Goal: Task Accomplishment & Management: Complete application form

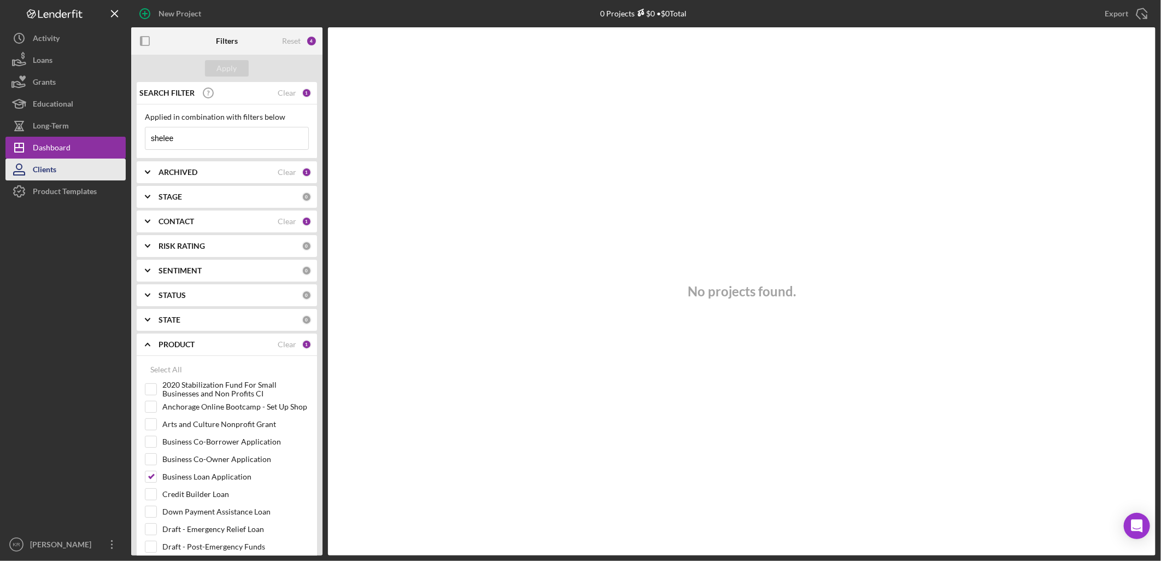
scroll to position [182, 0]
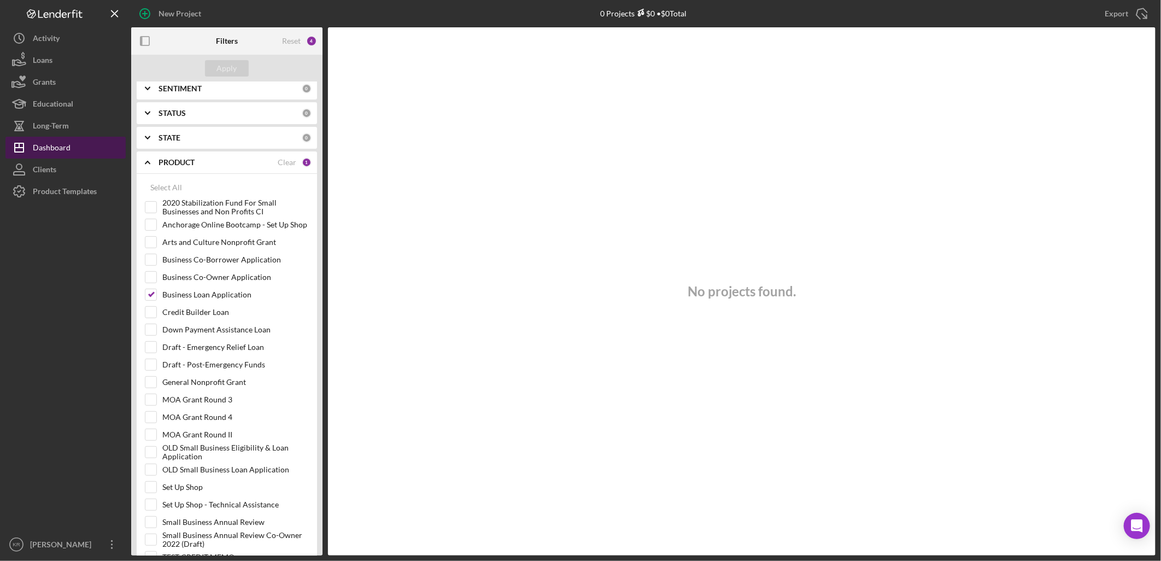
click at [61, 149] on div "Dashboard" at bounding box center [52, 149] width 38 height 25
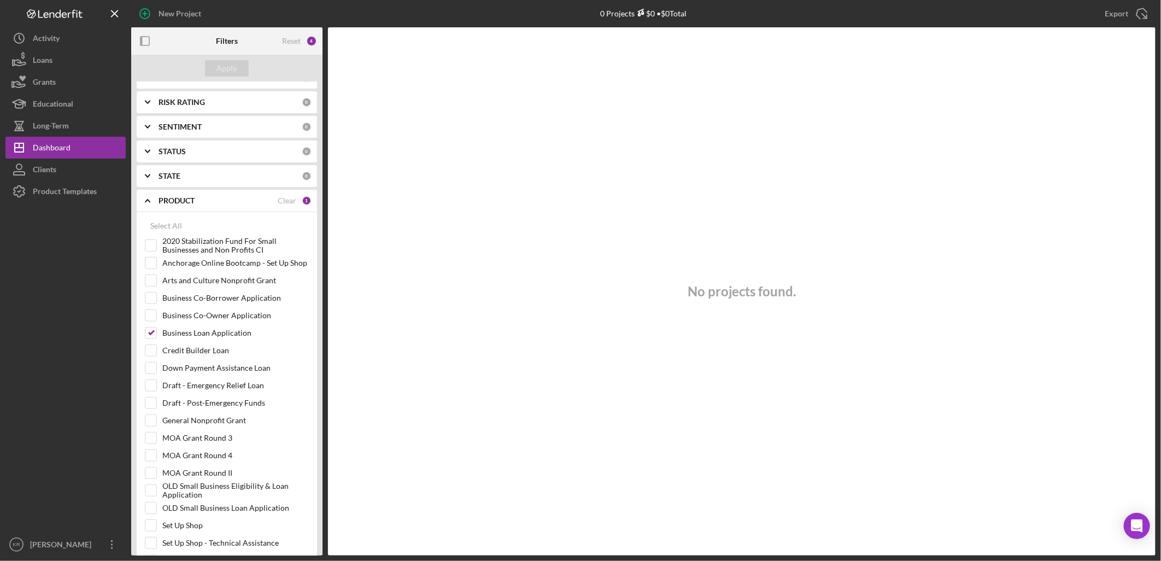
scroll to position [22, 0]
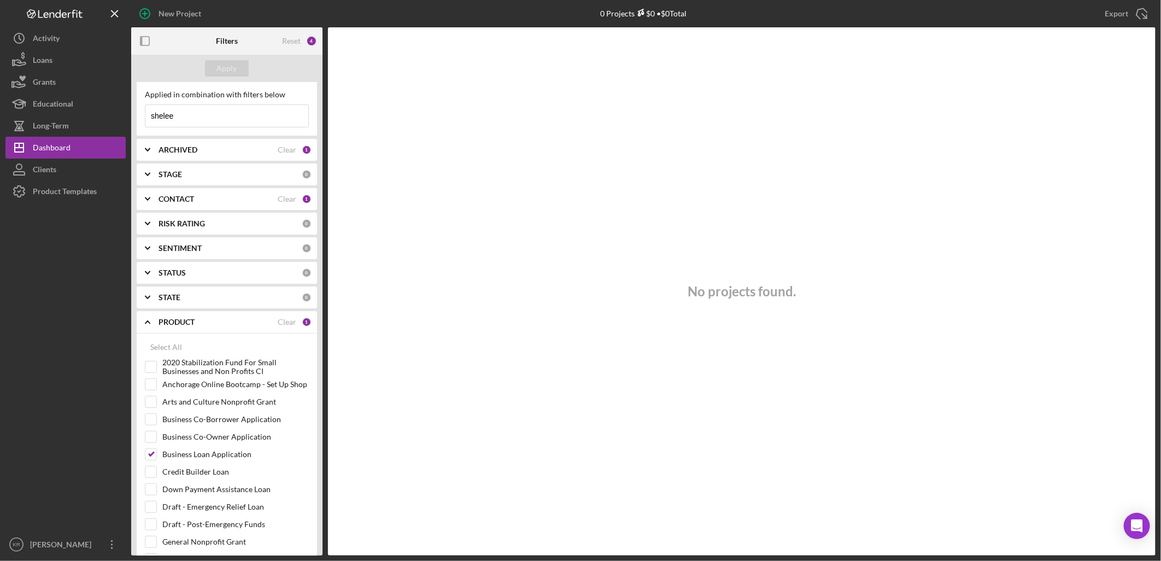
click at [209, 150] on div "ARCHIVED" at bounding box center [217, 149] width 119 height 9
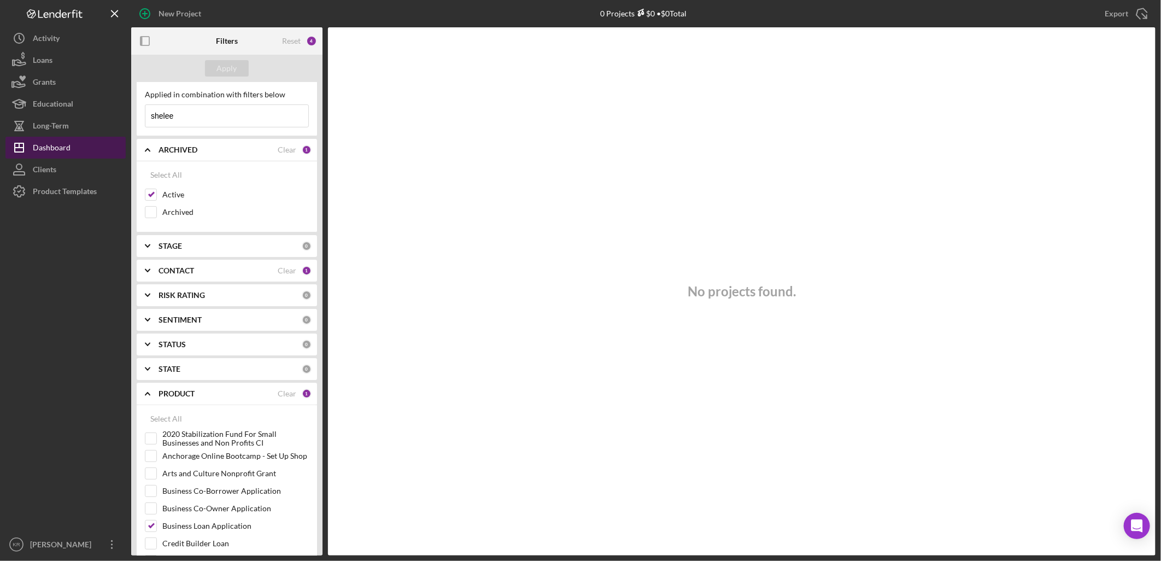
click at [45, 141] on div "Dashboard" at bounding box center [52, 149] width 38 height 25
click at [45, 148] on div "Dashboard" at bounding box center [52, 149] width 38 height 25
click at [47, 108] on div "Educational" at bounding box center [53, 105] width 40 height 25
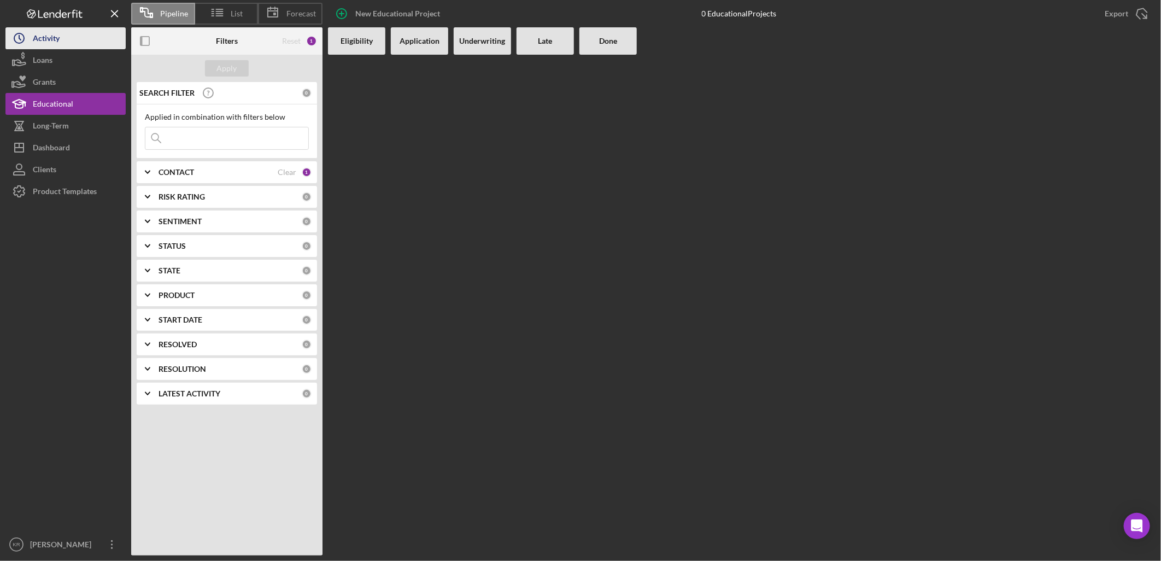
click at [47, 39] on div "Activity" at bounding box center [46, 39] width 27 height 25
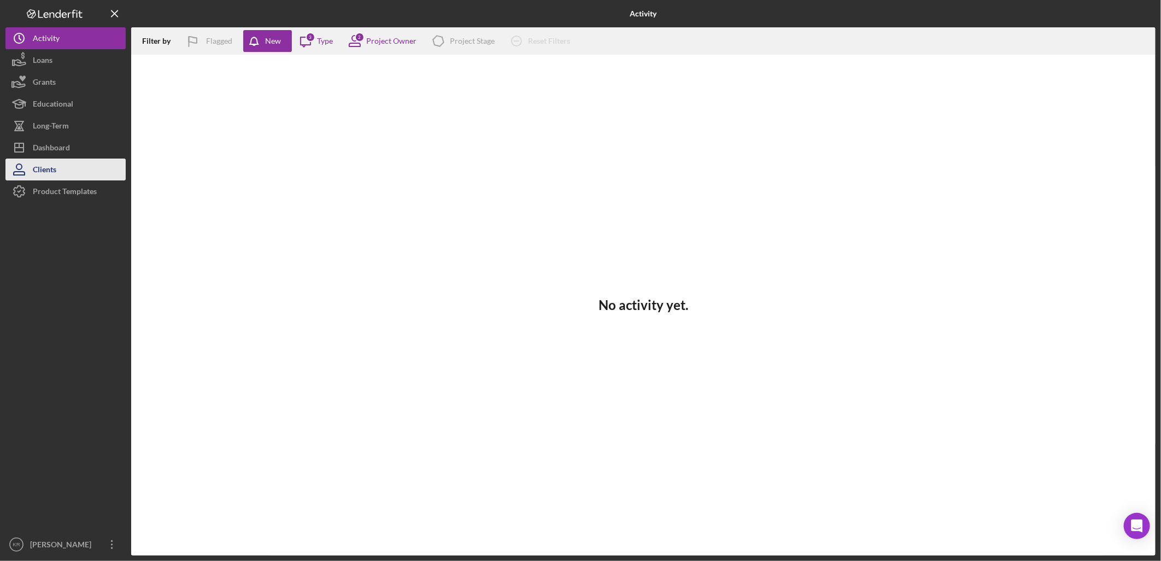
click at [62, 171] on button "Clients" at bounding box center [65, 169] width 120 height 22
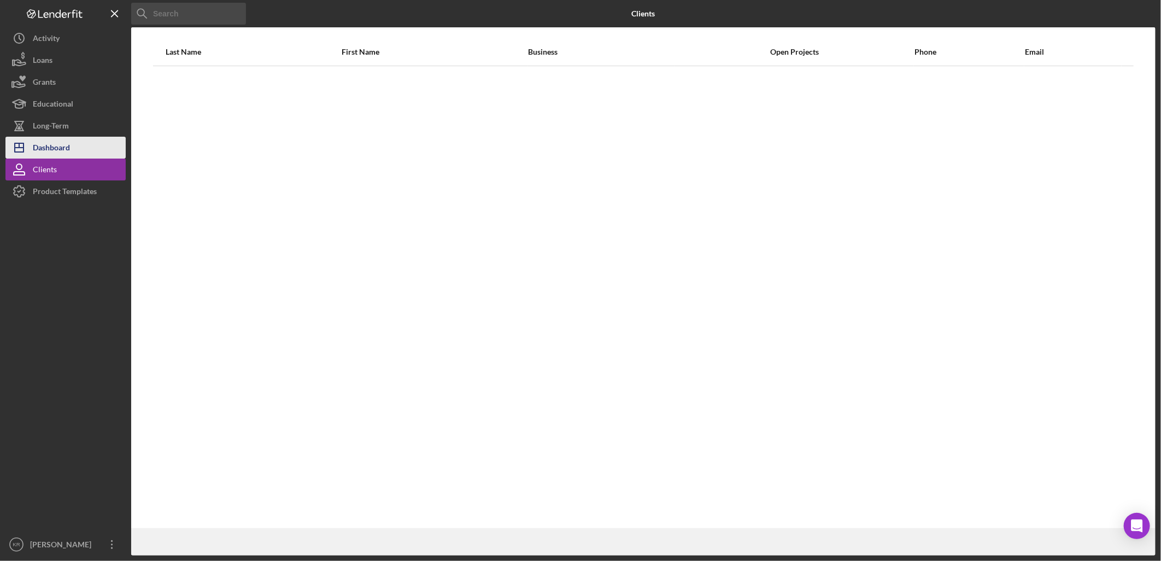
click at [63, 149] on div "Dashboard" at bounding box center [51, 149] width 37 height 25
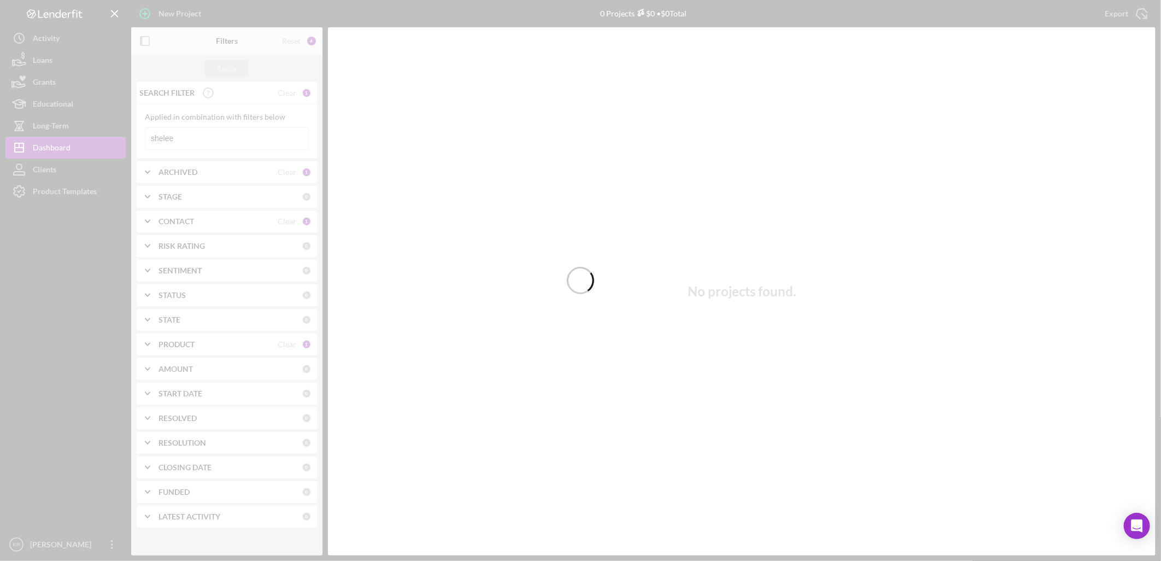
click at [183, 138] on div at bounding box center [580, 280] width 1161 height 561
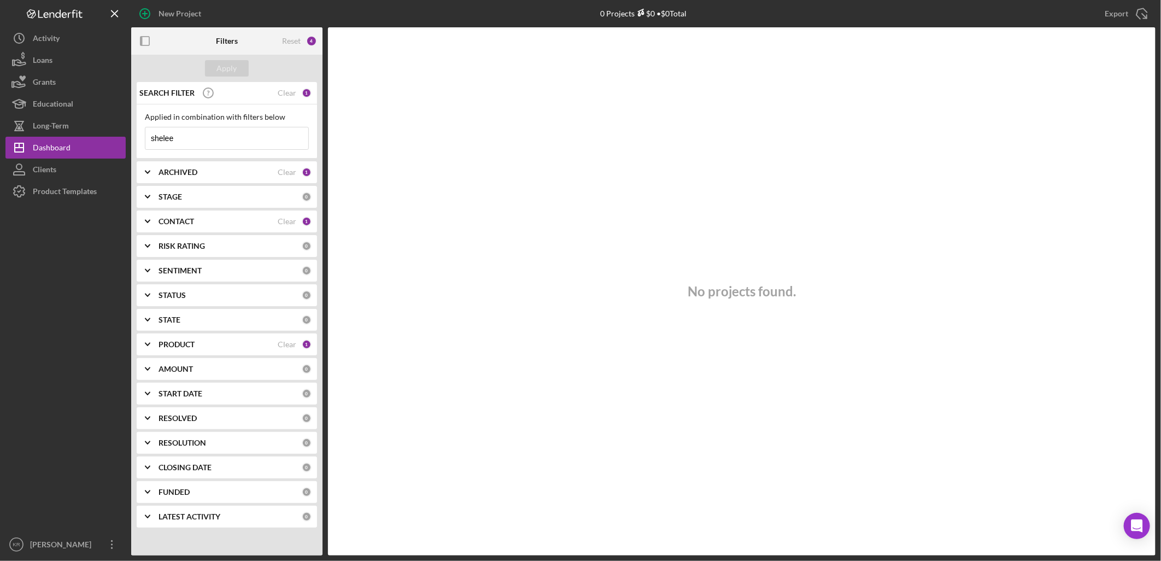
click at [183, 138] on input "shelee" at bounding box center [226, 138] width 163 height 22
click at [298, 89] on div "SEARCH FILTER Clear 1" at bounding box center [224, 92] width 175 height 27
click at [214, 138] on input "shelee" at bounding box center [226, 138] width 163 height 22
click at [220, 71] on div "Apply" at bounding box center [227, 68] width 20 height 16
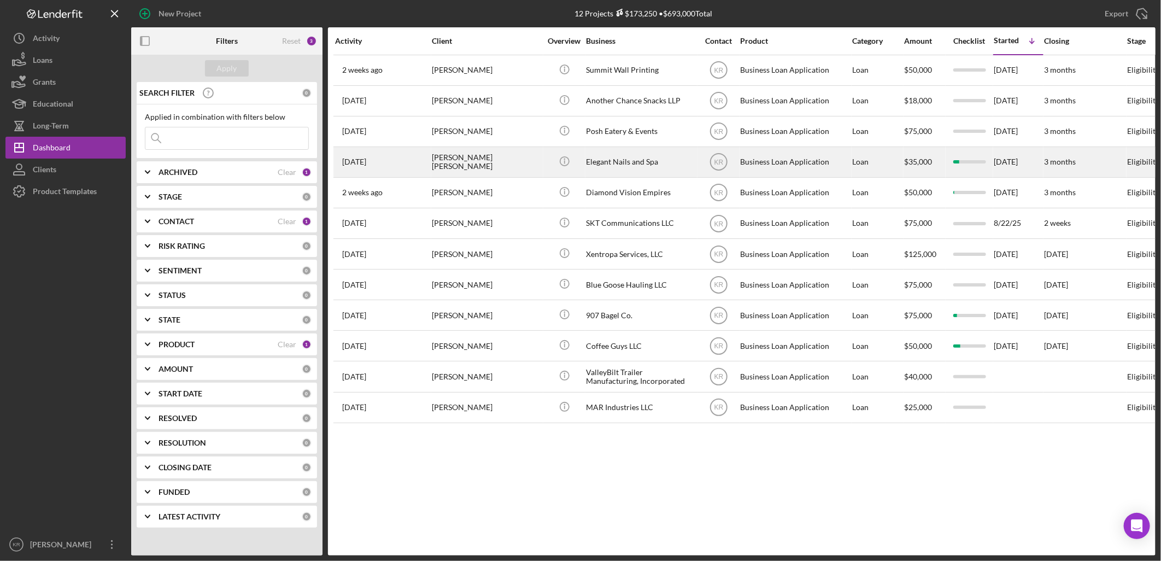
click at [542, 166] on td "[PERSON_NAME] [PERSON_NAME]" at bounding box center [487, 161] width 112 height 31
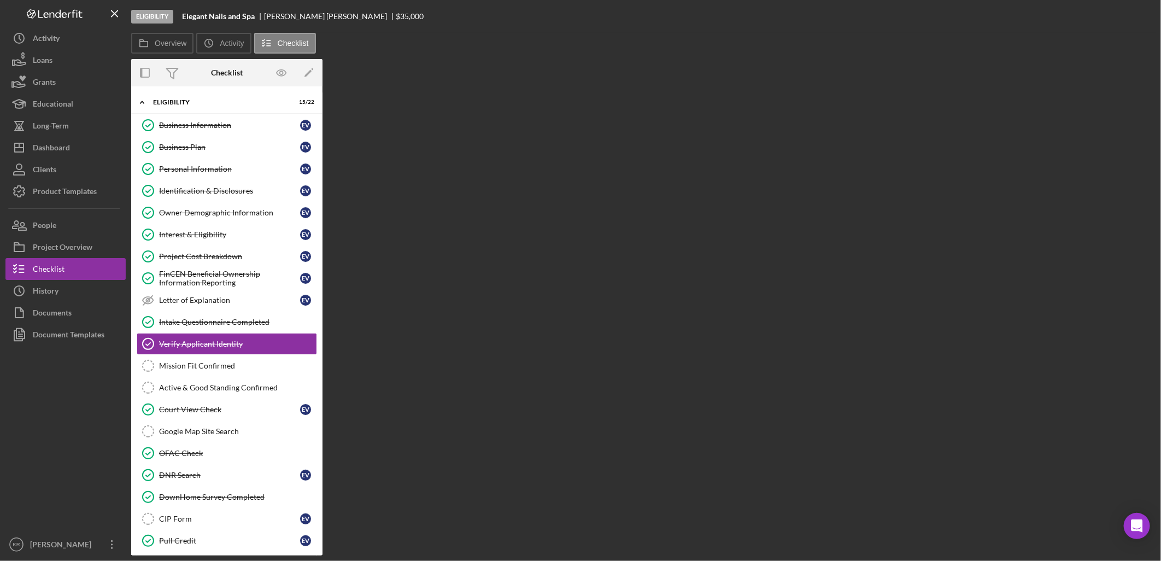
scroll to position [24, 0]
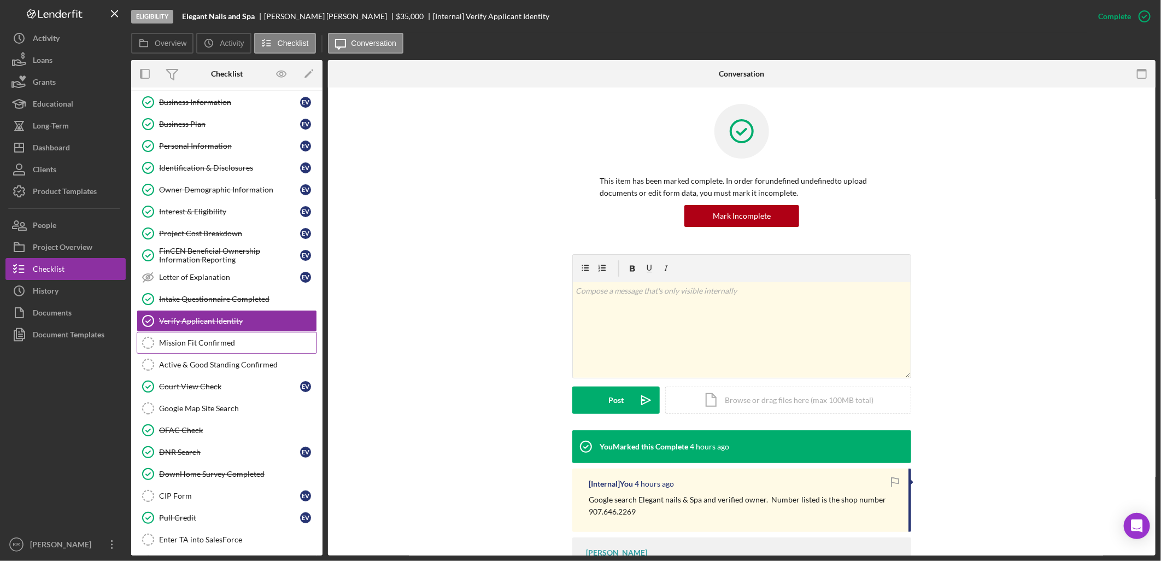
click at [232, 343] on div "Mission Fit Confirmed" at bounding box center [237, 342] width 157 height 9
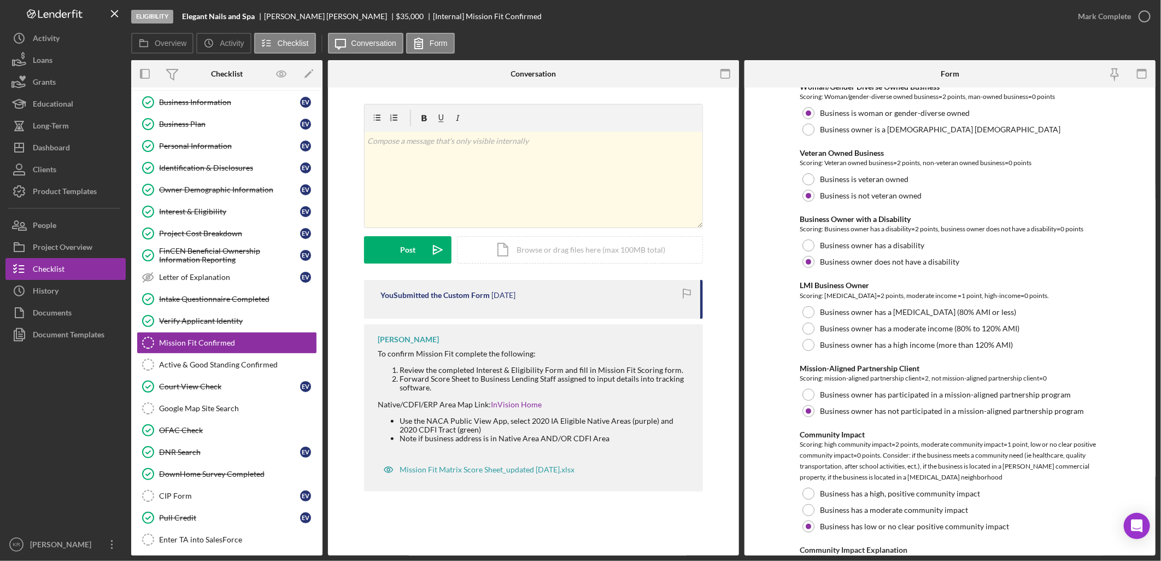
scroll to position [182, 0]
click at [183, 144] on div "Personal Information" at bounding box center [229, 146] width 141 height 9
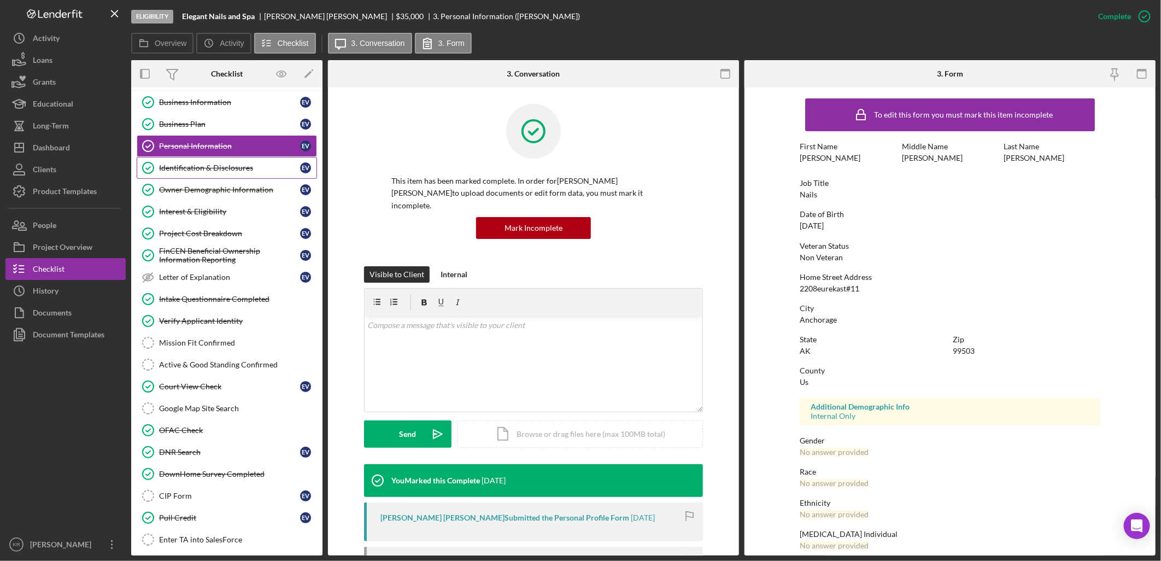
click at [222, 171] on div "Identification & Disclosures" at bounding box center [229, 167] width 141 height 9
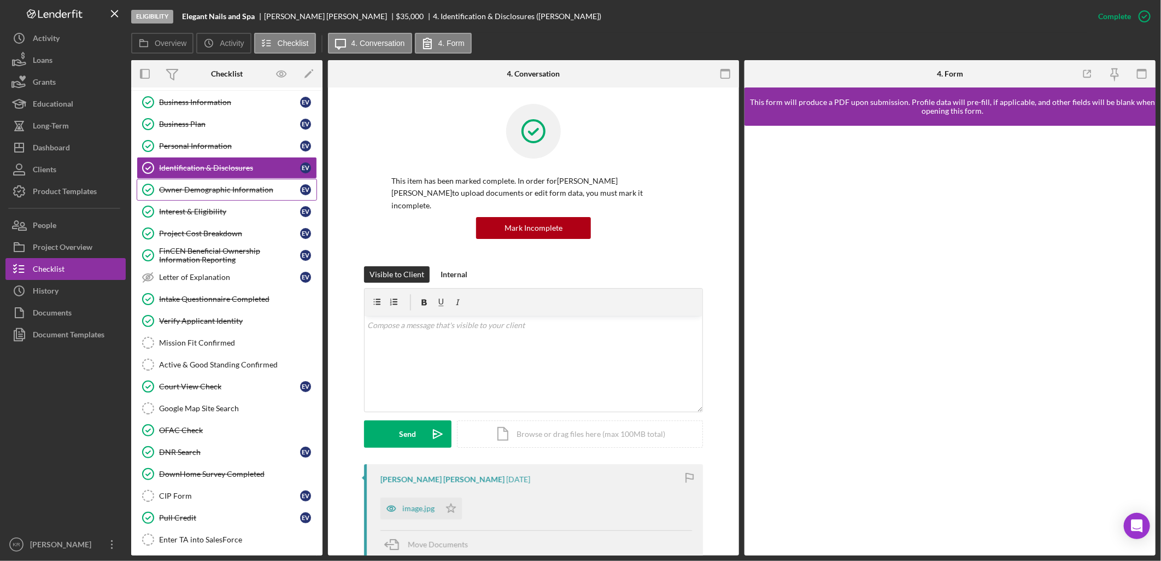
click at [230, 192] on div "Owner Demographic Information" at bounding box center [229, 189] width 141 height 9
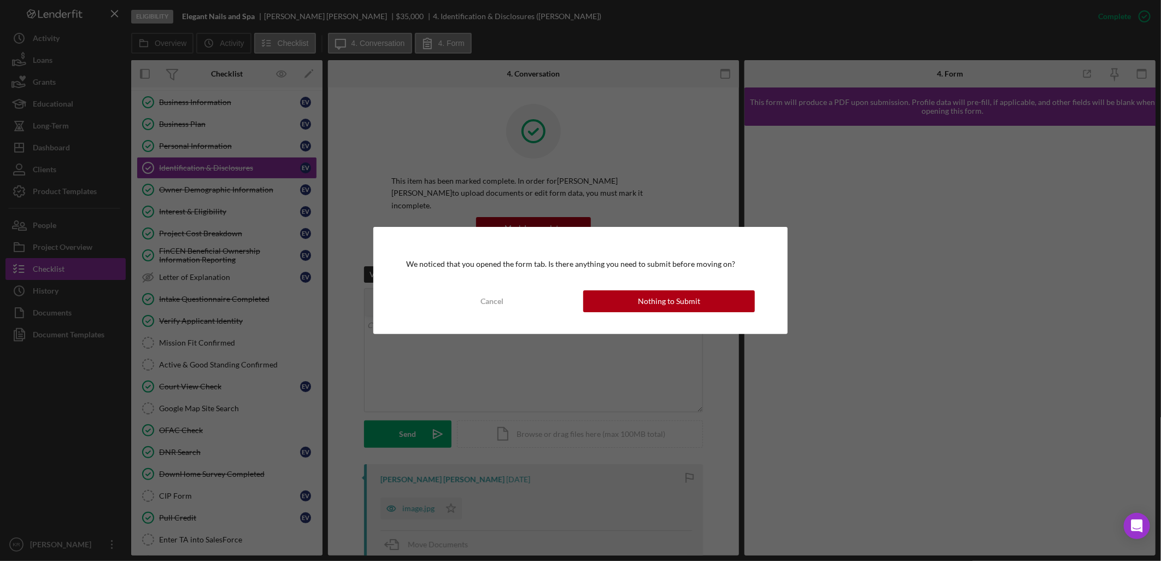
click at [613, 285] on div "We noticed that you opened the form tab. Is there anything you need to submit b…" at bounding box center [580, 280] width 414 height 107
click at [616, 290] on div "We noticed that you opened the form tab. Is there anything you need to submit b…" at bounding box center [580, 280] width 414 height 107
click at [619, 302] on button "Nothing to Submit" at bounding box center [669, 301] width 172 height 22
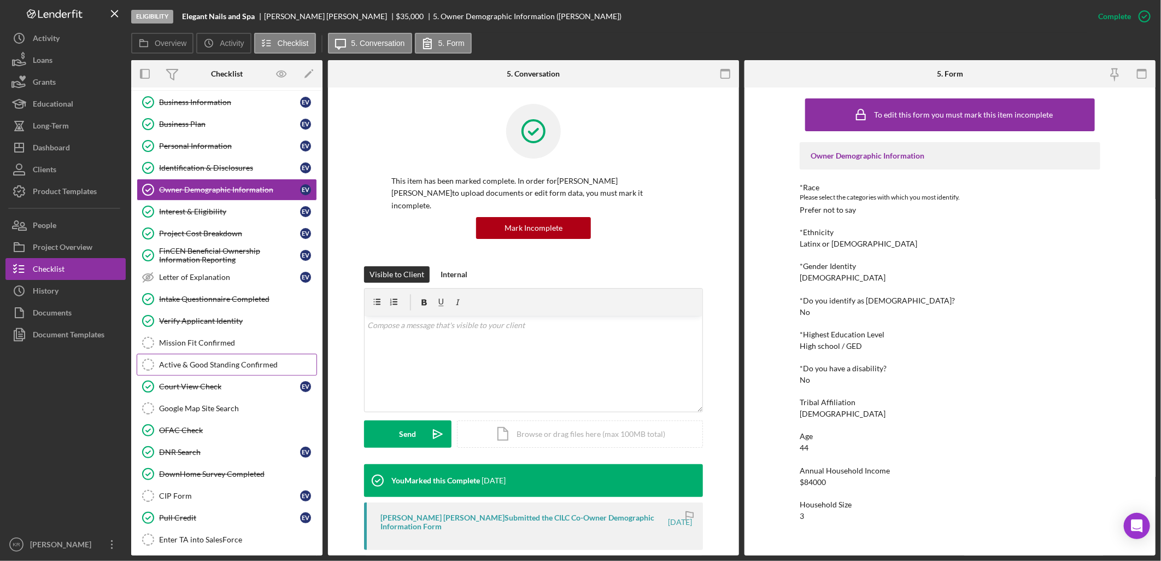
click at [178, 355] on link "Active & Good Standing Confirmed Active & Good Standing Confirmed" at bounding box center [227, 365] width 180 height 22
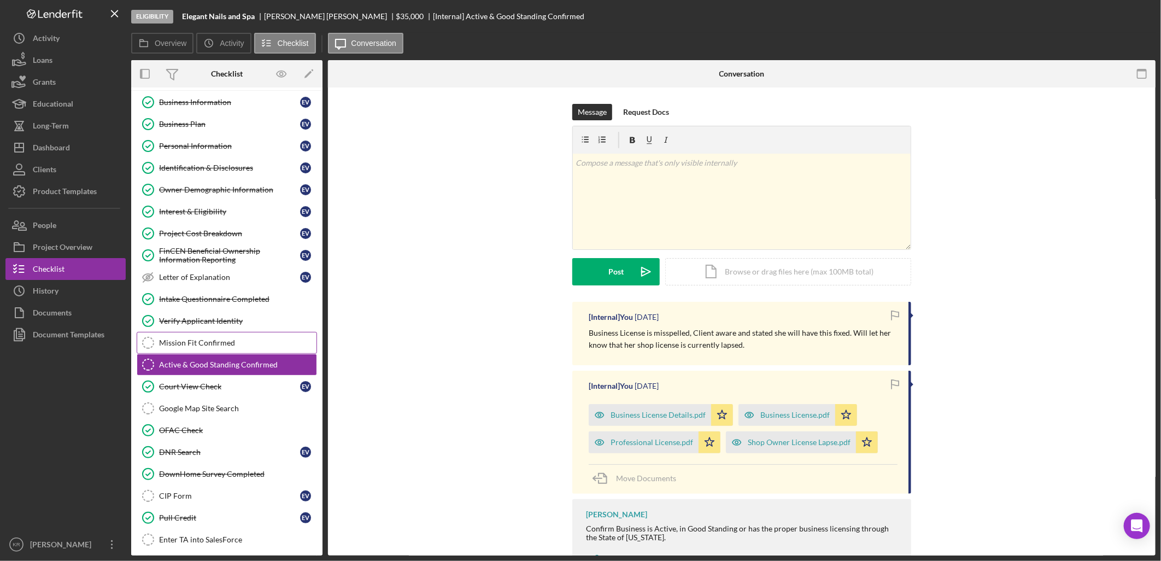
click at [198, 340] on div "Mission Fit Confirmed" at bounding box center [237, 342] width 157 height 9
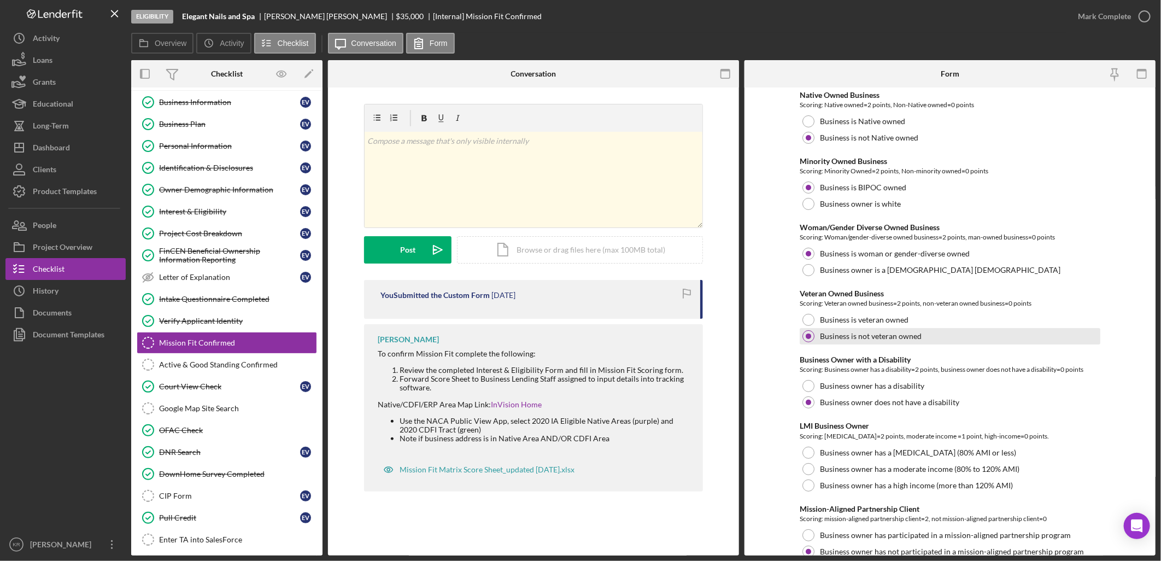
scroll to position [121, 0]
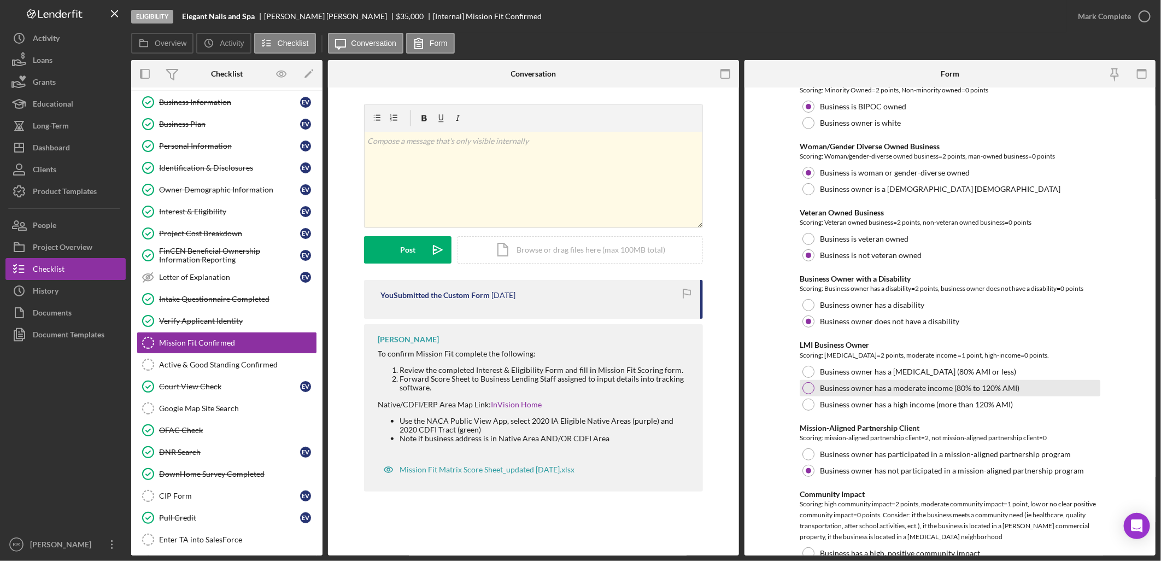
click at [883, 390] on label "Business owner has a moderate income (80% to 120% AMI)" at bounding box center [919, 388] width 199 height 9
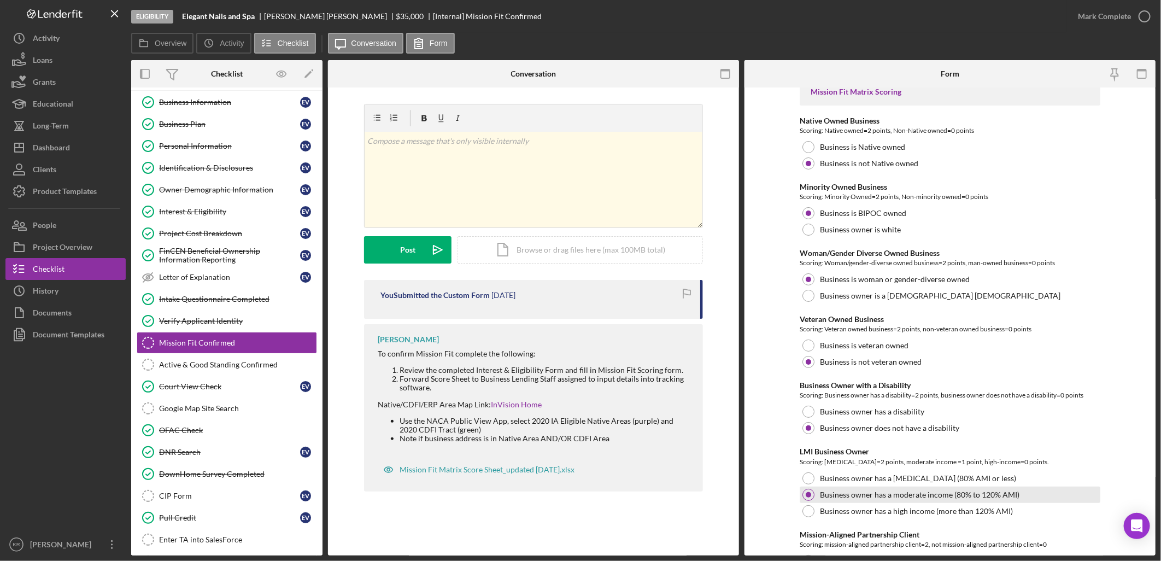
scroll to position [0, 0]
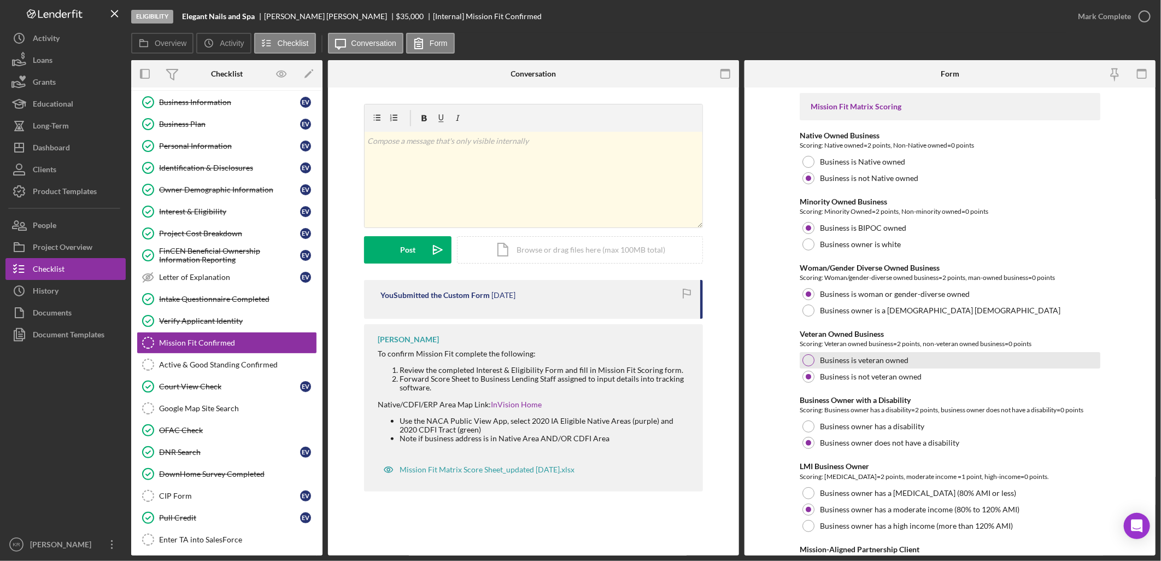
drag, startPoint x: 872, startPoint y: 364, endPoint x: 869, endPoint y: 358, distance: 6.6
drag, startPoint x: 869, startPoint y: 358, endPoint x: 1036, endPoint y: 457, distance: 194.1
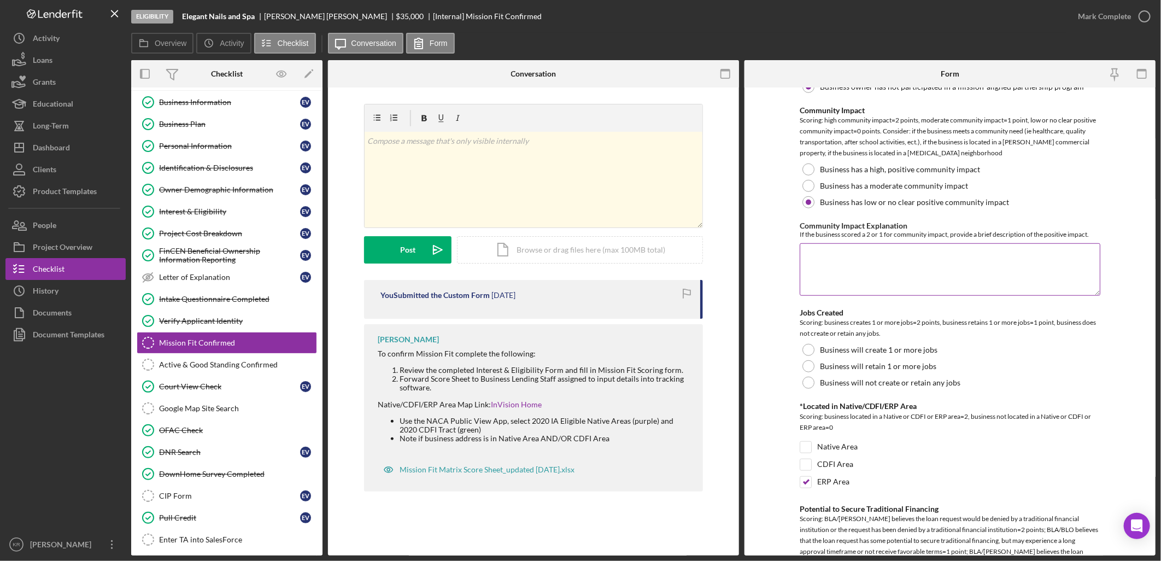
scroll to position [547, 0]
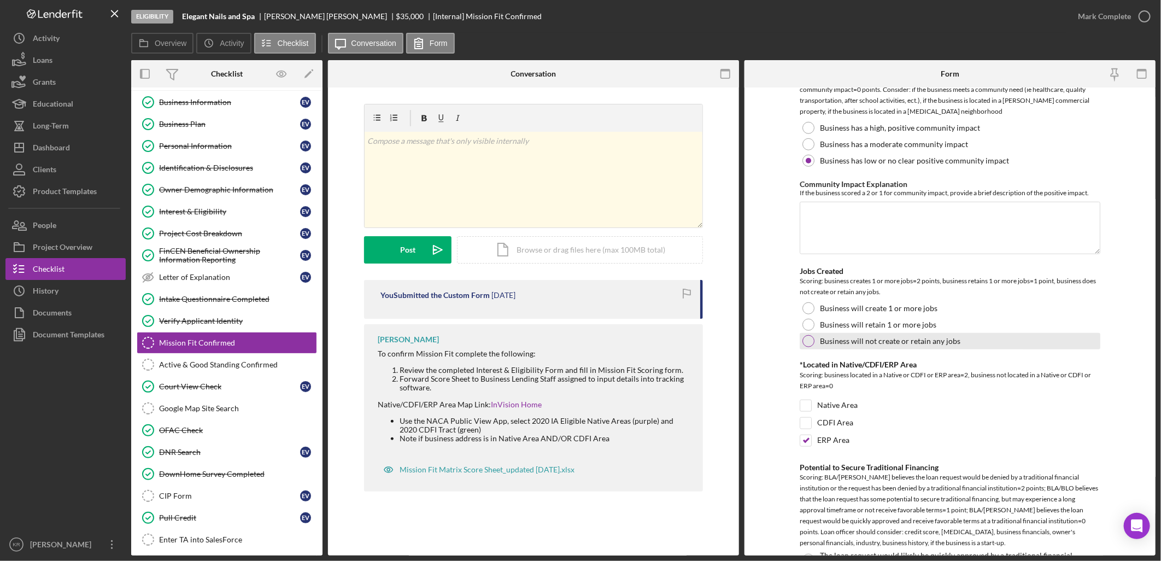
click at [860, 342] on label "Business will not create or retain any jobs" at bounding box center [890, 341] width 140 height 9
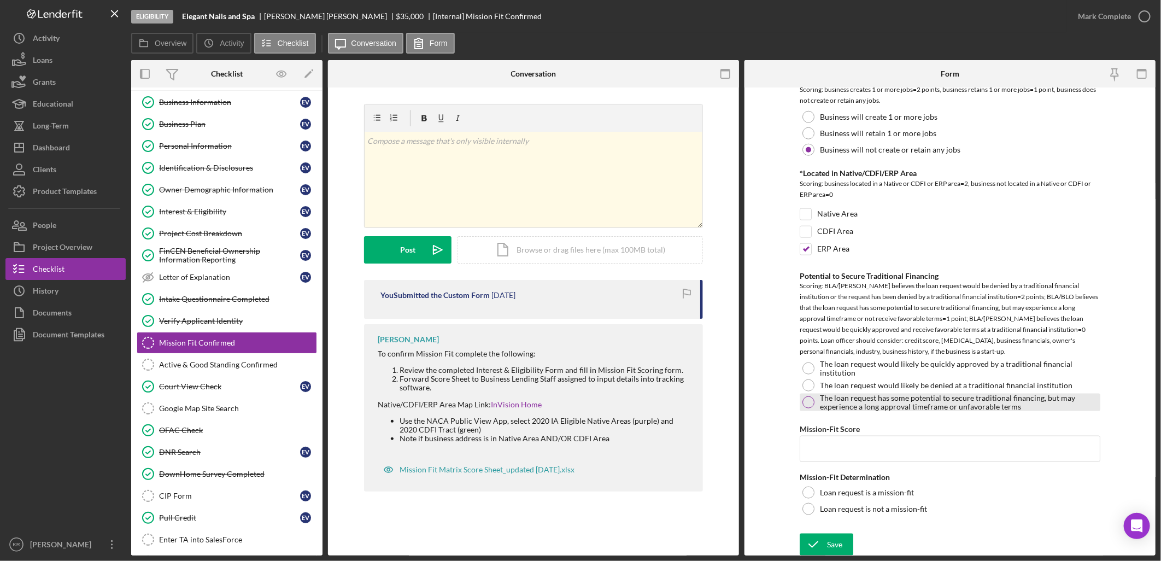
scroll to position [740, 0]
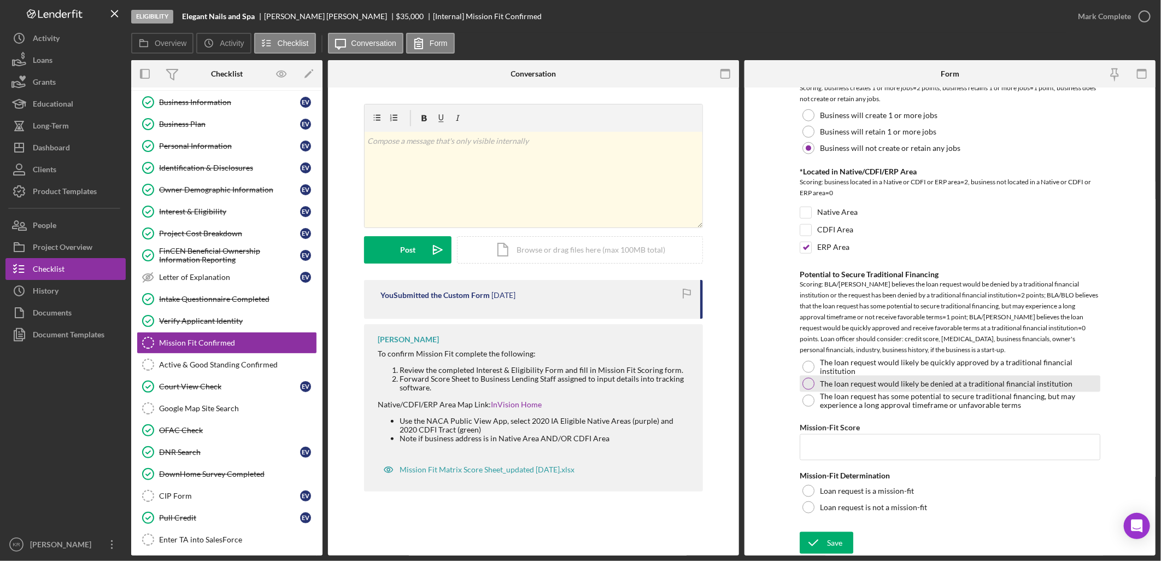
click at [976, 384] on label "The loan request would likely be denied at a traditional financial institution" at bounding box center [946, 383] width 252 height 9
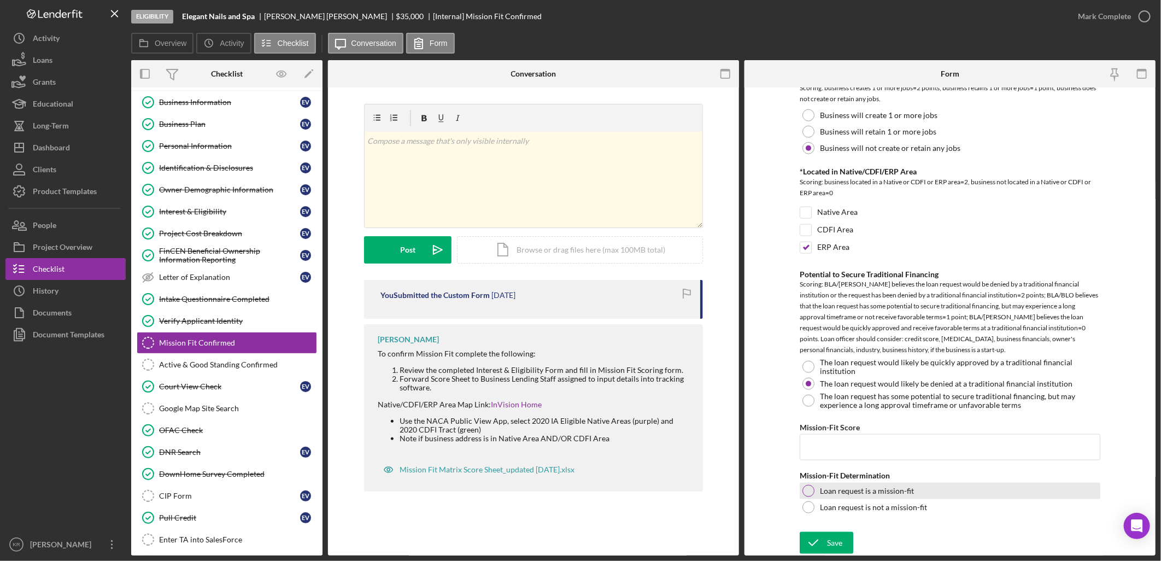
click at [886, 491] on label "Loan request is a mission-fit" at bounding box center [867, 490] width 94 height 9
click at [806, 537] on icon "submit" at bounding box center [813, 542] width 27 height 27
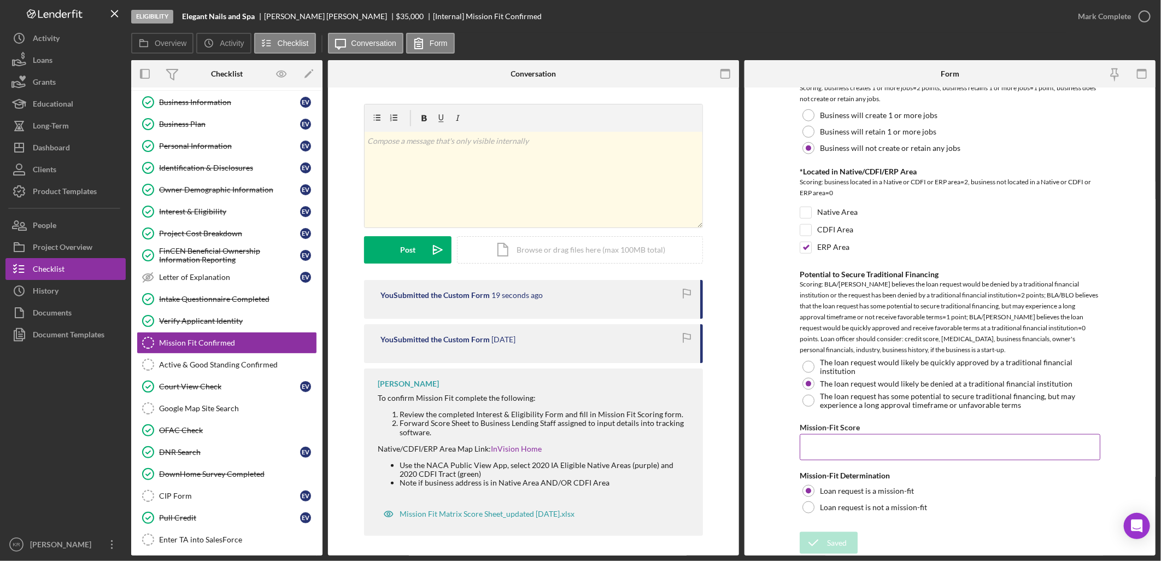
click at [831, 452] on input "Mission-Fit Score" at bounding box center [950, 447] width 301 height 26
type input "5"
click at [834, 540] on div "Save" at bounding box center [834, 543] width 15 height 22
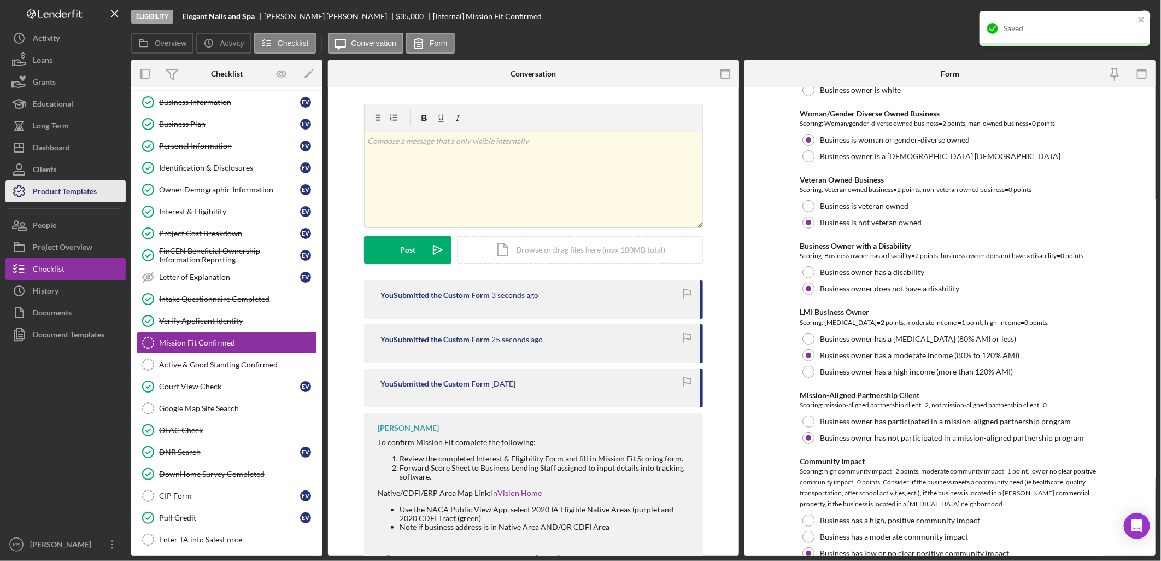
scroll to position [133, 0]
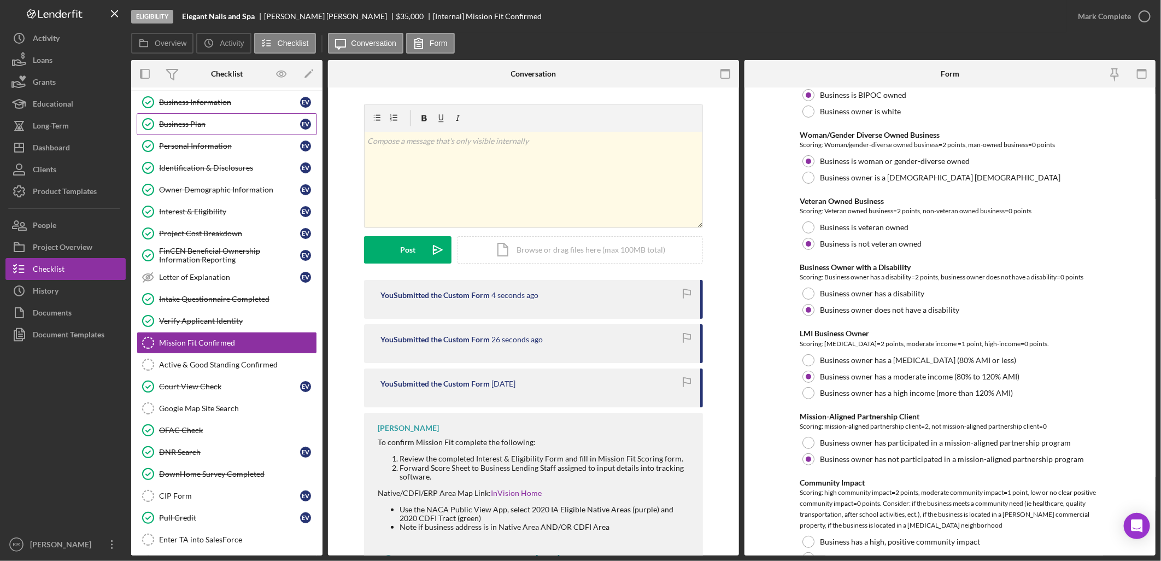
click at [183, 113] on link "Business Plan Business Plan E V" at bounding box center [227, 124] width 180 height 22
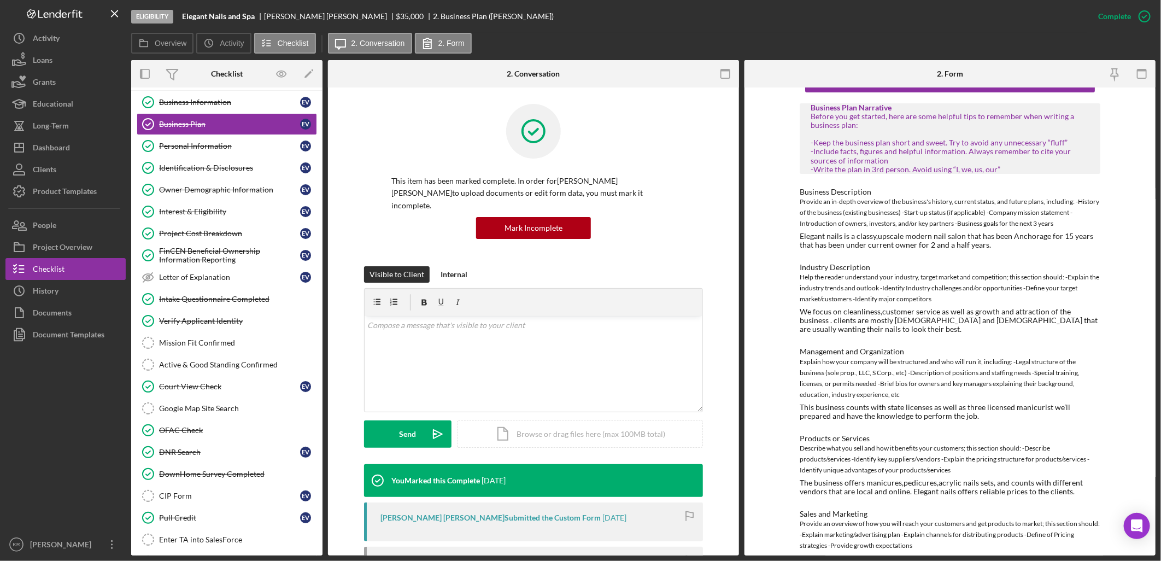
scroll to position [70, 0]
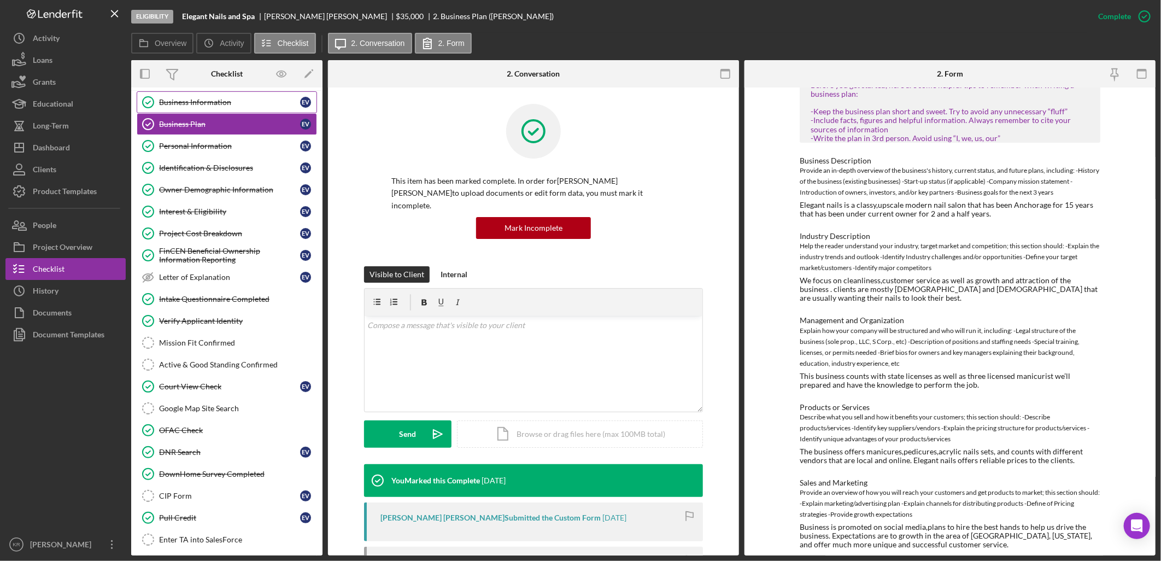
click at [195, 91] on link "Business Information Business Information E V" at bounding box center [227, 102] width 180 height 22
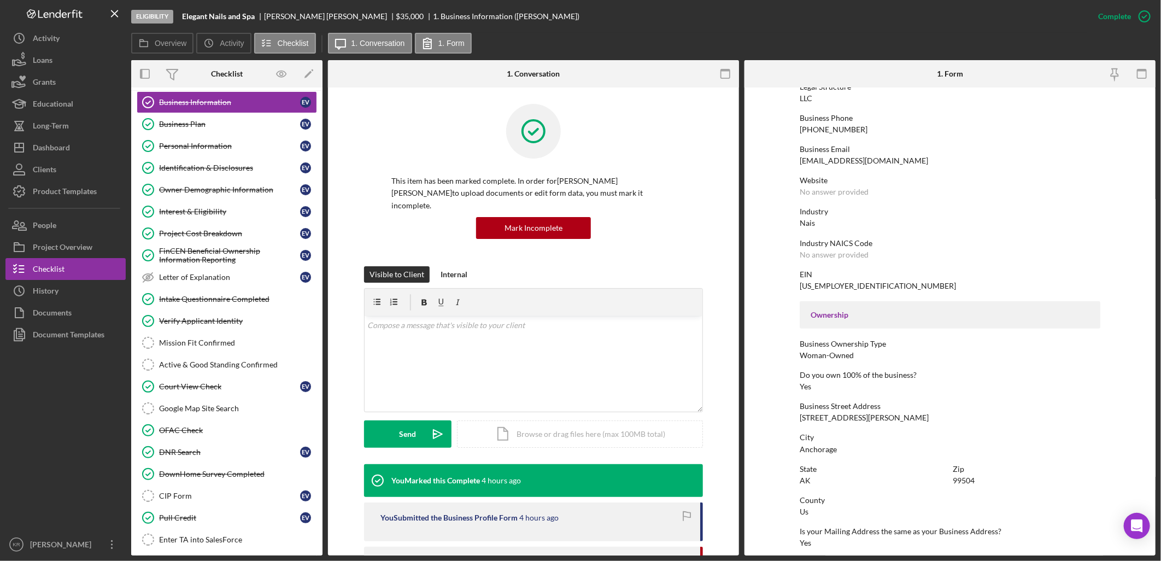
scroll to position [356, 0]
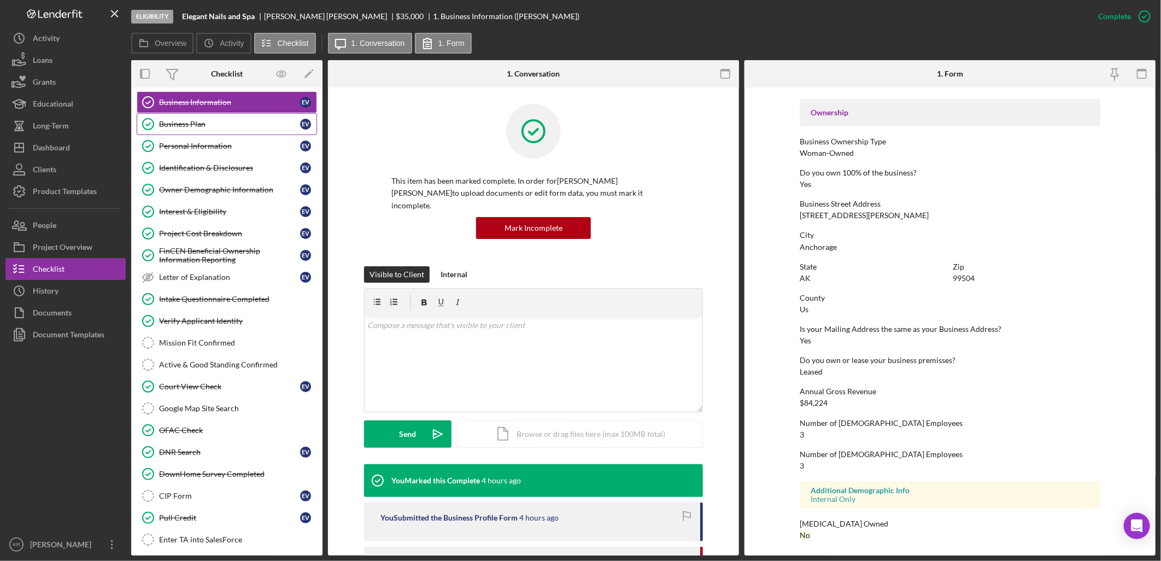
click at [209, 133] on link "Business Plan Business Plan E V" at bounding box center [227, 124] width 180 height 22
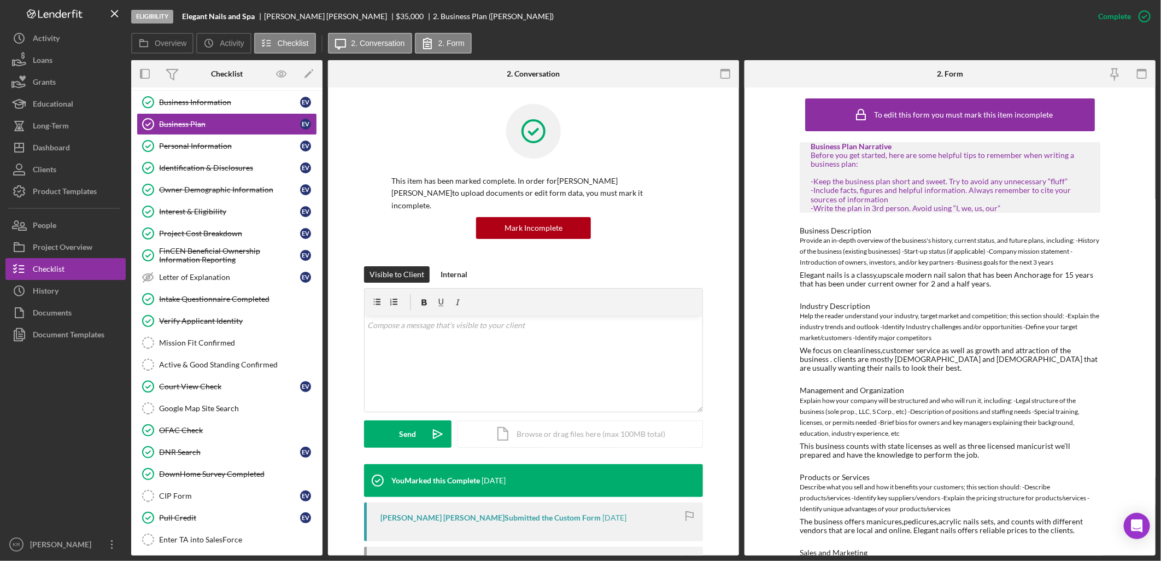
scroll to position [70, 0]
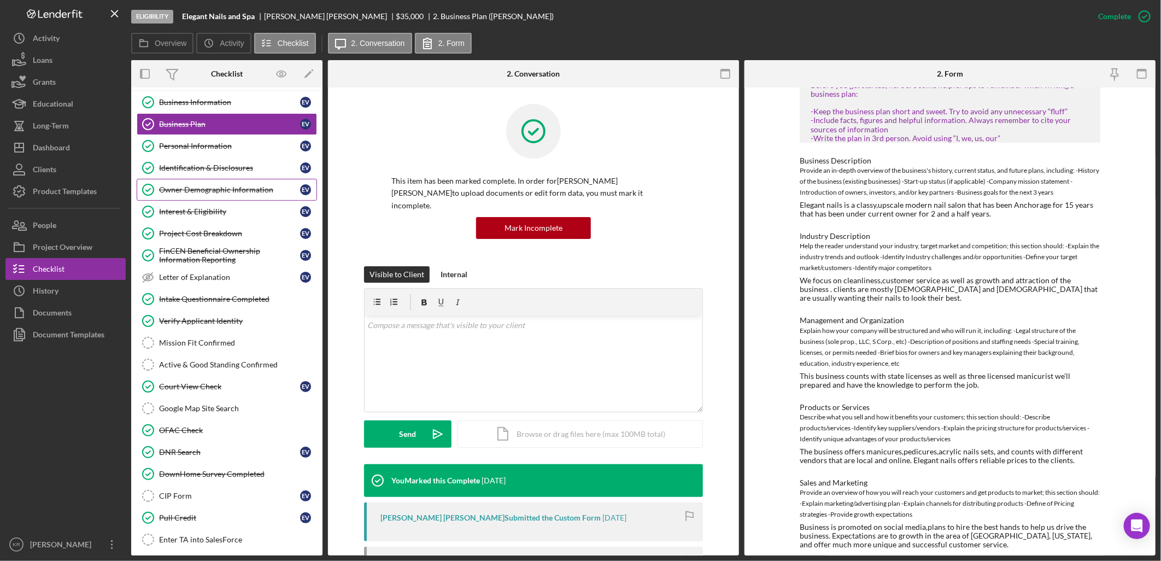
click at [219, 195] on link "Owner Demographic Information Owner Demographic Information E V" at bounding box center [227, 190] width 180 height 22
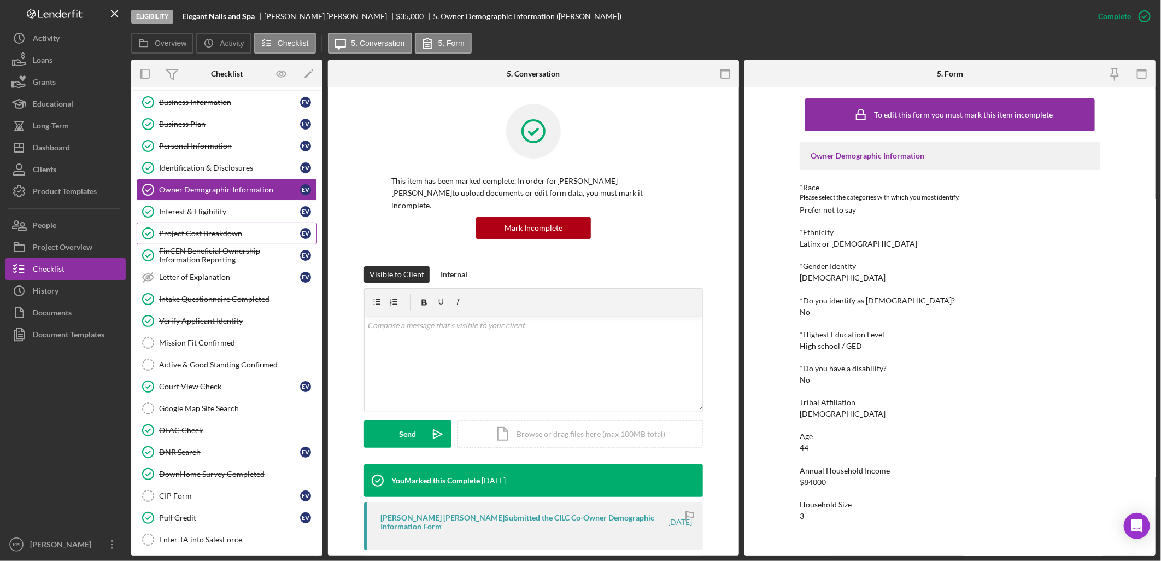
click at [202, 223] on link "Project Cost Breakdown Project Cost Breakdown E V" at bounding box center [227, 233] width 180 height 22
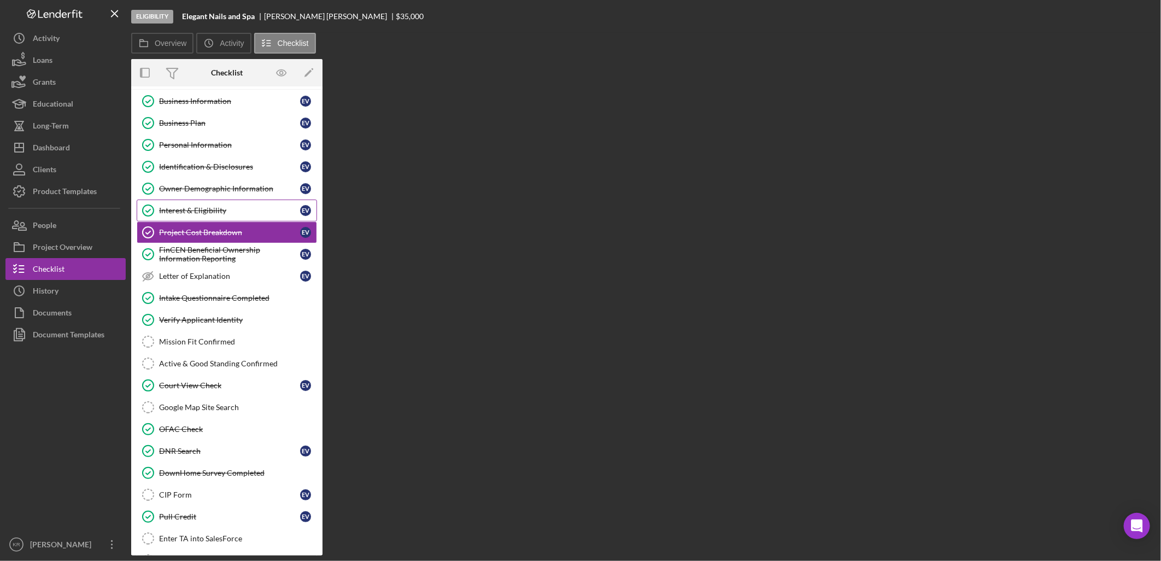
click at [206, 208] on div "Interest & Eligibility" at bounding box center [229, 210] width 141 height 9
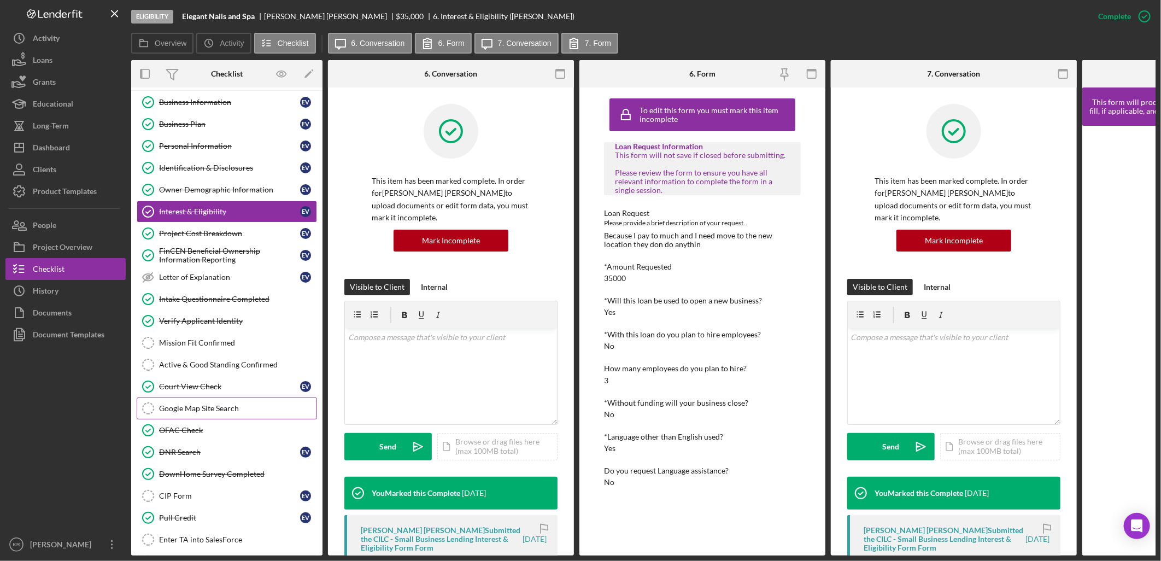
click at [232, 410] on div "Google Map Site Search" at bounding box center [237, 408] width 157 height 9
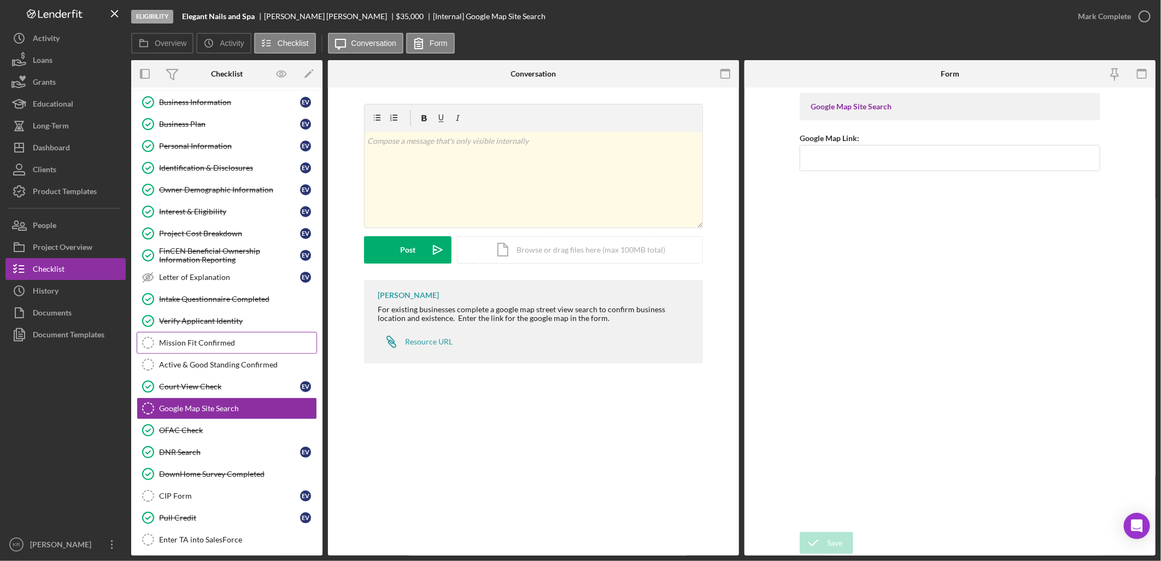
click at [197, 342] on div "Mission Fit Confirmed" at bounding box center [237, 342] width 157 height 9
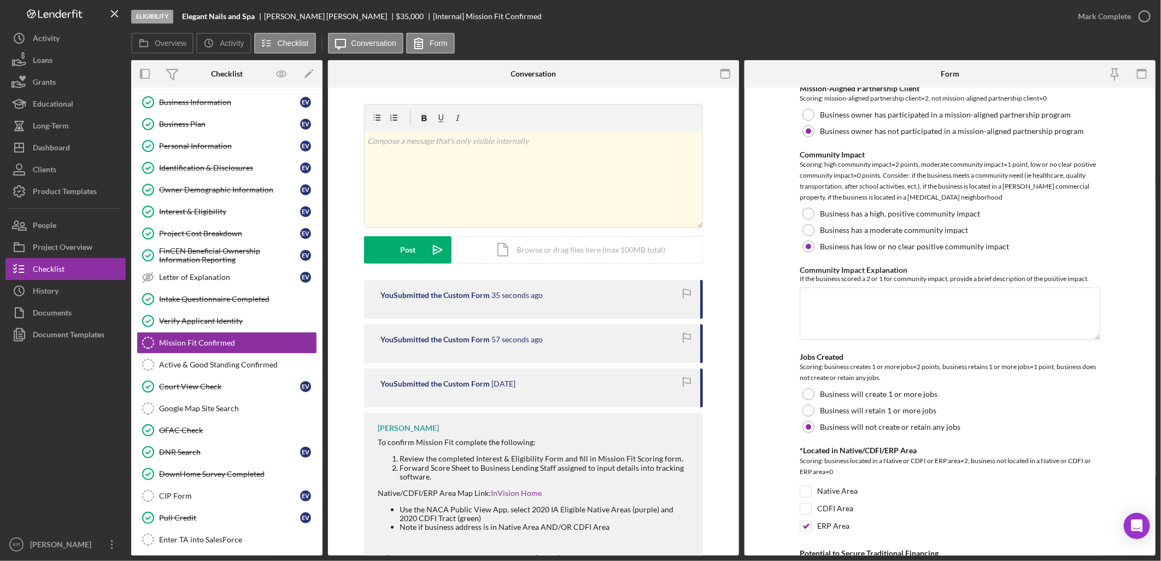
scroll to position [485, 0]
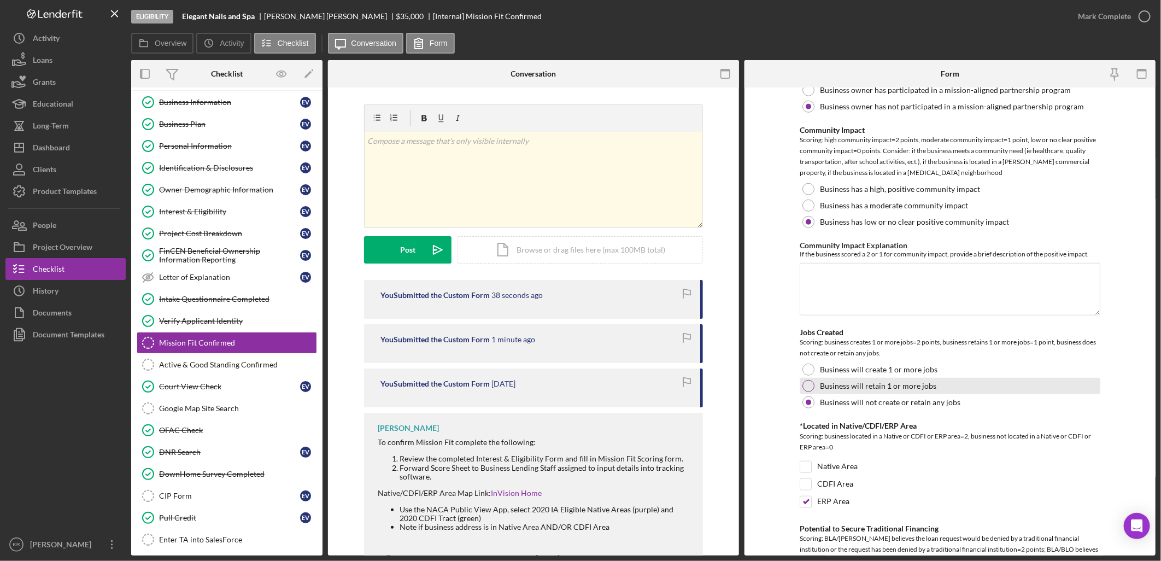
click at [936, 390] on div "Business will retain 1 or more jobs" at bounding box center [950, 386] width 301 height 16
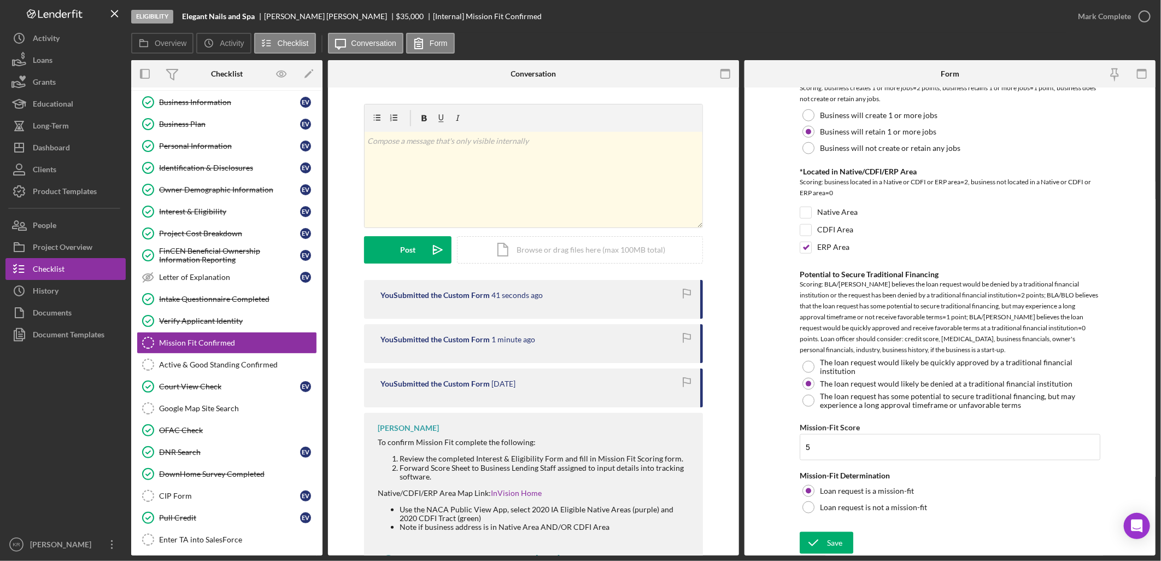
scroll to position [679, 0]
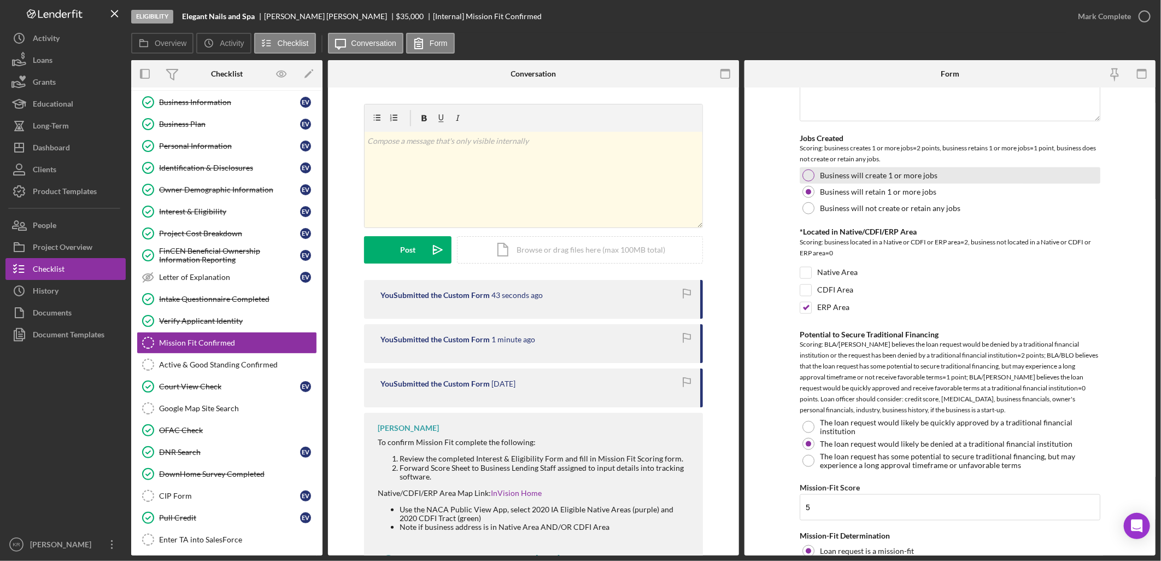
click at [916, 177] on label "Business will create 1 or more jobs" at bounding box center [878, 175] width 117 height 9
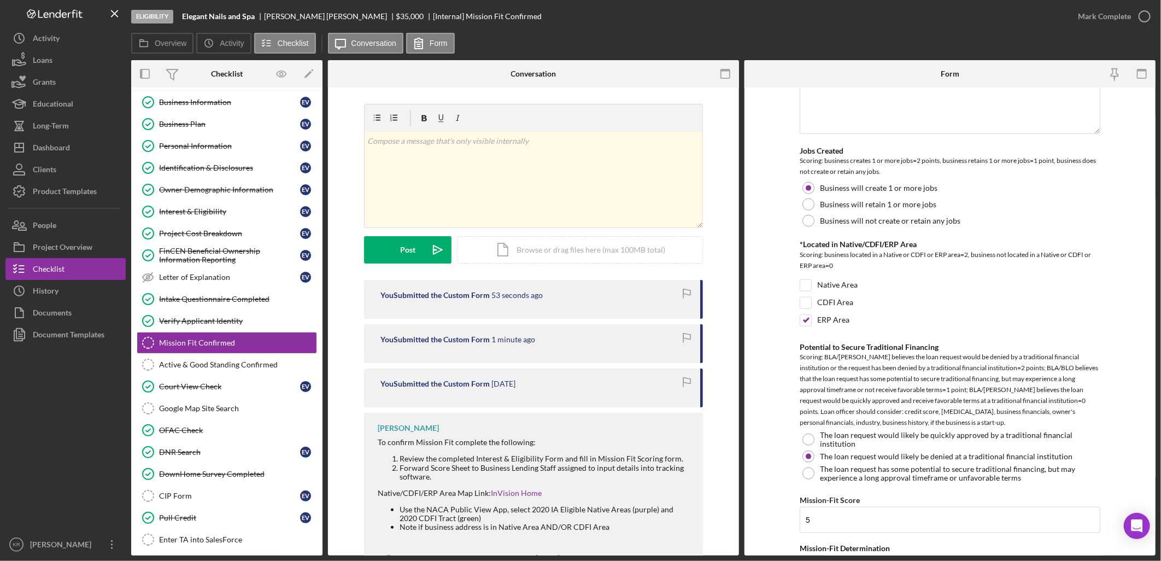
scroll to position [740, 0]
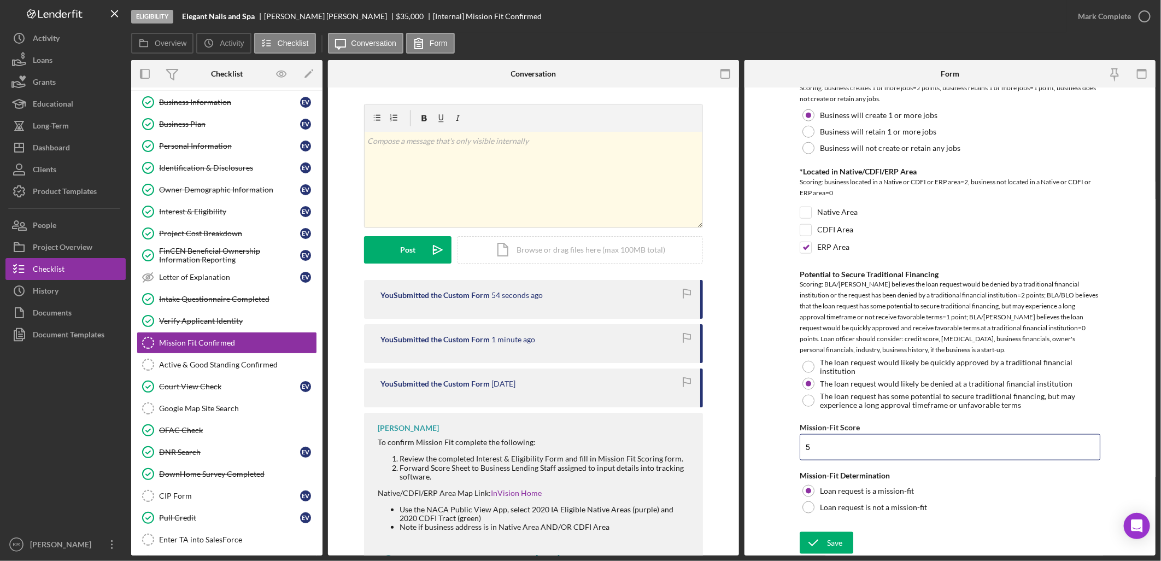
drag, startPoint x: 837, startPoint y: 446, endPoint x: 760, endPoint y: 440, distance: 77.8
click at [763, 440] on form "Mission Fit Matrix Scoring Native Owned Business Scoring: Native owned=2 points…" at bounding box center [949, 321] width 411 height 468
type input "7"
click at [804, 534] on icon "submit" at bounding box center [813, 542] width 27 height 27
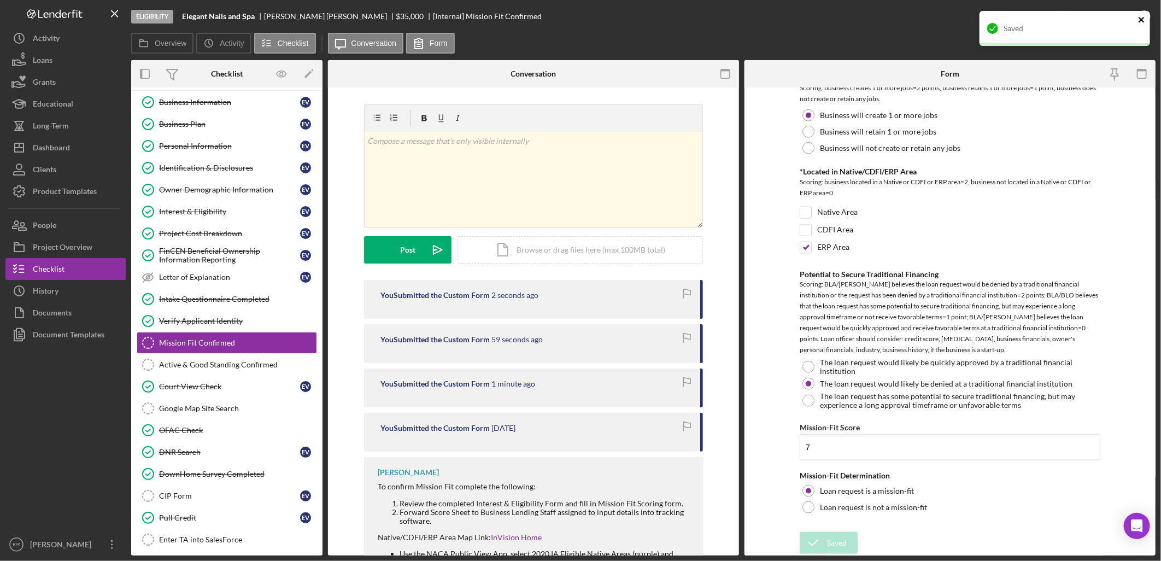
click at [1143, 19] on icon "close" at bounding box center [1142, 19] width 8 height 9
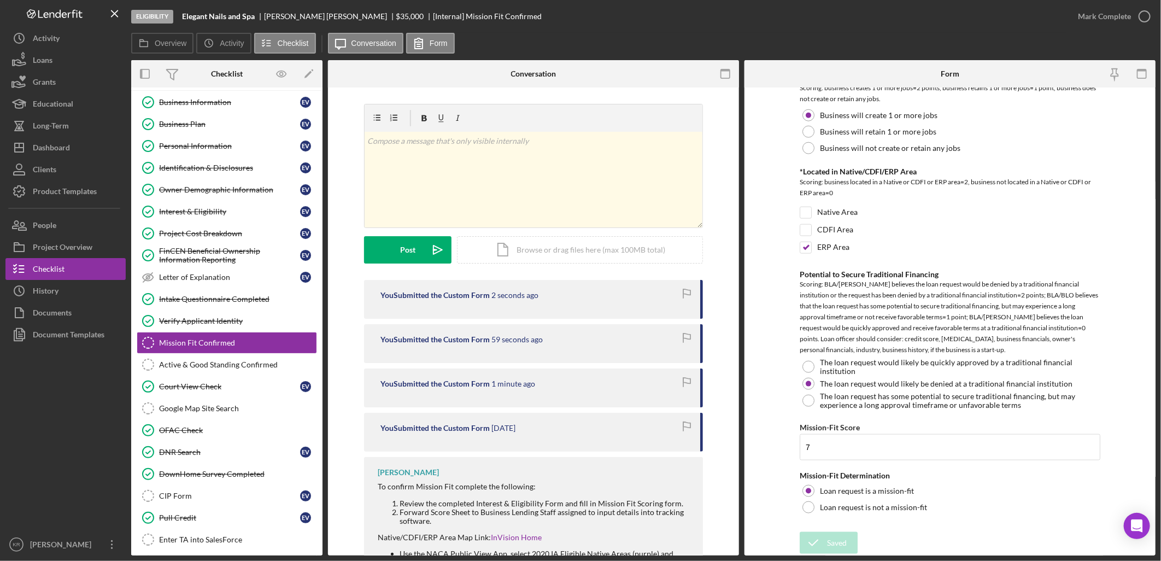
click at [1143, 19] on div "Saved" at bounding box center [1064, 33] width 175 height 48
click at [0, 0] on icon "button" at bounding box center [0, 0] width 0 height 0
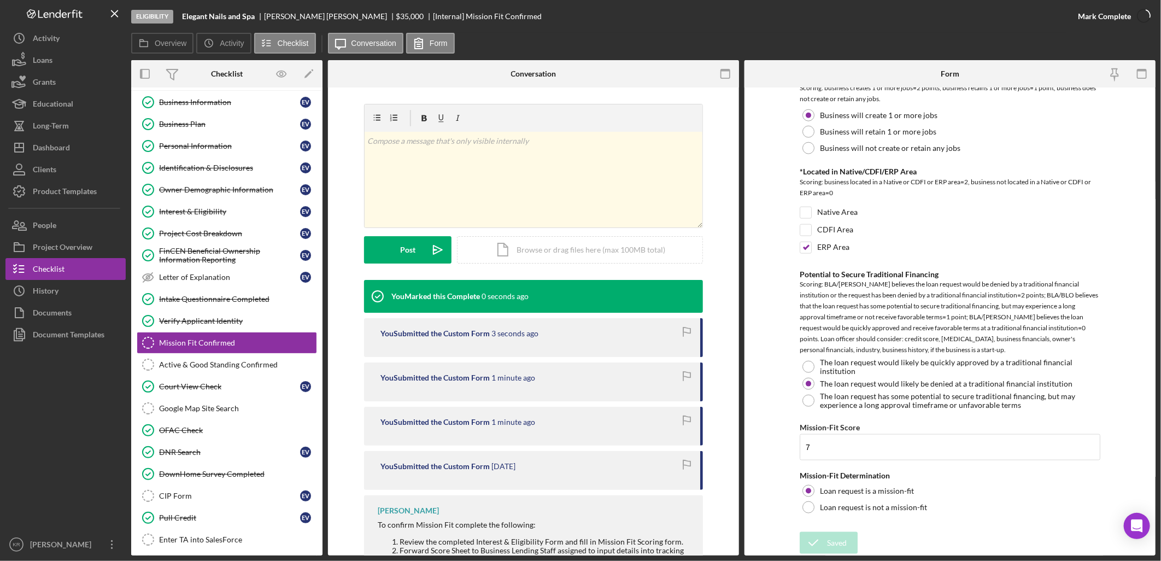
scroll to position [784, 0]
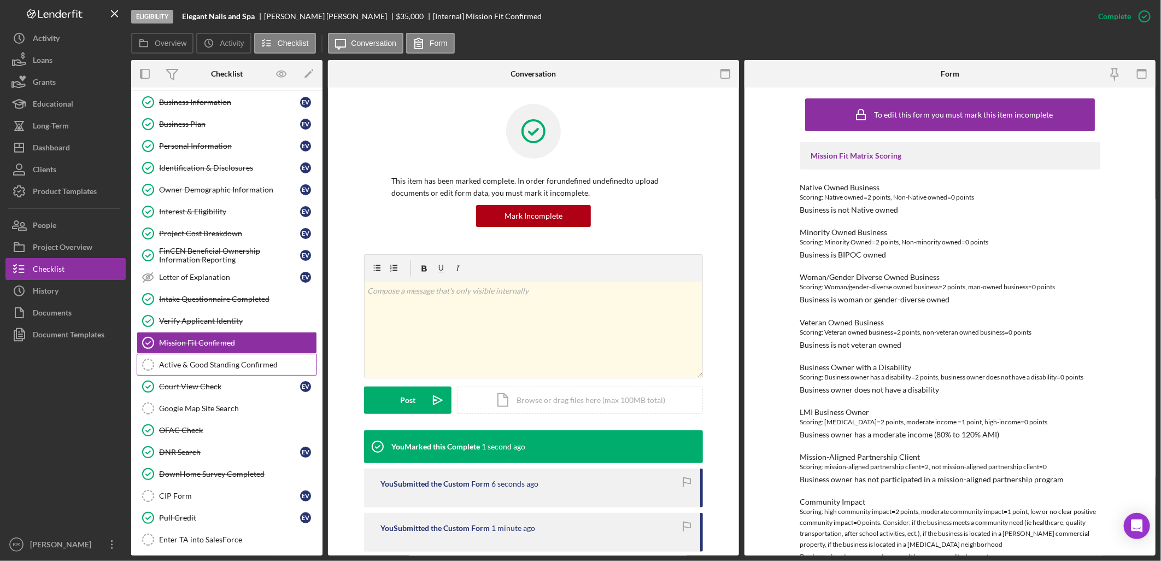
click at [219, 366] on div "Active & Good Standing Confirmed" at bounding box center [237, 364] width 157 height 9
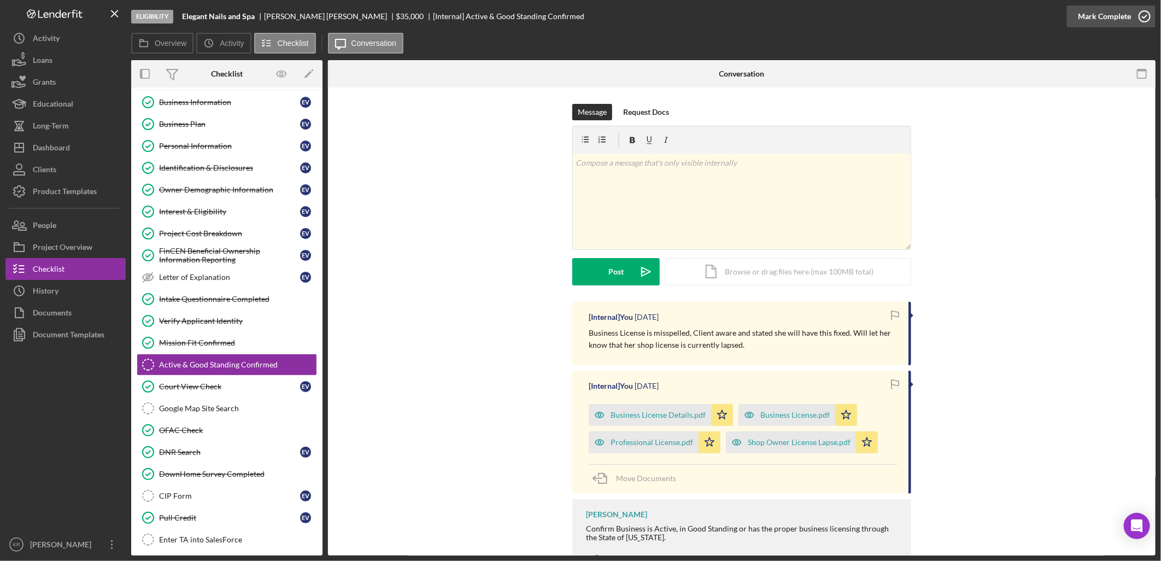
click at [1124, 20] on div "Mark Complete" at bounding box center [1104, 16] width 53 height 22
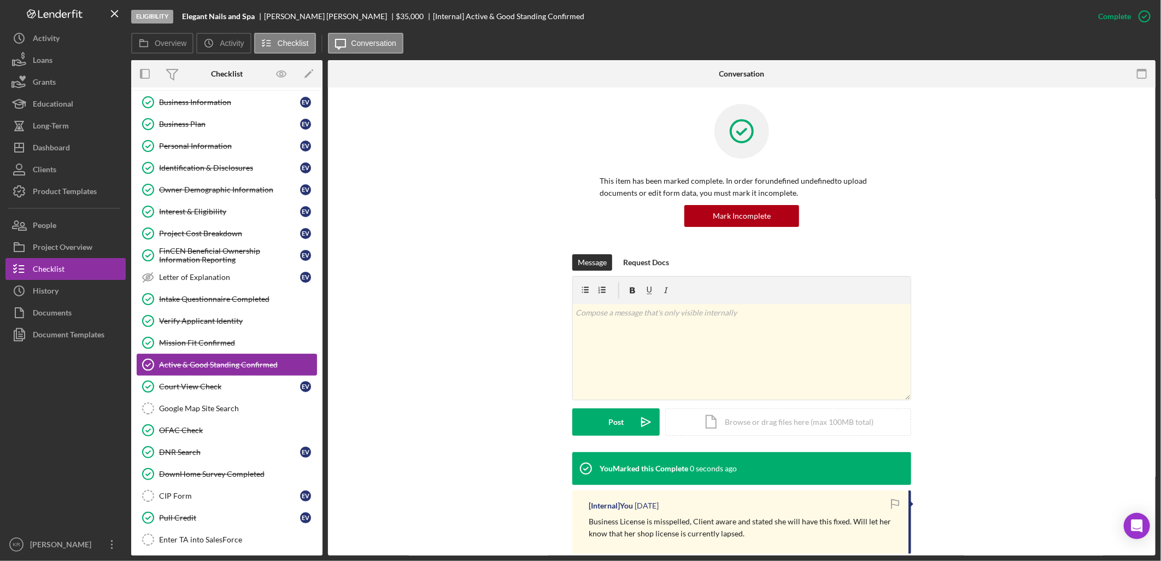
scroll to position [201, 0]
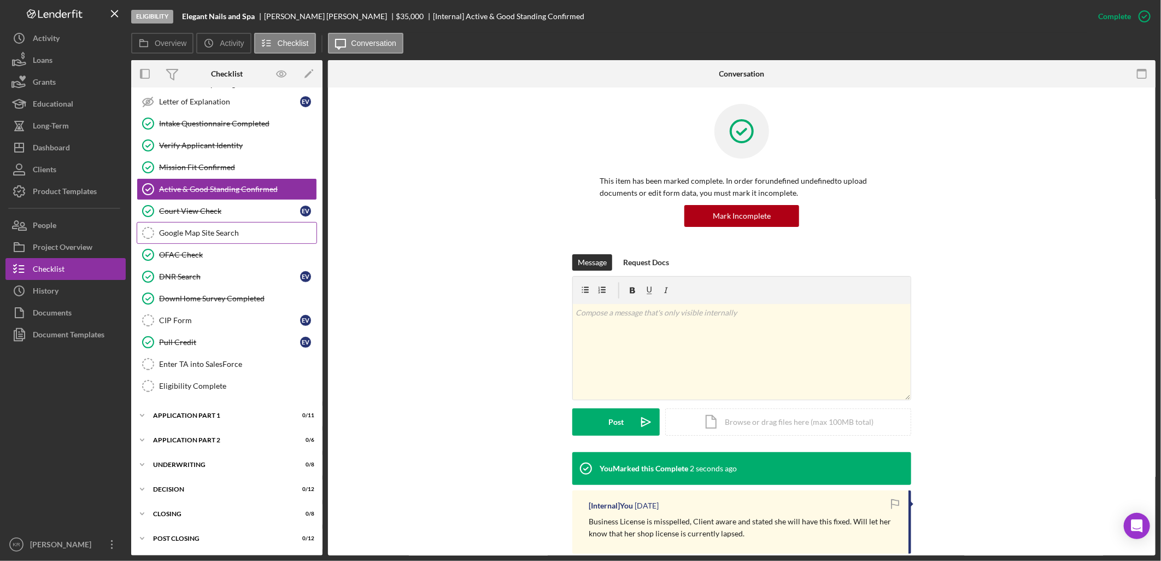
click at [222, 231] on div "Google Map Site Search" at bounding box center [237, 232] width 157 height 9
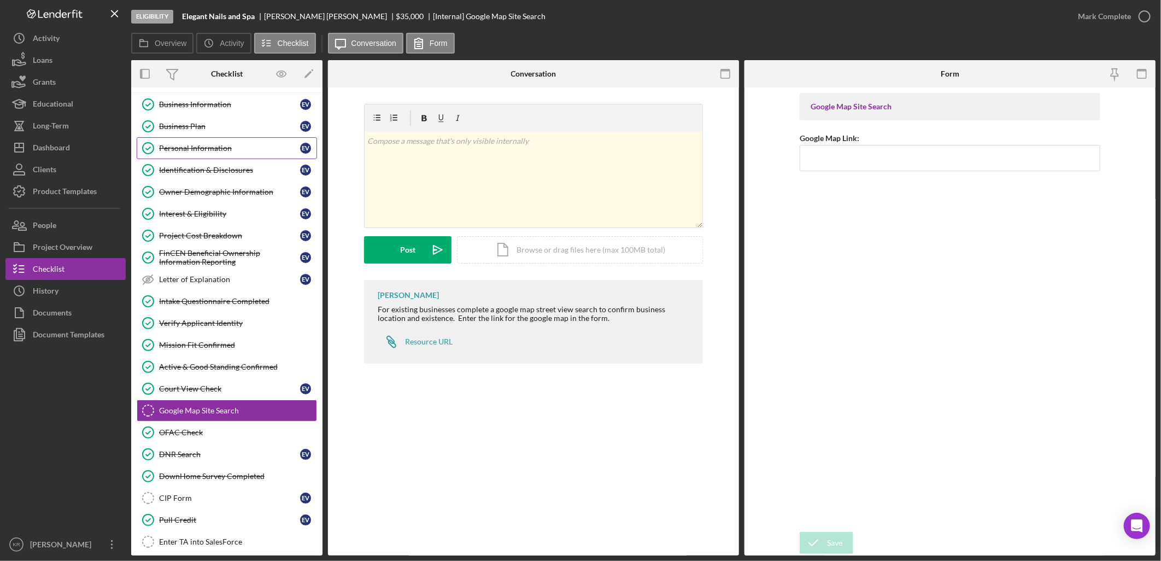
scroll to position [19, 0]
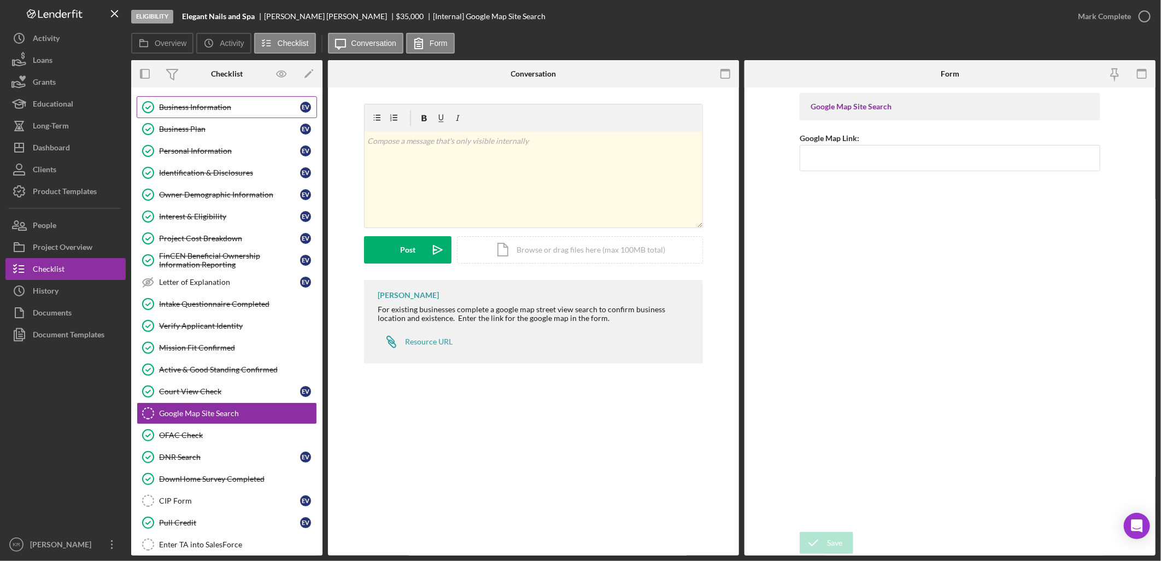
click at [233, 112] on link "Business Information Business Information E V" at bounding box center [227, 107] width 180 height 22
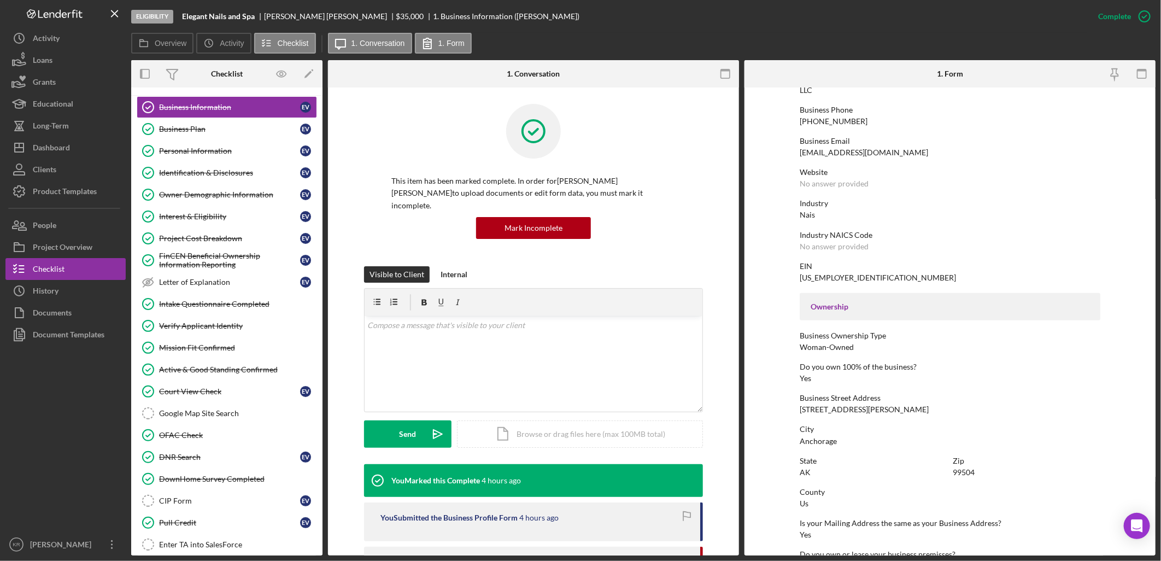
scroll to position [243, 0]
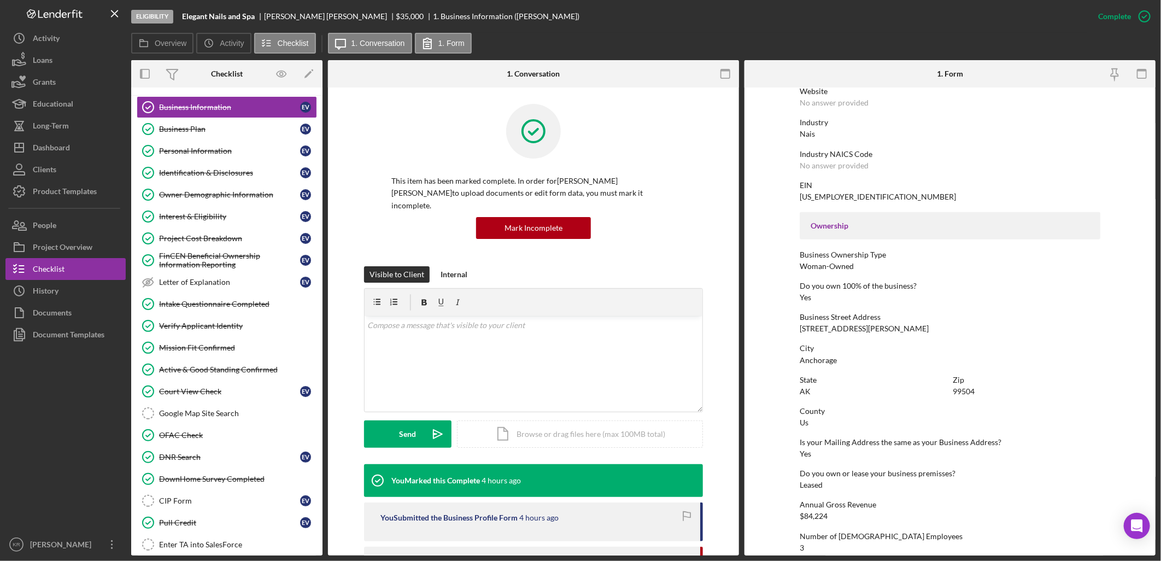
click at [822, 330] on div "[STREET_ADDRESS][PERSON_NAME]" at bounding box center [864, 328] width 129 height 9
copy div "[STREET_ADDRESS][PERSON_NAME]"
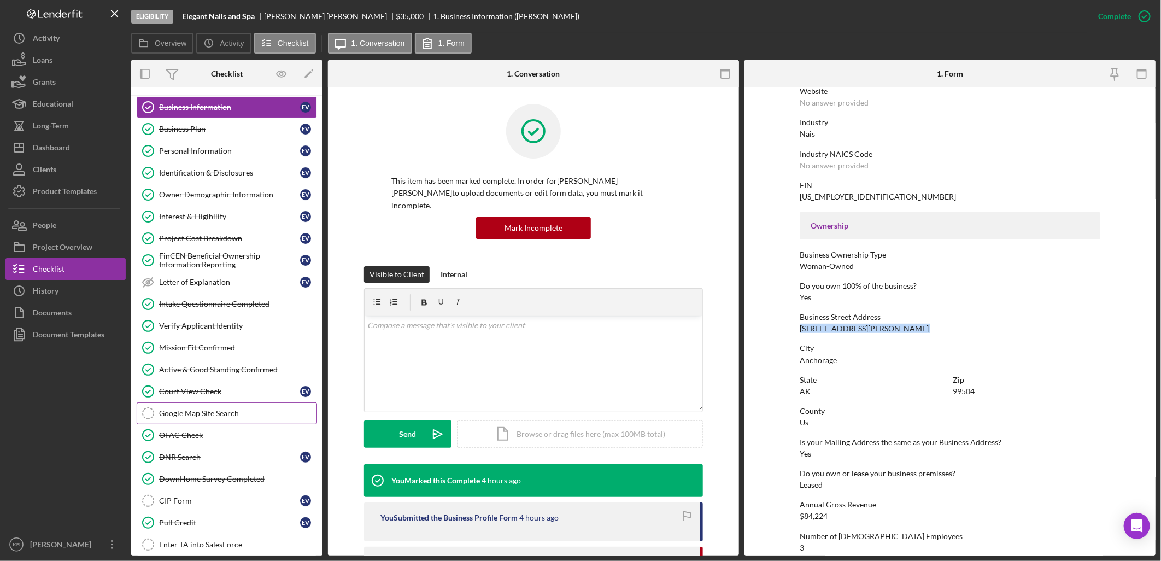
click at [191, 411] on div "Google Map Site Search" at bounding box center [237, 413] width 157 height 9
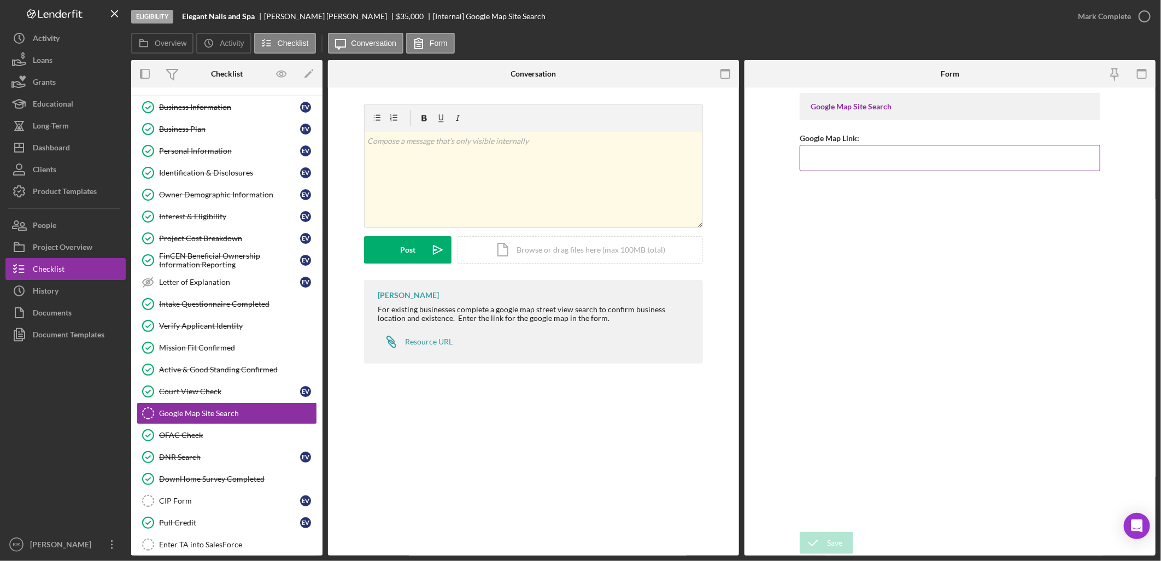
click at [855, 166] on input "Google Map Link:" at bounding box center [950, 158] width 301 height 26
paste input "[URL][DOMAIN_NAME]"
type input "[URL][DOMAIN_NAME]"
click at [831, 544] on div "Save" at bounding box center [834, 543] width 15 height 22
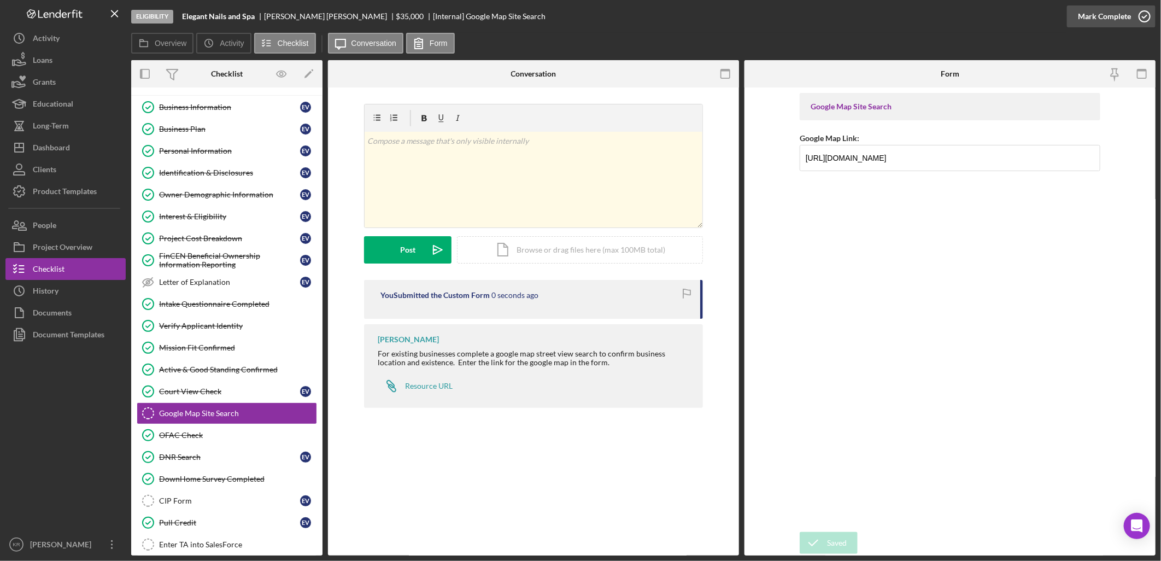
click at [1118, 19] on div "Mark Complete" at bounding box center [1104, 16] width 53 height 22
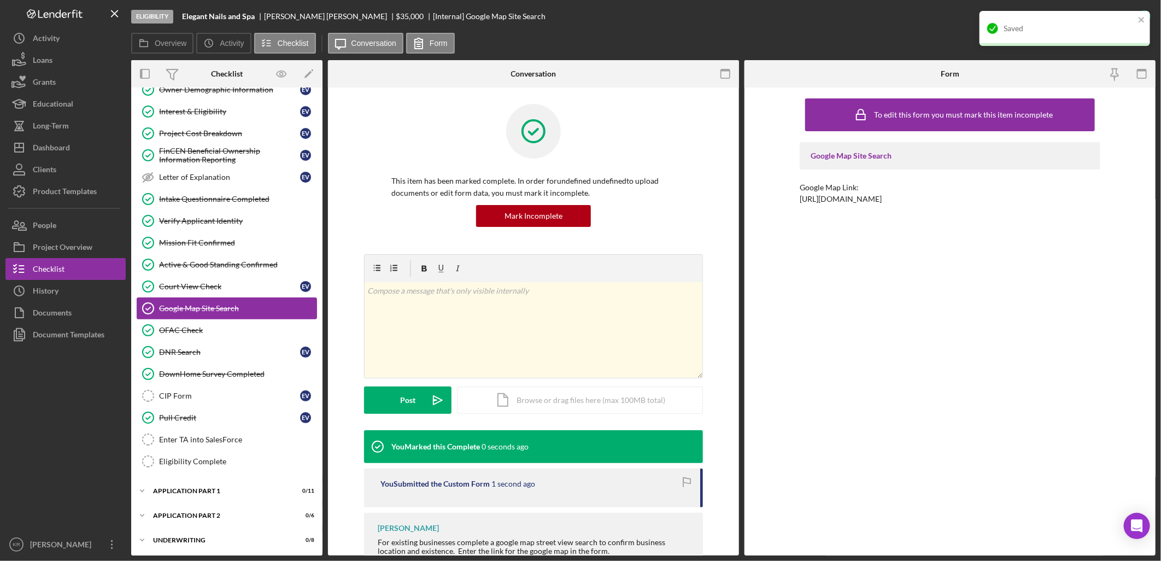
scroll to position [140, 0]
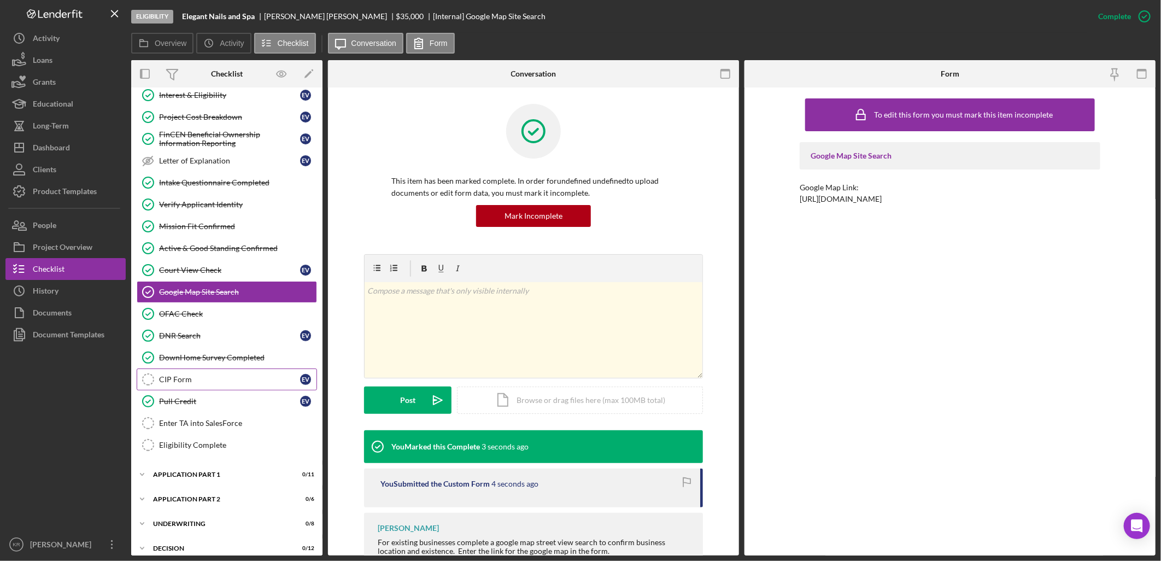
click at [244, 387] on link "CIP Form CIP Form E V" at bounding box center [227, 379] width 180 height 22
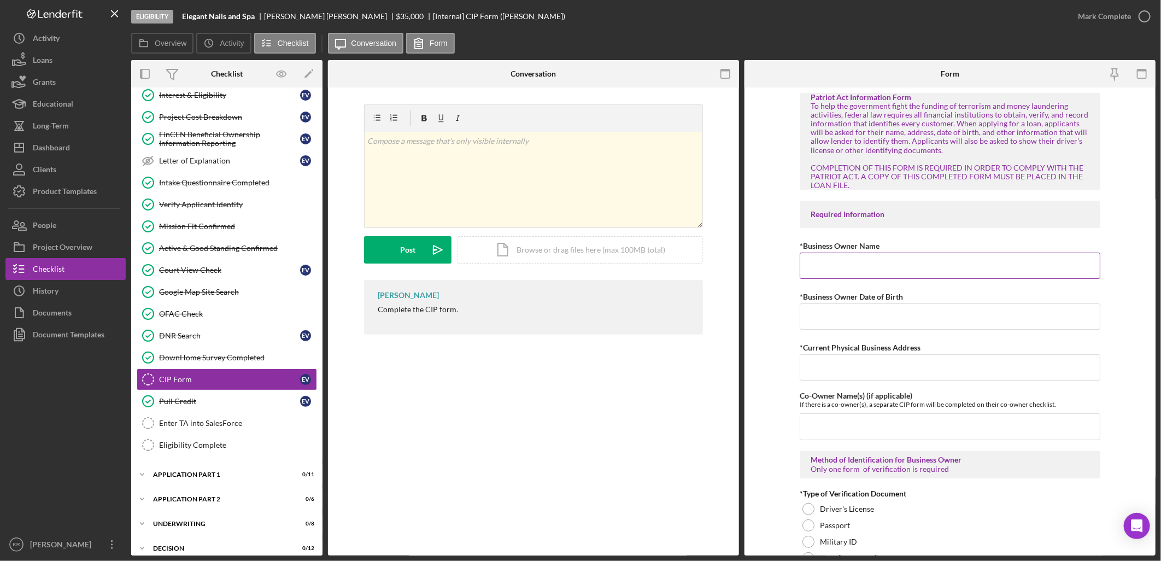
click at [994, 259] on input "*Business Owner Name" at bounding box center [950, 265] width 301 height 26
type input "[PERSON_NAME] [PERSON_NAME]"
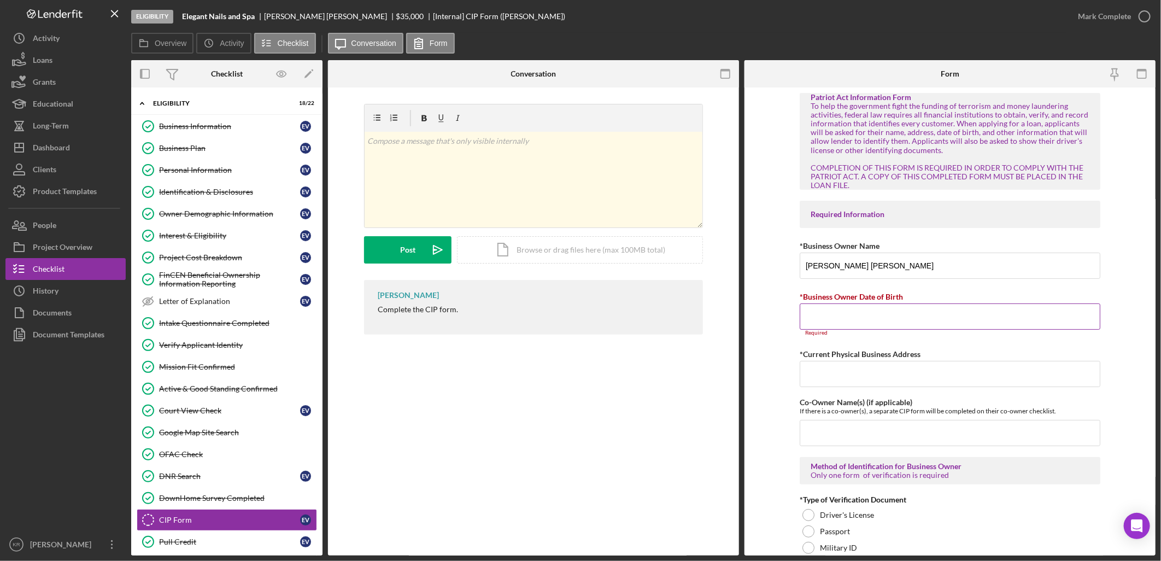
click at [960, 324] on input "*Business Owner Date of Birth" at bounding box center [950, 316] width 301 height 26
click at [832, 322] on input "*Business Owner Date of Birth" at bounding box center [950, 316] width 301 height 26
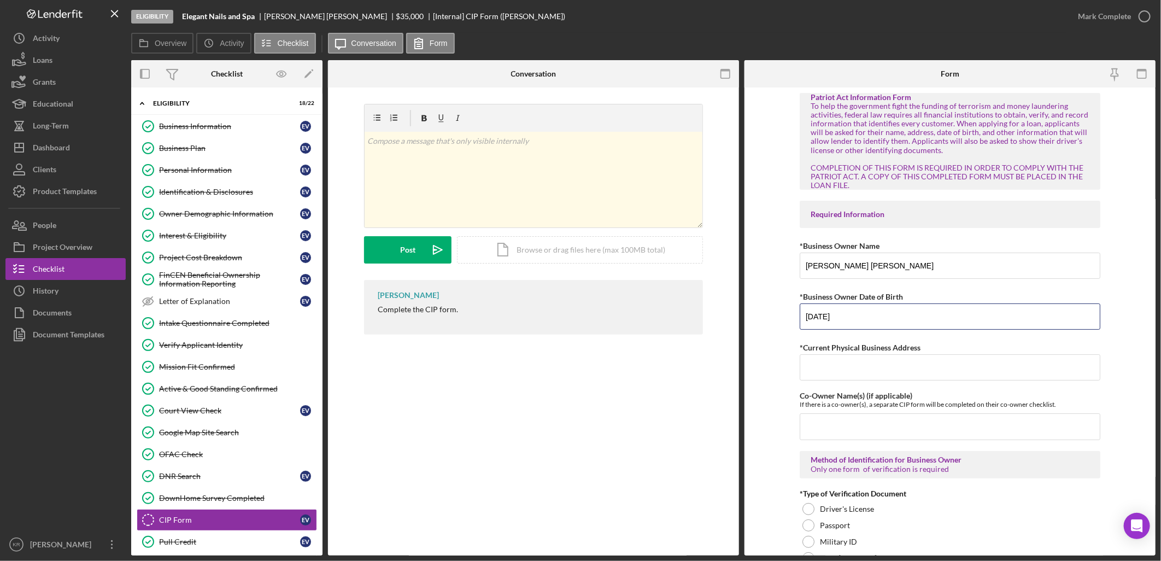
type input "[DATE]"
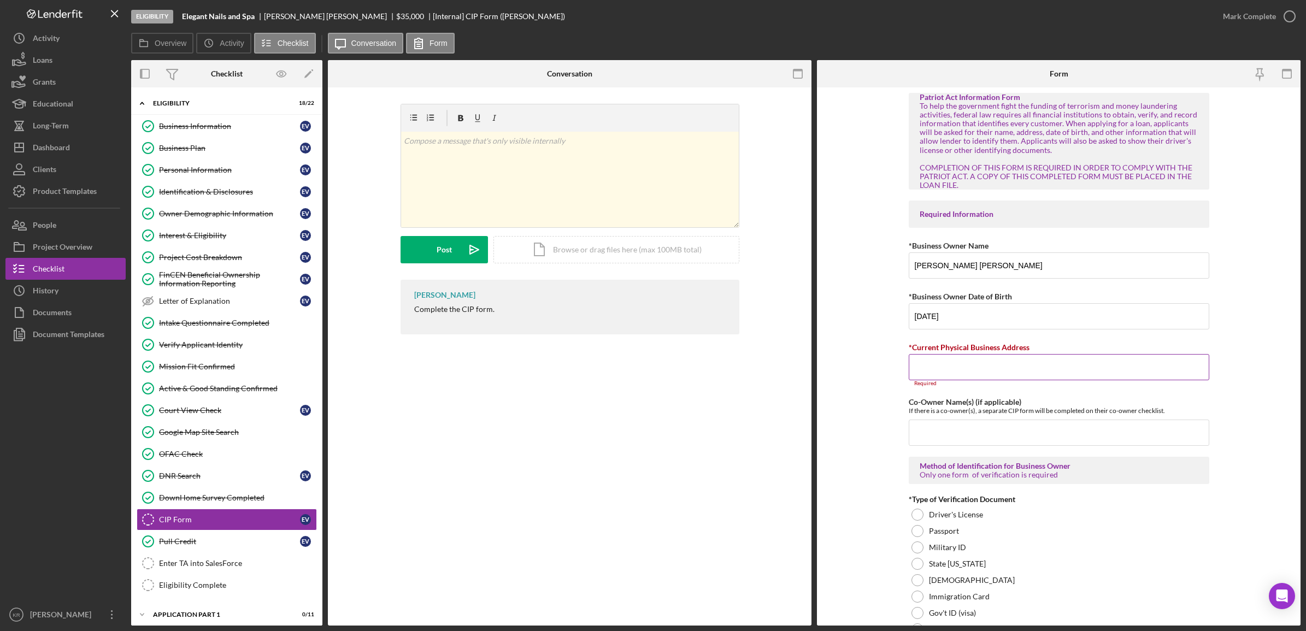
click at [957, 370] on input "*Current Physical Business Address" at bounding box center [1059, 367] width 301 height 26
paste input "[URL][DOMAIN_NAME]"
type input "[URL][DOMAIN_NAME]"
click at [983, 359] on input "*Current Physical Business Address" at bounding box center [1059, 367] width 301 height 26
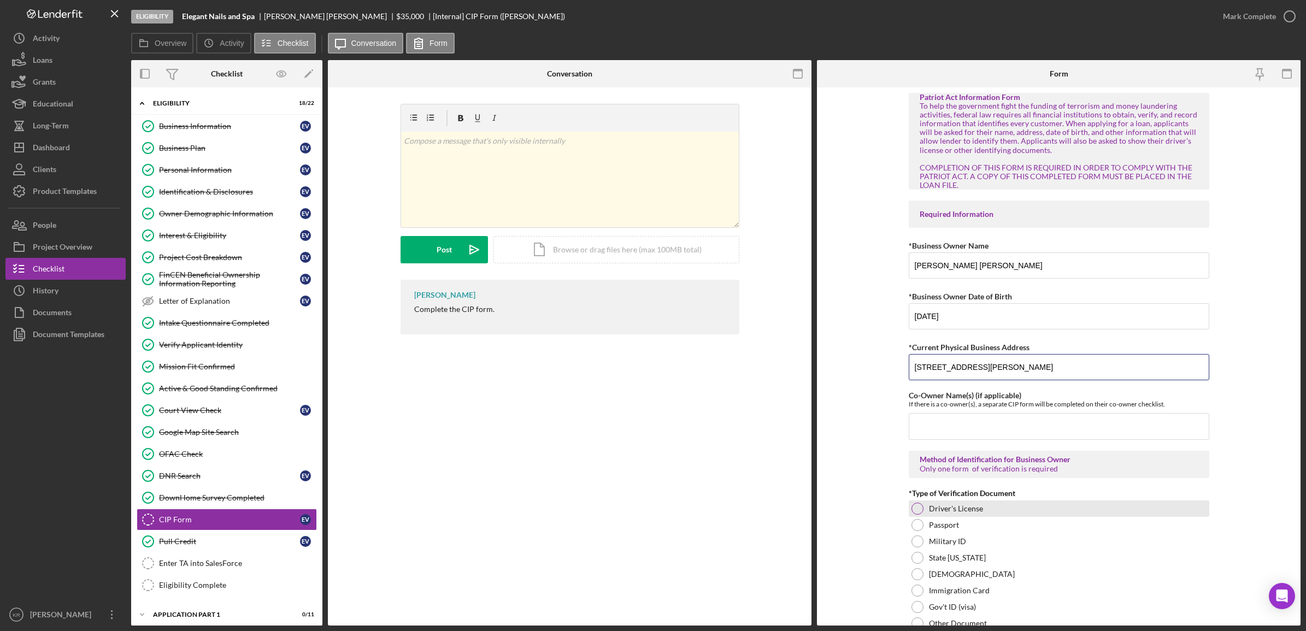
type input "[STREET_ADDRESS][PERSON_NAME]"
click at [938, 512] on label "Driver's License" at bounding box center [956, 508] width 54 height 9
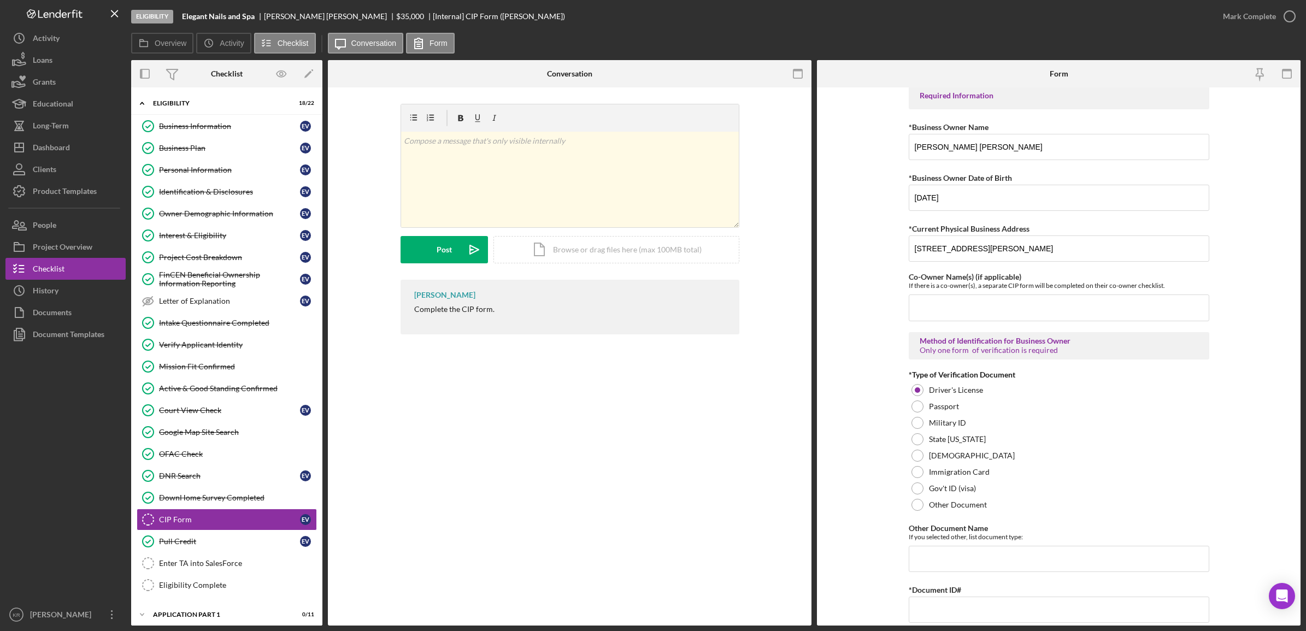
scroll to position [205, 0]
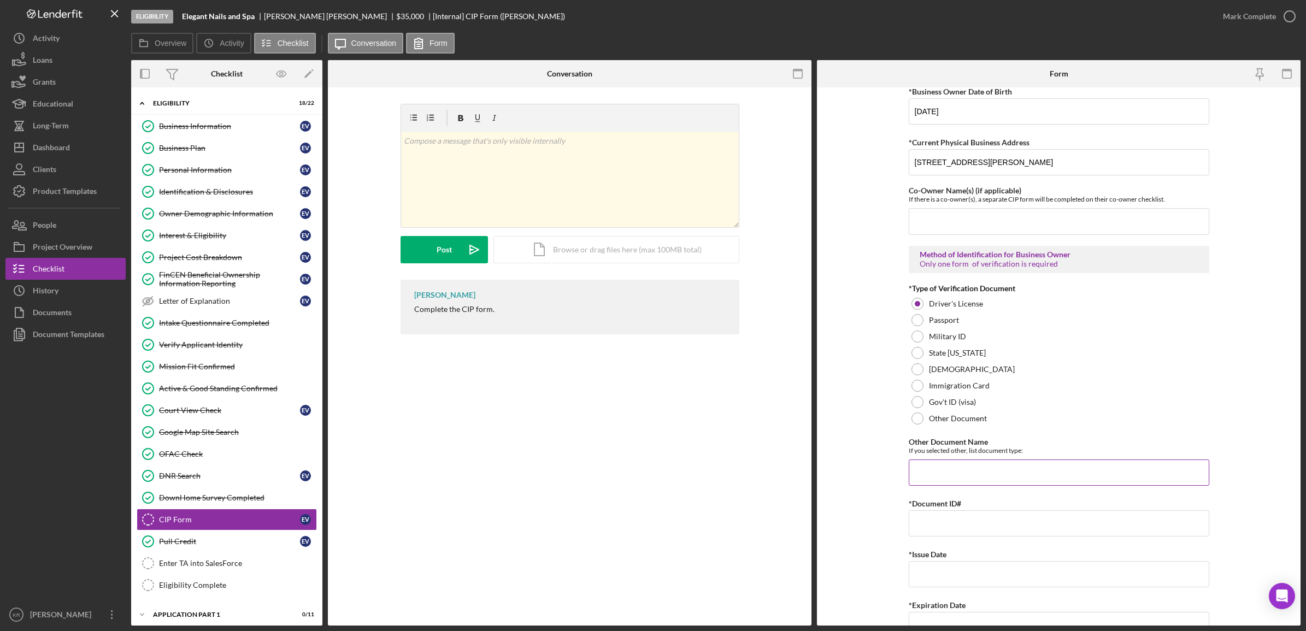
click at [960, 462] on input "Other Document Name" at bounding box center [1059, 473] width 301 height 26
click at [960, 518] on input "*Document ID#" at bounding box center [1059, 523] width 301 height 26
type input "7022808"
type input "[DATE]"
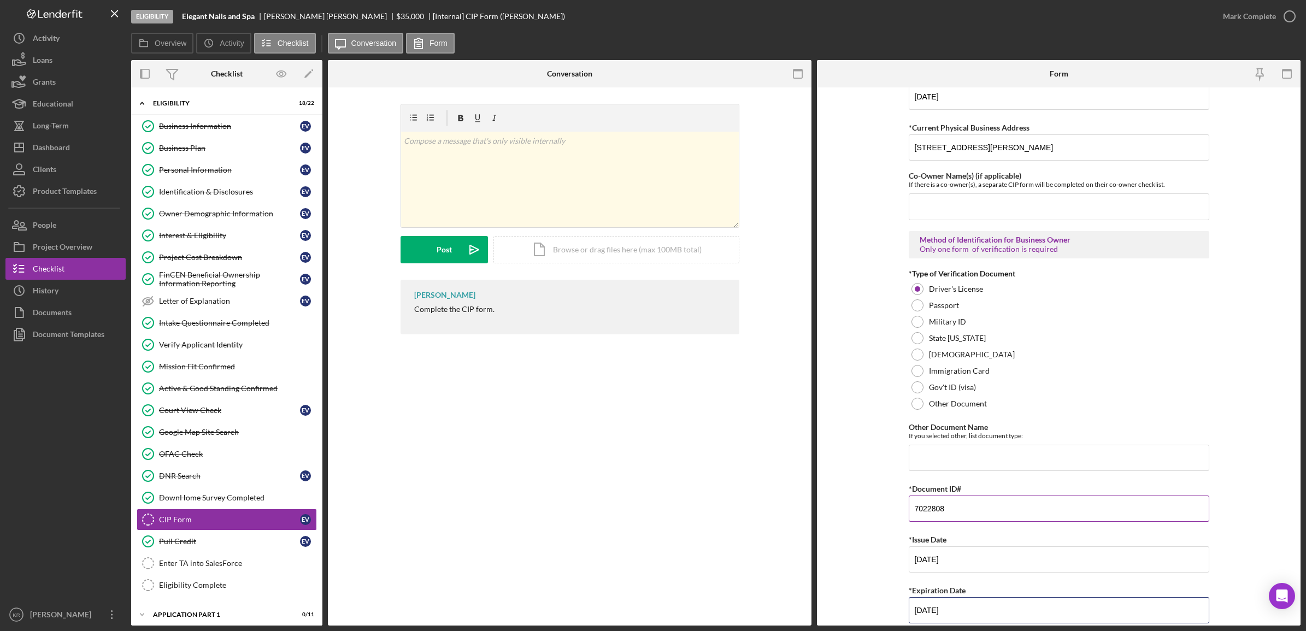
type input "[DATE]"
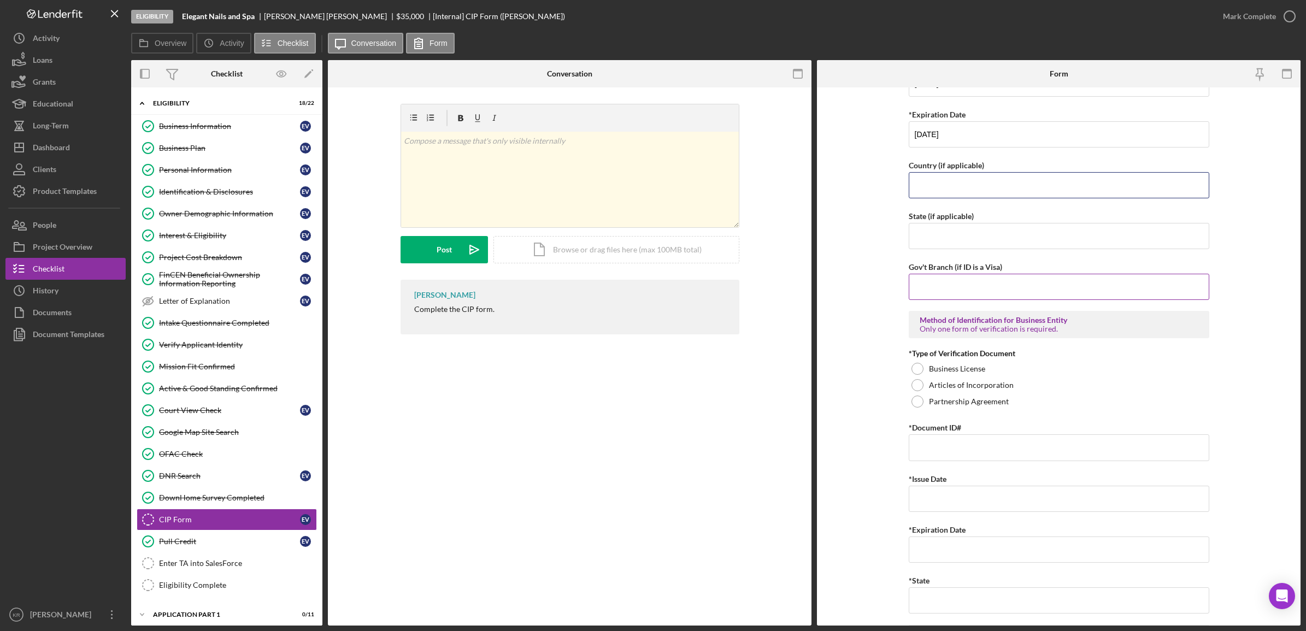
scroll to position [595, 0]
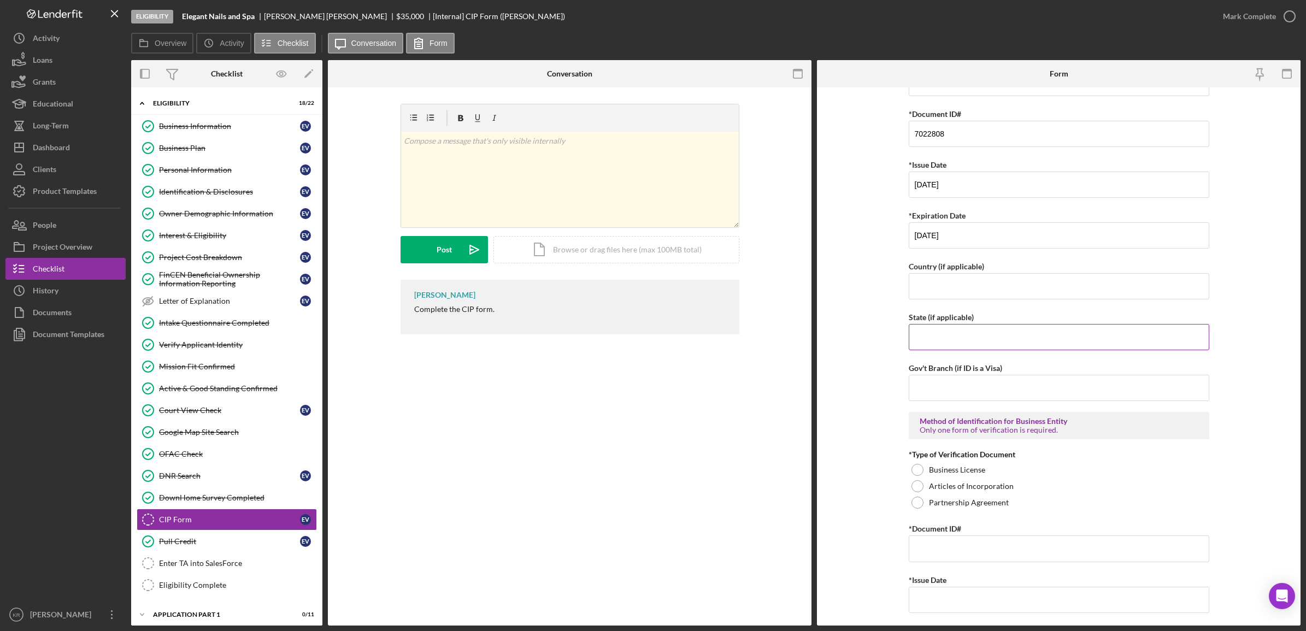
click at [978, 347] on input "State (if applicable)" at bounding box center [1059, 337] width 301 height 26
type input "a"
type input "AK"
click at [980, 466] on div "Business License" at bounding box center [1059, 470] width 301 height 16
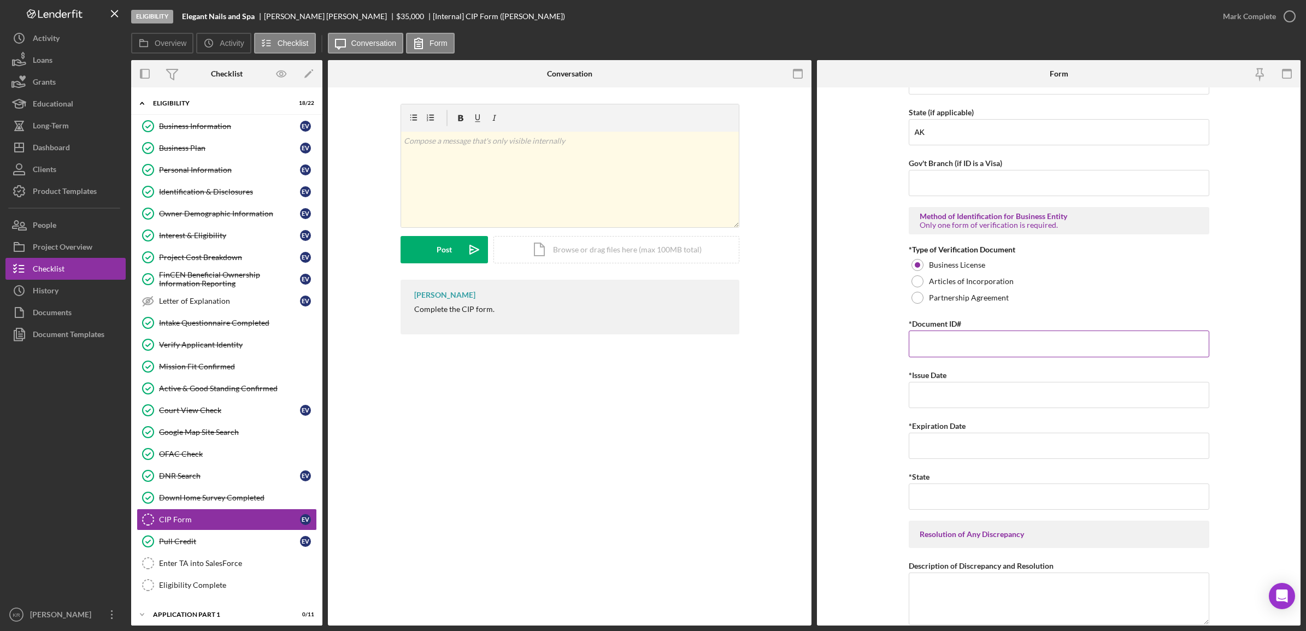
click at [911, 345] on input "*Document ID#" at bounding box center [1059, 344] width 301 height 26
type input "2191834"
type input "[DATE]"
type input "AK"
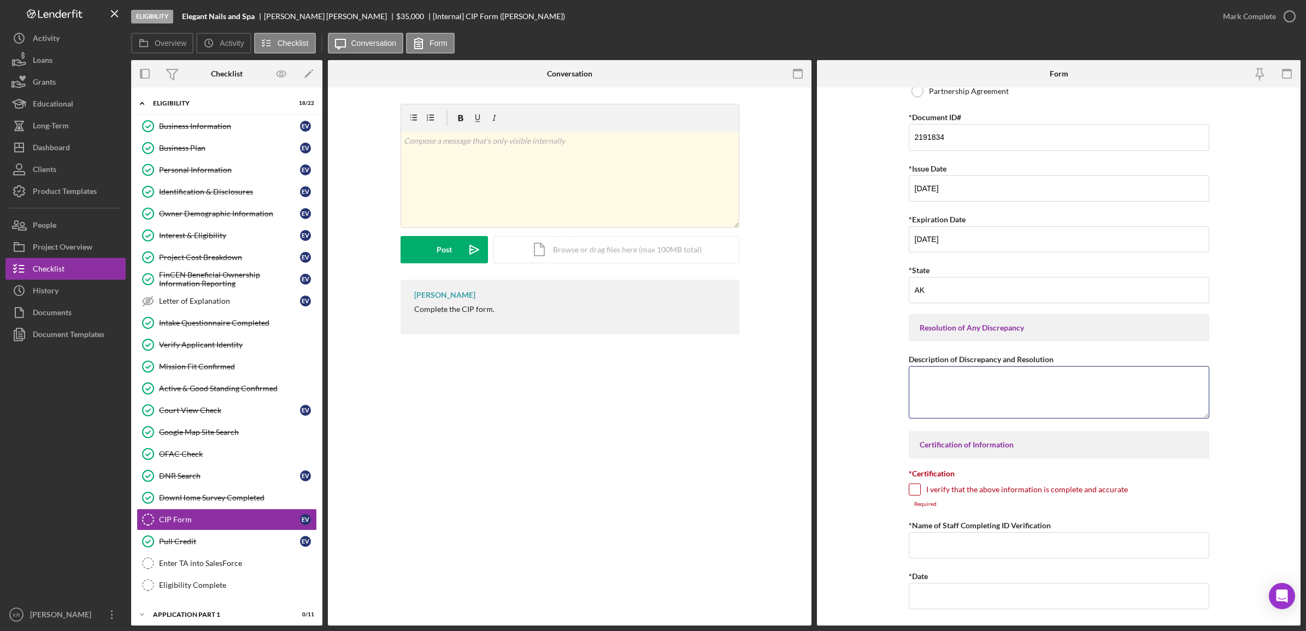
scroll to position [1035, 0]
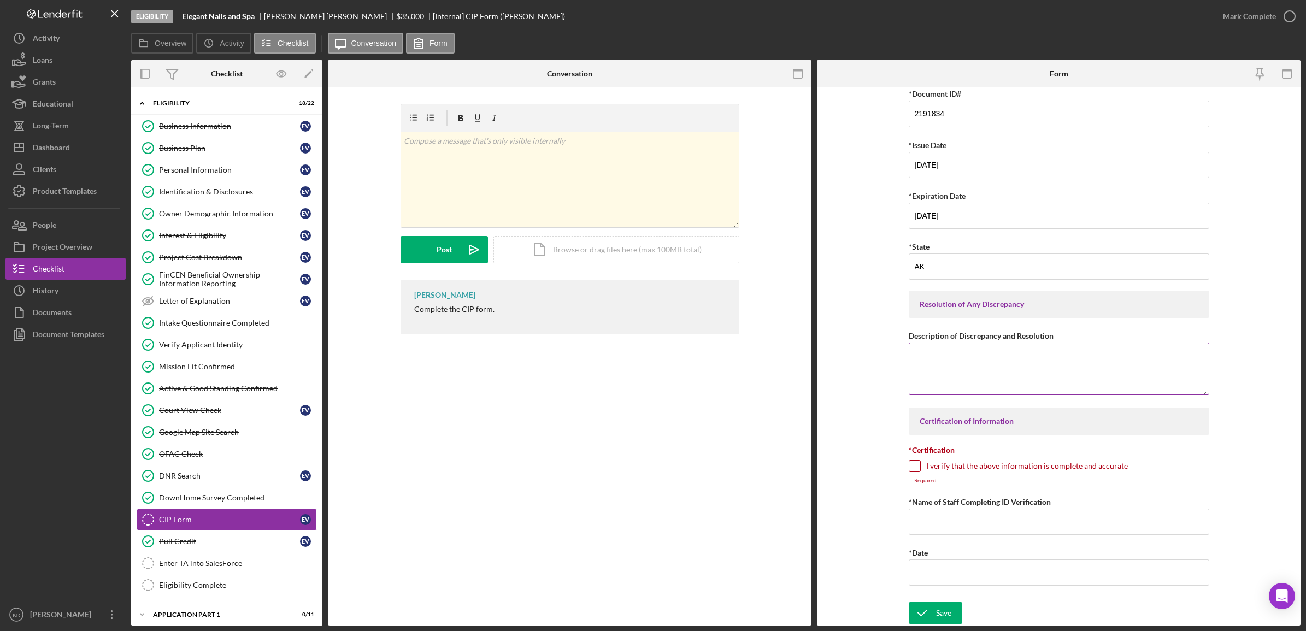
click at [1021, 385] on textarea "Description of Discrepancy and Resolution" at bounding box center [1059, 369] width 301 height 52
type textarea "s"
type textarea "S"
click at [916, 473] on div "I verify that the above information is complete and accurate" at bounding box center [1059, 468] width 301 height 17
click at [913, 468] on input "I verify that the above information is complete and accurate" at bounding box center [914, 466] width 11 height 11
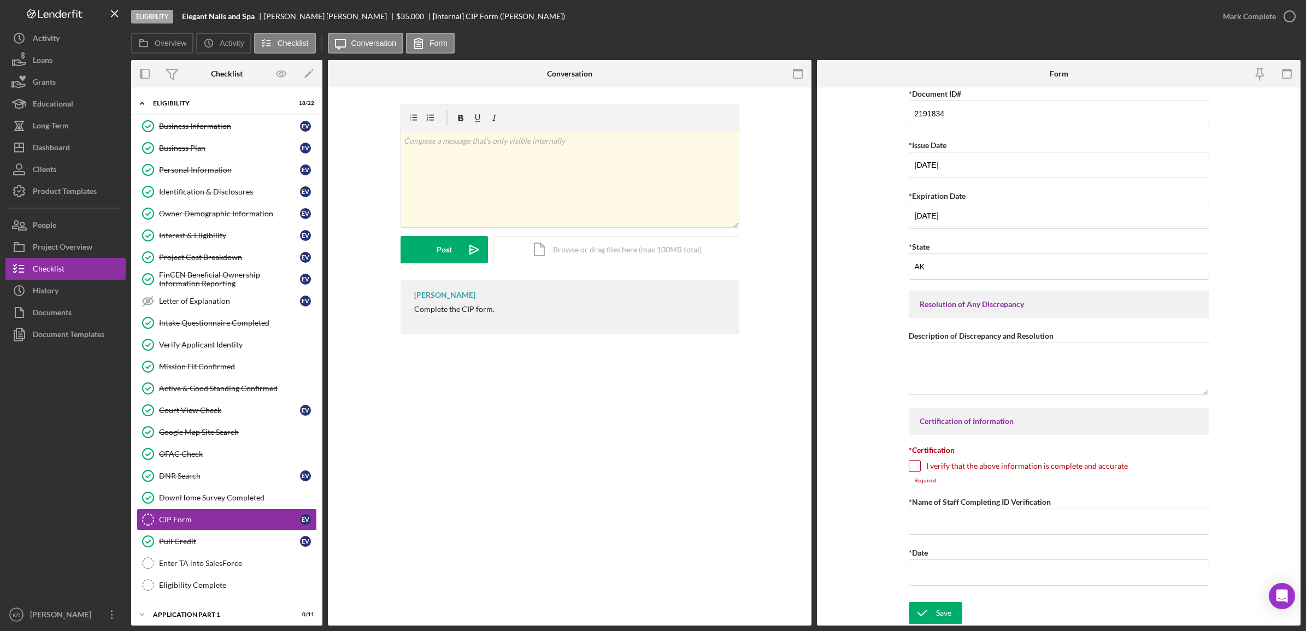
checkbox input "true"
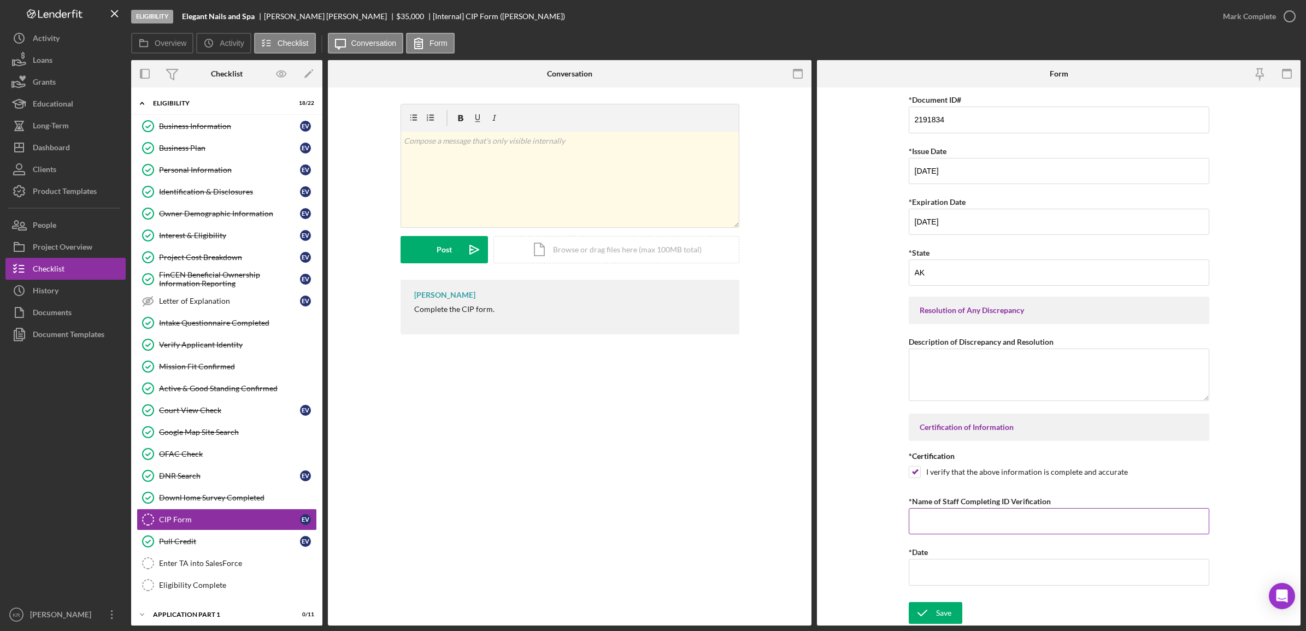
click at [967, 531] on input "*Name of Staff Completing ID Verification" at bounding box center [1059, 521] width 301 height 26
type input "[PERSON_NAME]"
type input "[DATE]"
click at [936, 560] on div "Save" at bounding box center [943, 613] width 15 height 22
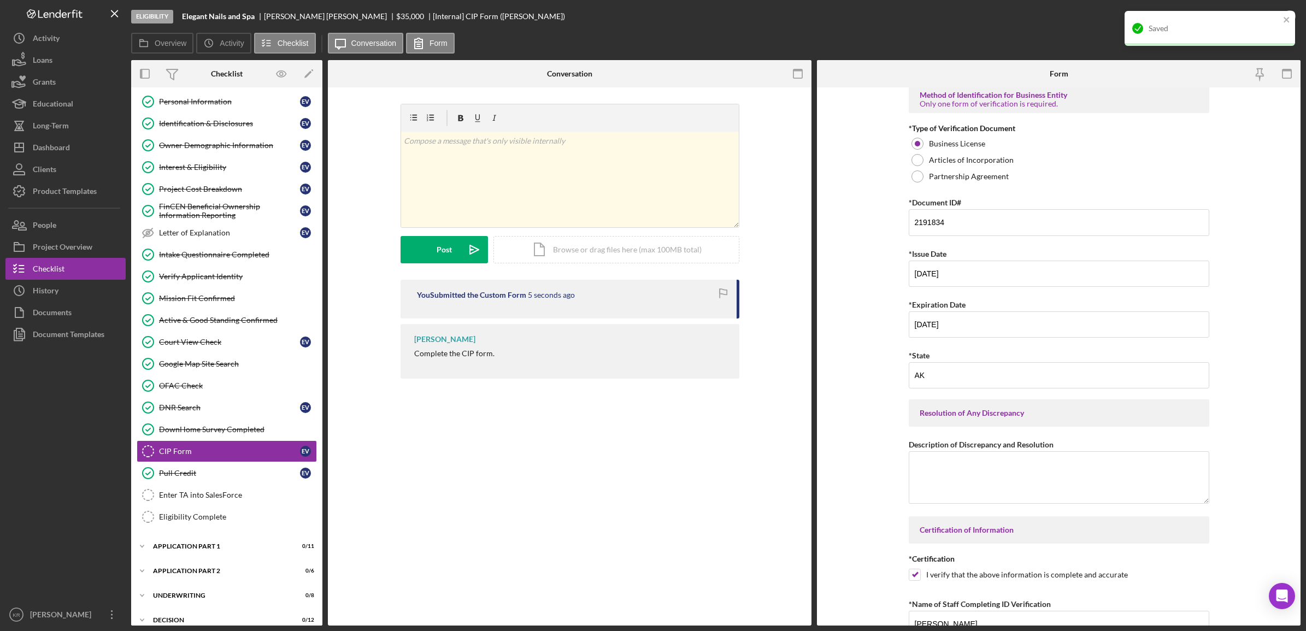
scroll to position [755, 0]
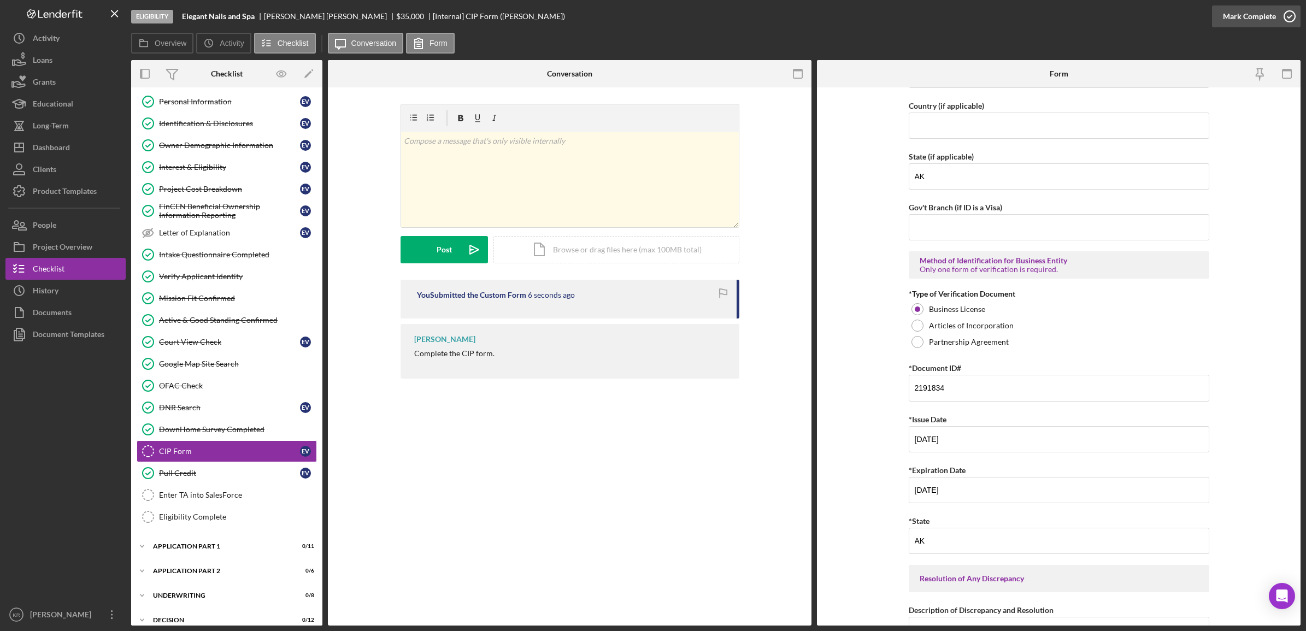
click at [1160, 15] on div "Eligibility Elegant Nails and Spa [PERSON_NAME] [PERSON_NAME] $35,000 $8,750 [I…" at bounding box center [653, 315] width 1306 height 631
click at [1160, 16] on div "Mark Complete" at bounding box center [1249, 16] width 53 height 22
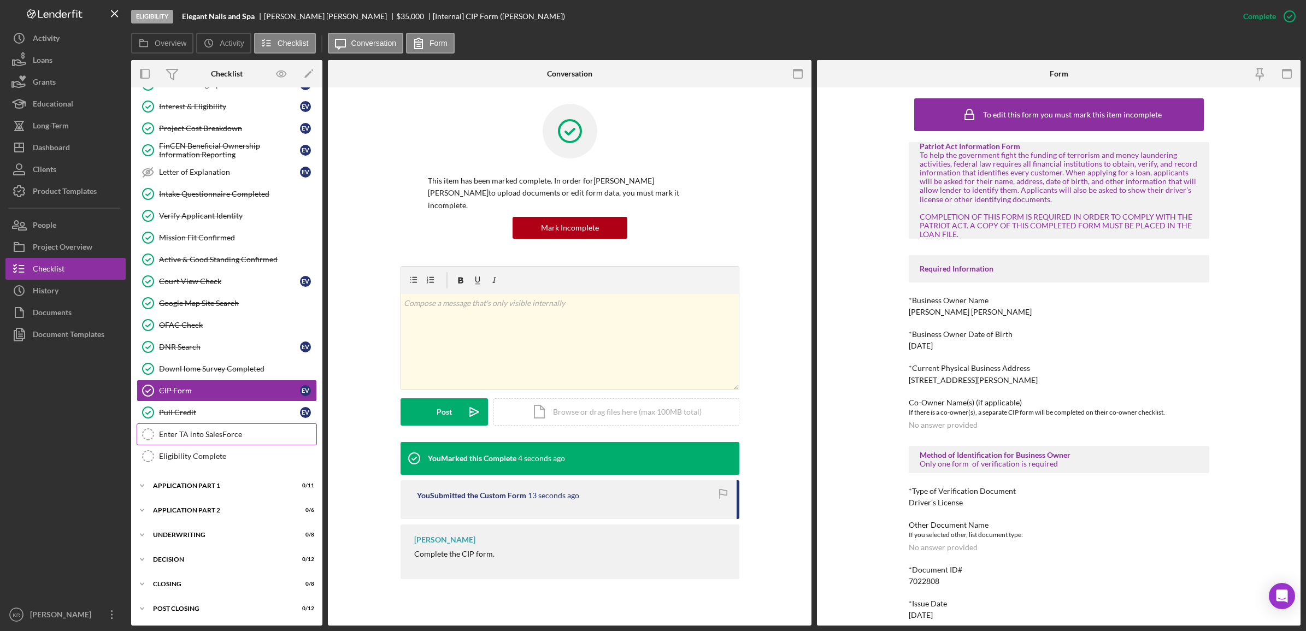
scroll to position [0, 0]
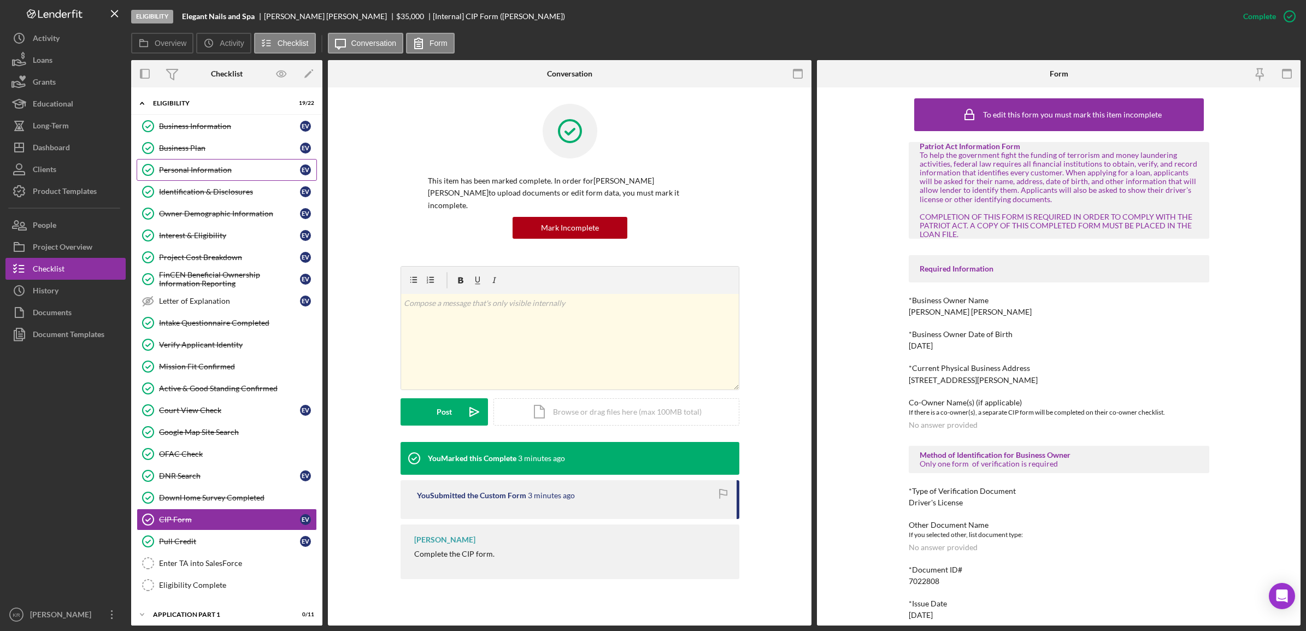
click at [197, 173] on div "Personal Information" at bounding box center [229, 170] width 141 height 9
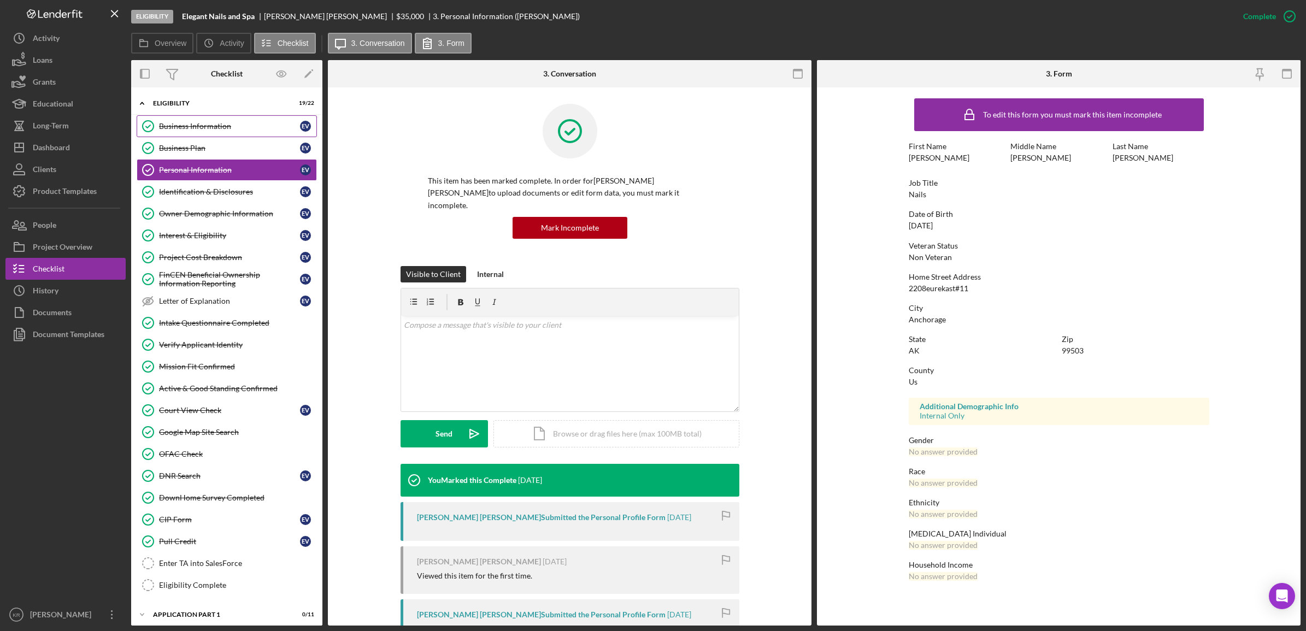
click at [252, 134] on link "Business Information Business Information E V" at bounding box center [227, 126] width 180 height 22
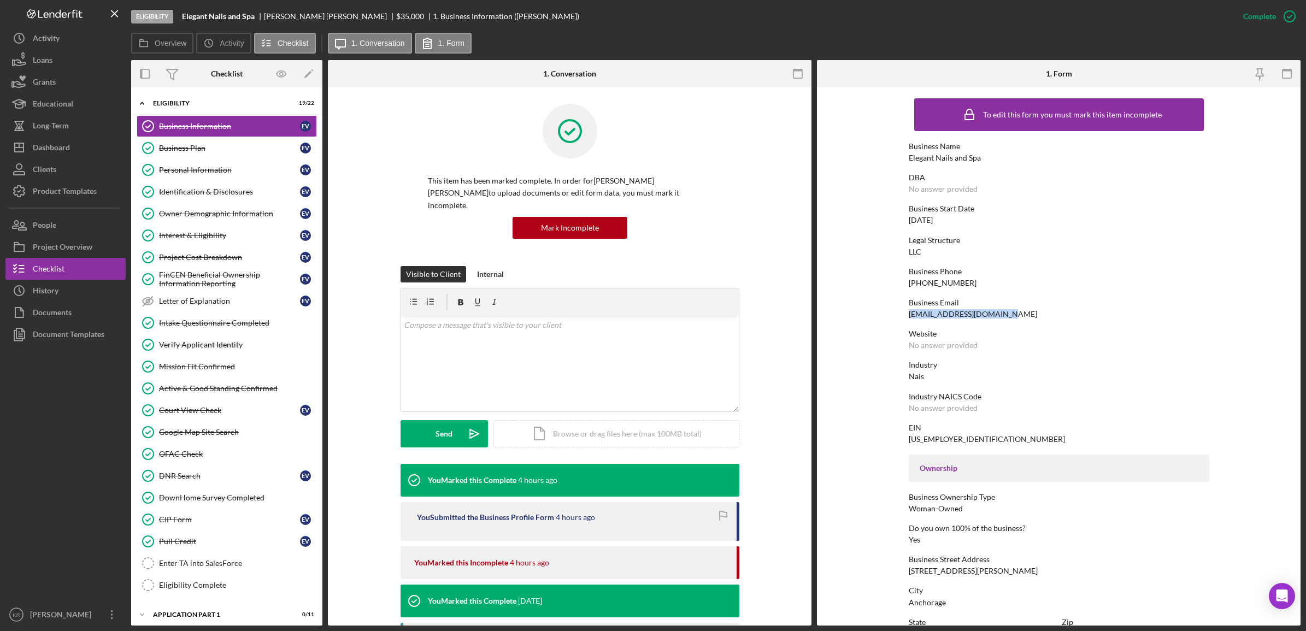
drag, startPoint x: 1003, startPoint y: 313, endPoint x: 903, endPoint y: 313, distance: 99.5
click at [903, 313] on form "To edit this form you must mark this item incomplete Business Name Elegant Nail…" at bounding box center [1059, 356] width 484 height 538
drag, startPoint x: 903, startPoint y: 313, endPoint x: 927, endPoint y: 313, distance: 24.0
copy div "[EMAIL_ADDRESS][DOMAIN_NAME]"
click at [175, 178] on link "Personal Information Personal Information E V" at bounding box center [227, 170] width 180 height 22
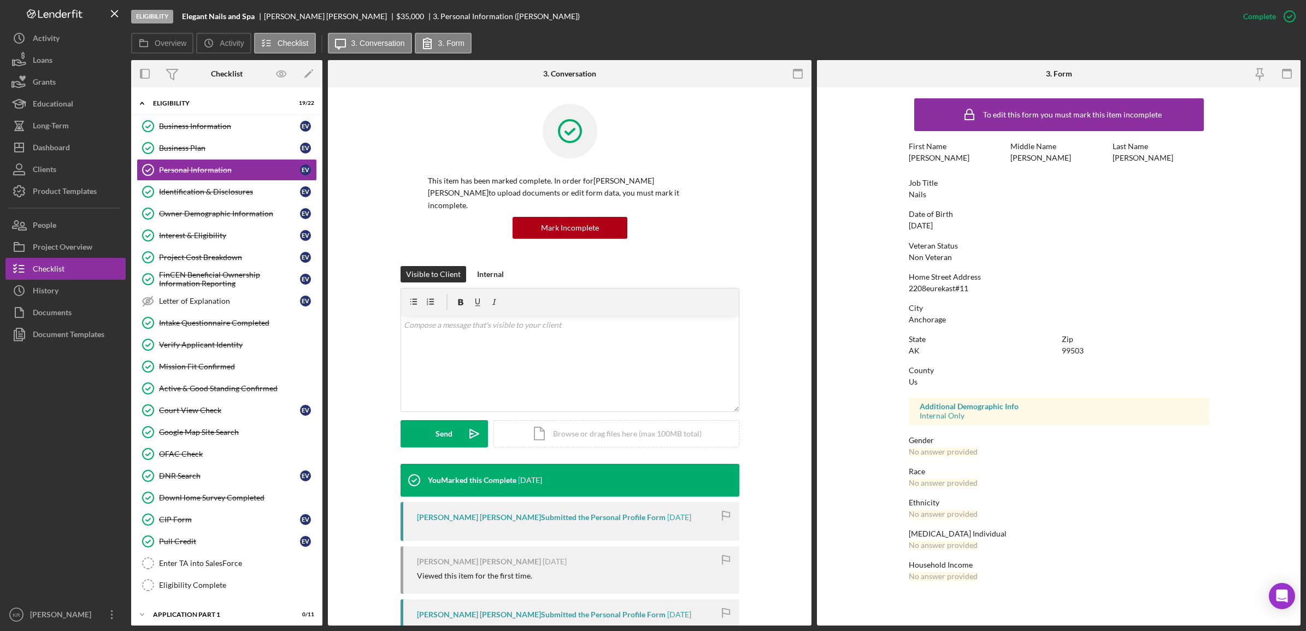
click at [1160, 278] on form "To edit this form you must mark this item incomplete First Name [PERSON_NAME] M…" at bounding box center [1059, 342] width 484 height 510
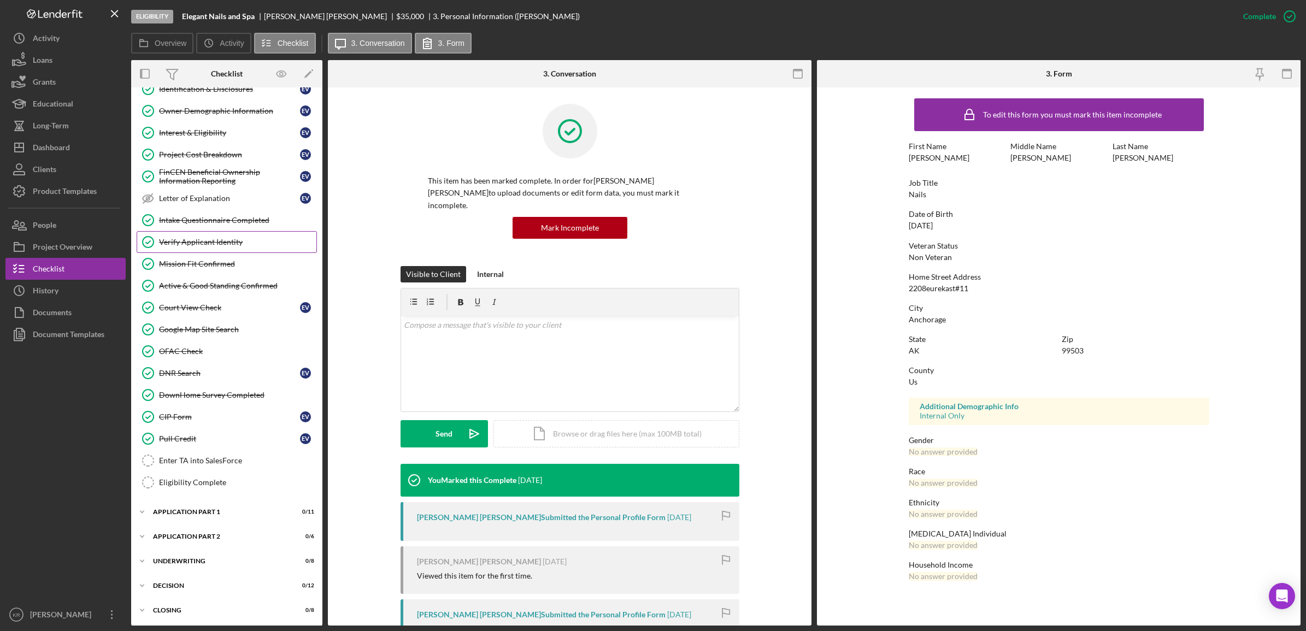
scroll to position [135, 0]
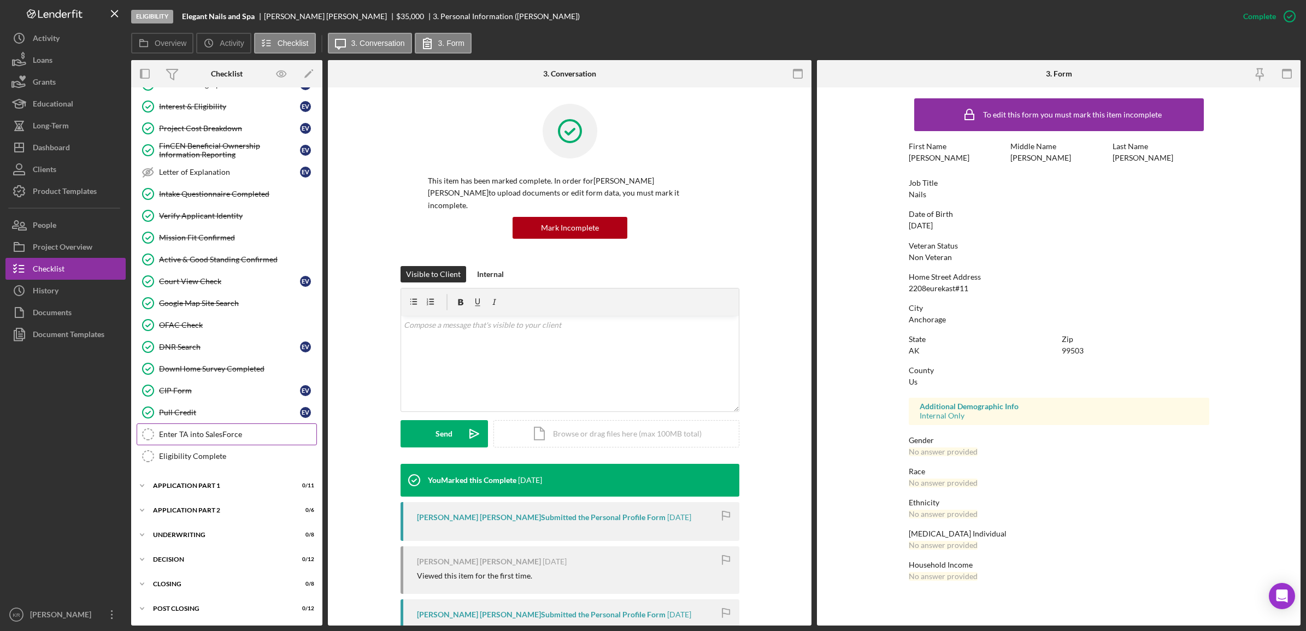
click at [234, 434] on div "Enter TA into SalesForce" at bounding box center [237, 434] width 157 height 9
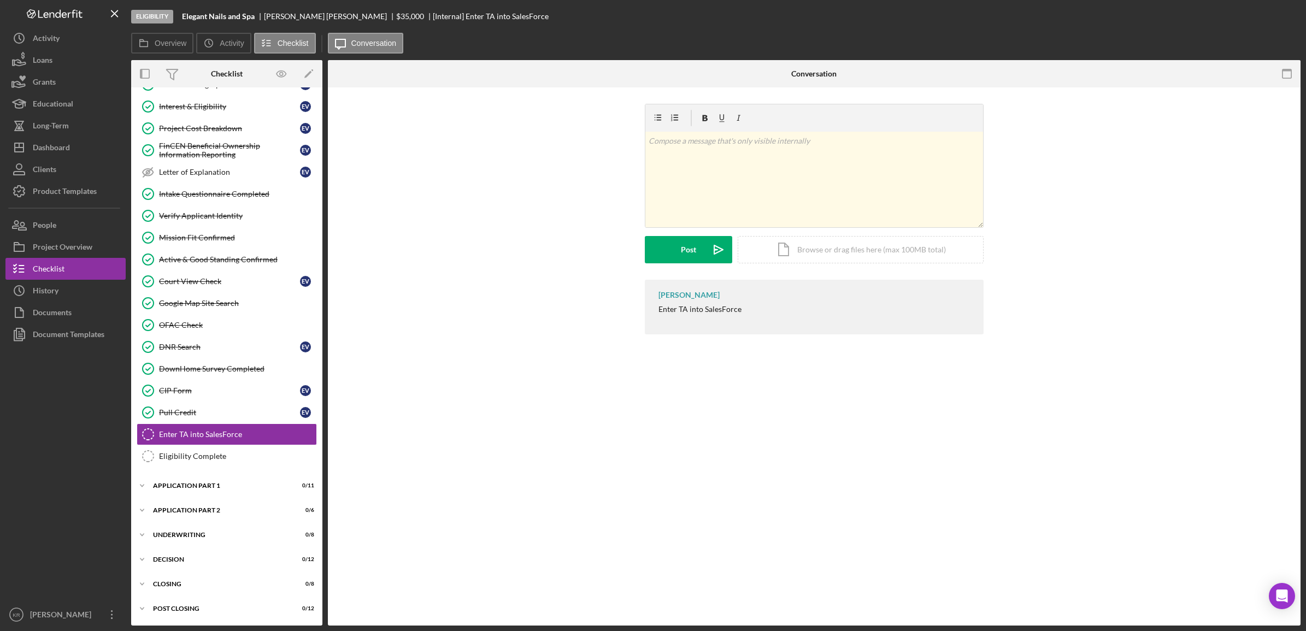
scroll to position [135, 0]
click at [1160, 18] on div "Mark Complete" at bounding box center [1249, 16] width 53 height 22
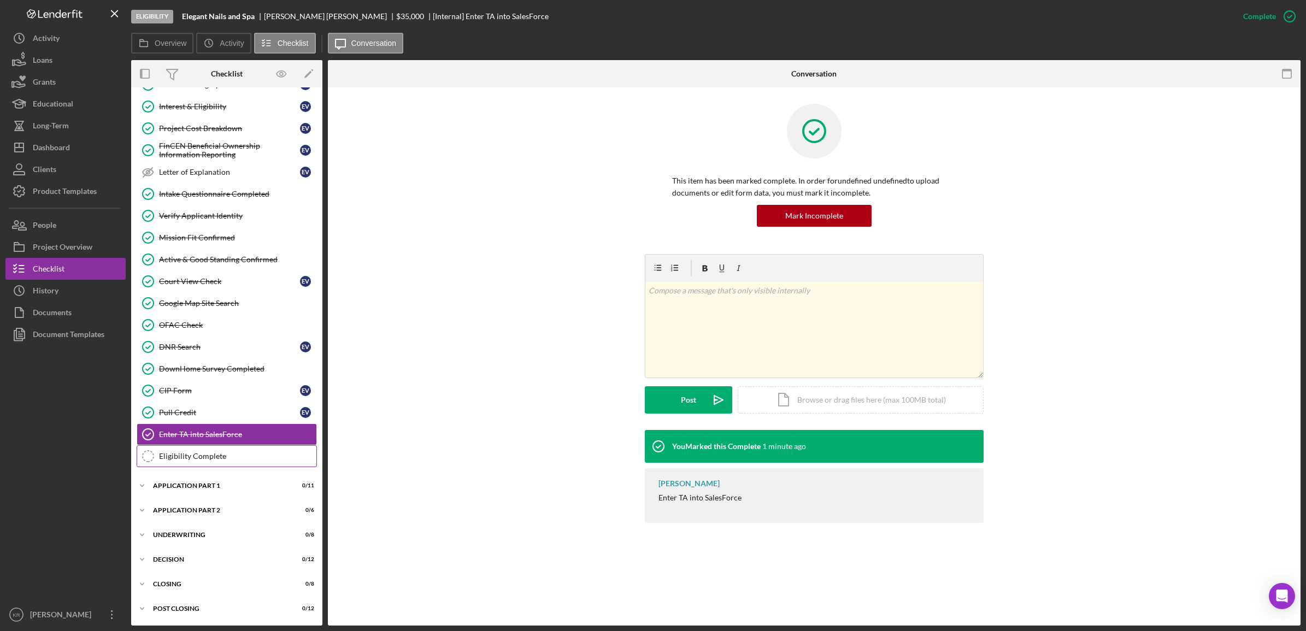
click at [255, 460] on div "Eligibility Complete" at bounding box center [237, 456] width 157 height 9
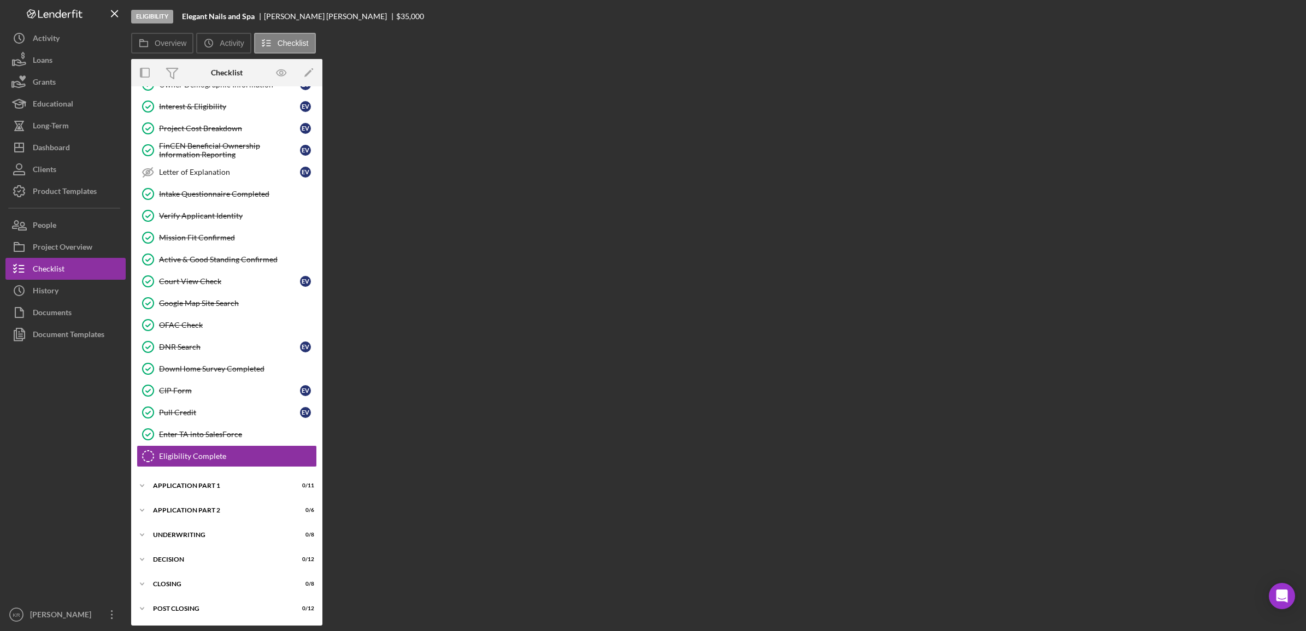
scroll to position [135, 0]
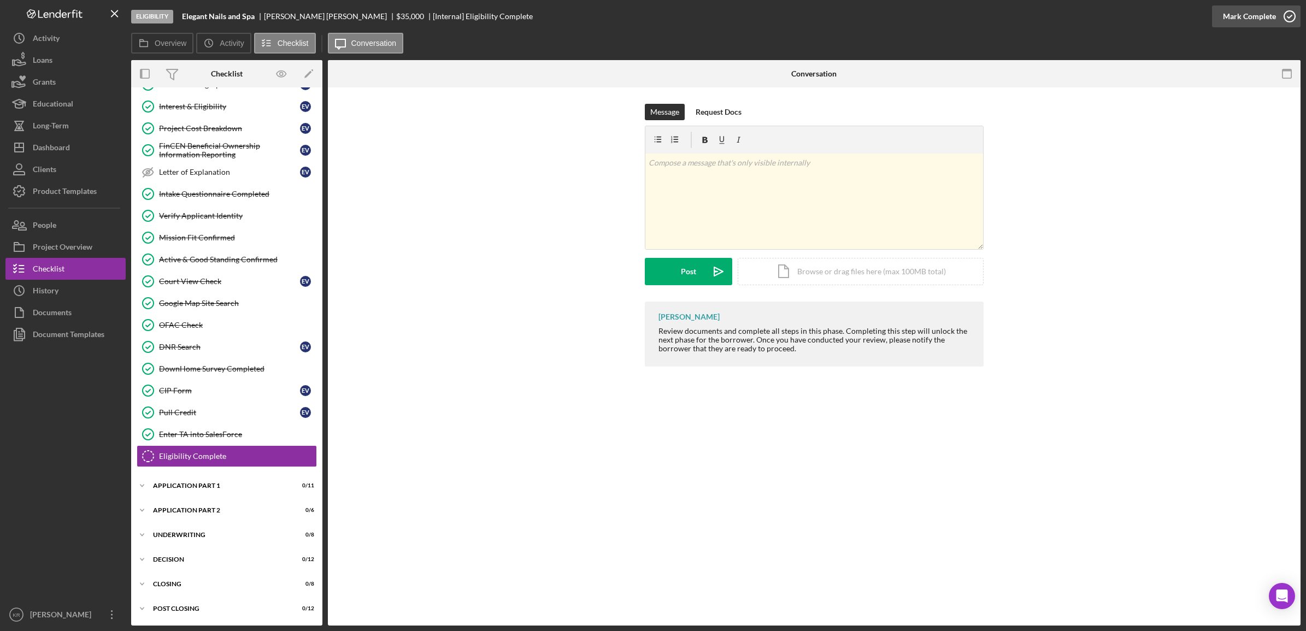
click at [1160, 19] on div "Mark Complete" at bounding box center [1249, 16] width 53 height 22
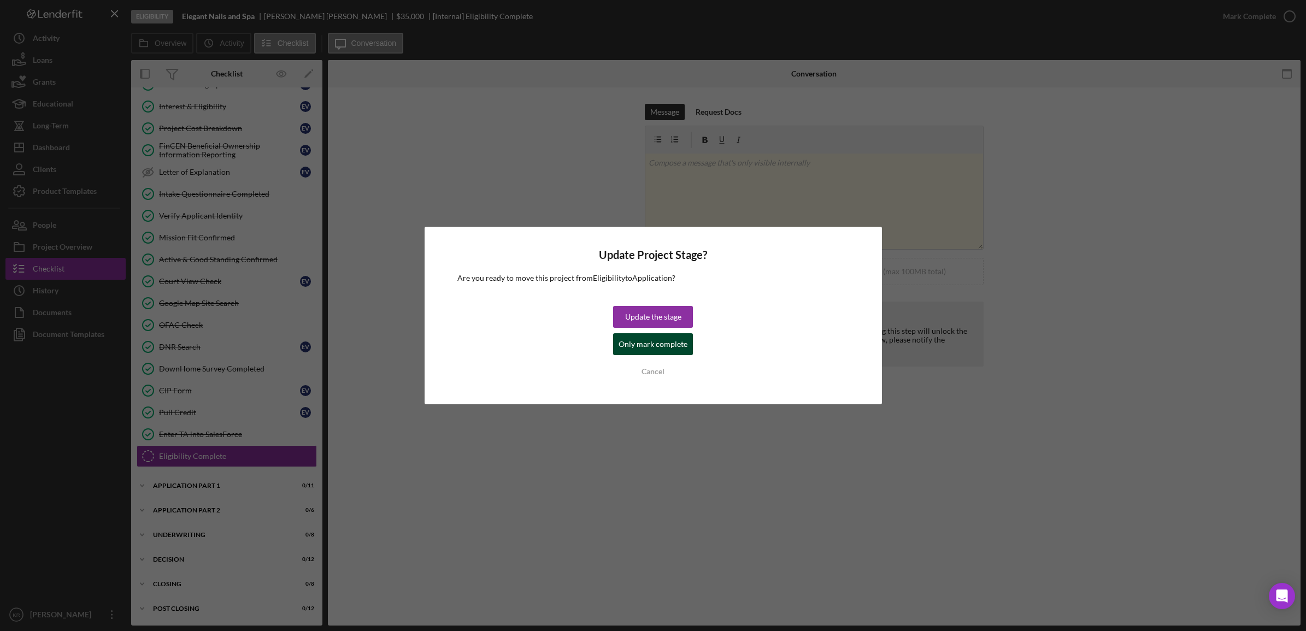
click at [648, 344] on div "Only mark complete" at bounding box center [653, 344] width 69 height 22
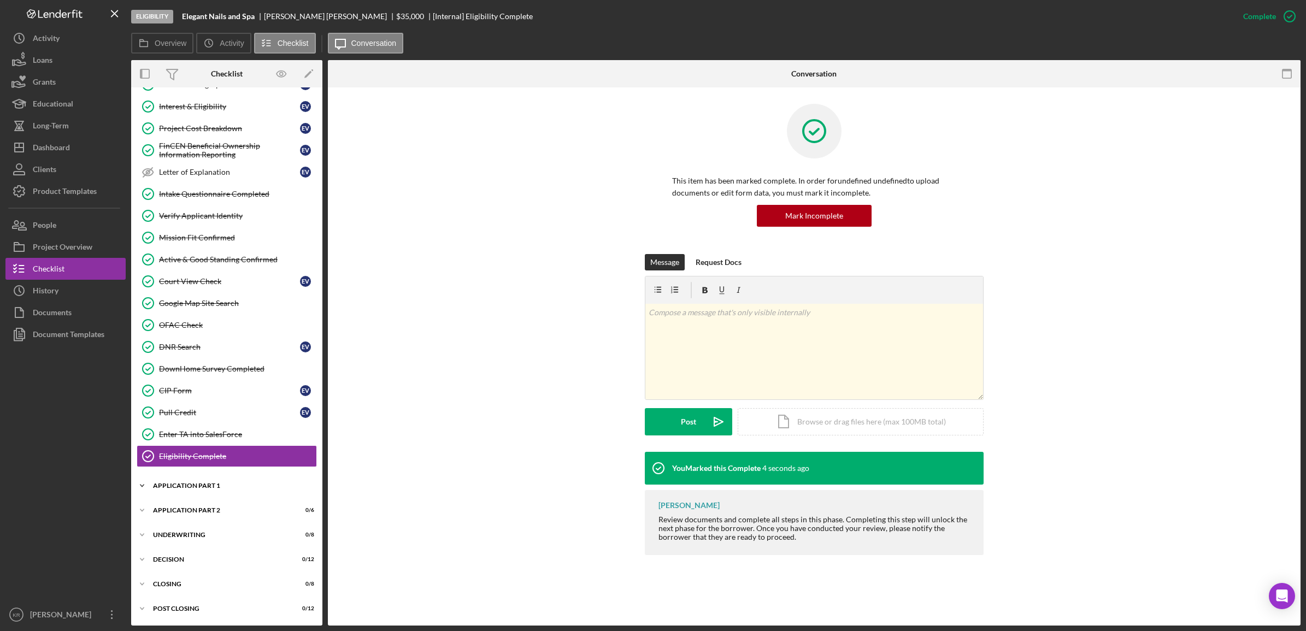
click at [169, 484] on div "Application Part 1" at bounding box center [231, 486] width 156 height 7
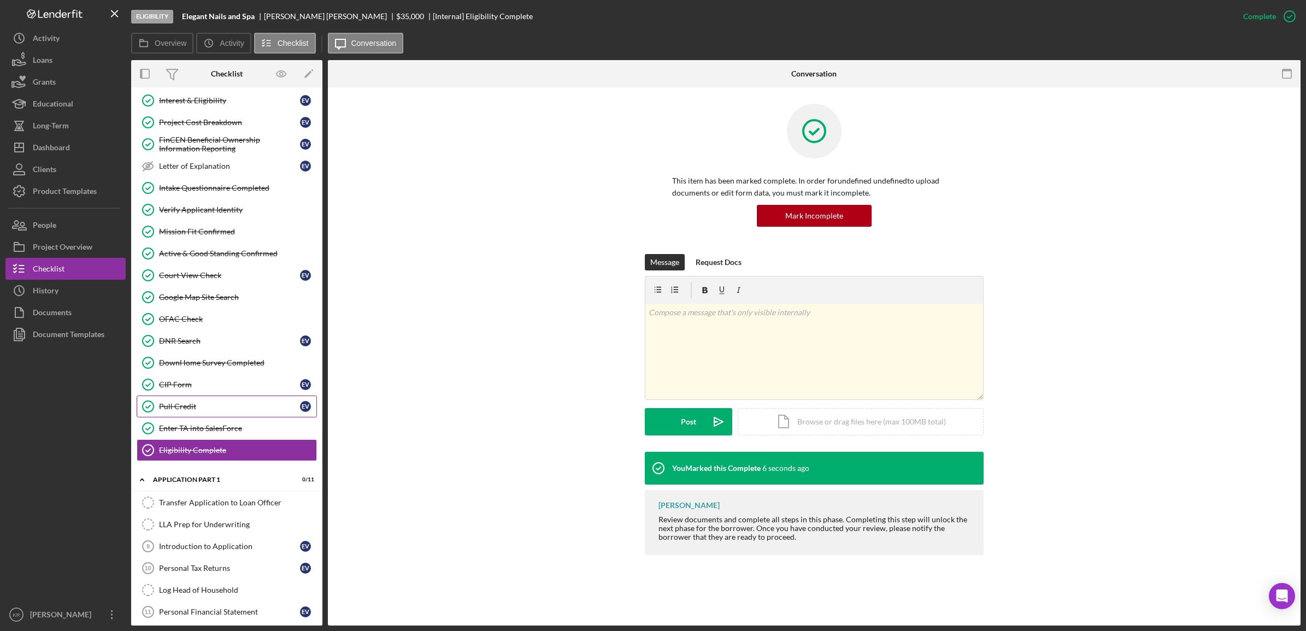
click at [200, 402] on link "Pull Credit Pull Credit E V" at bounding box center [227, 407] width 180 height 22
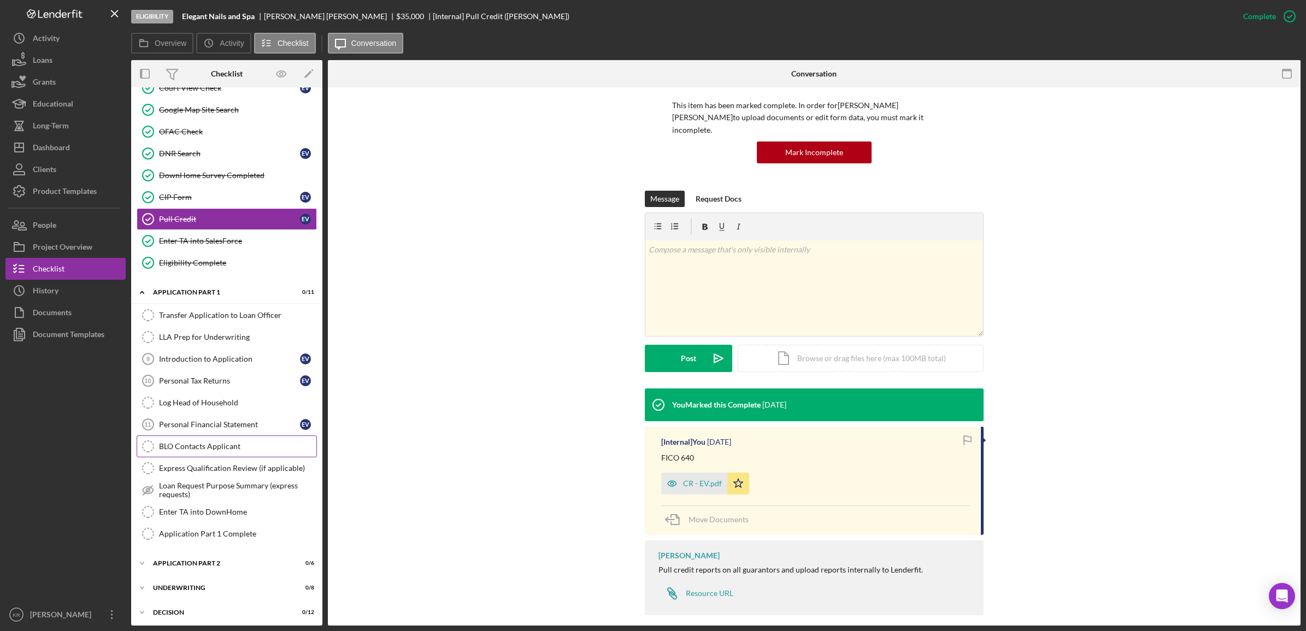
scroll to position [340, 0]
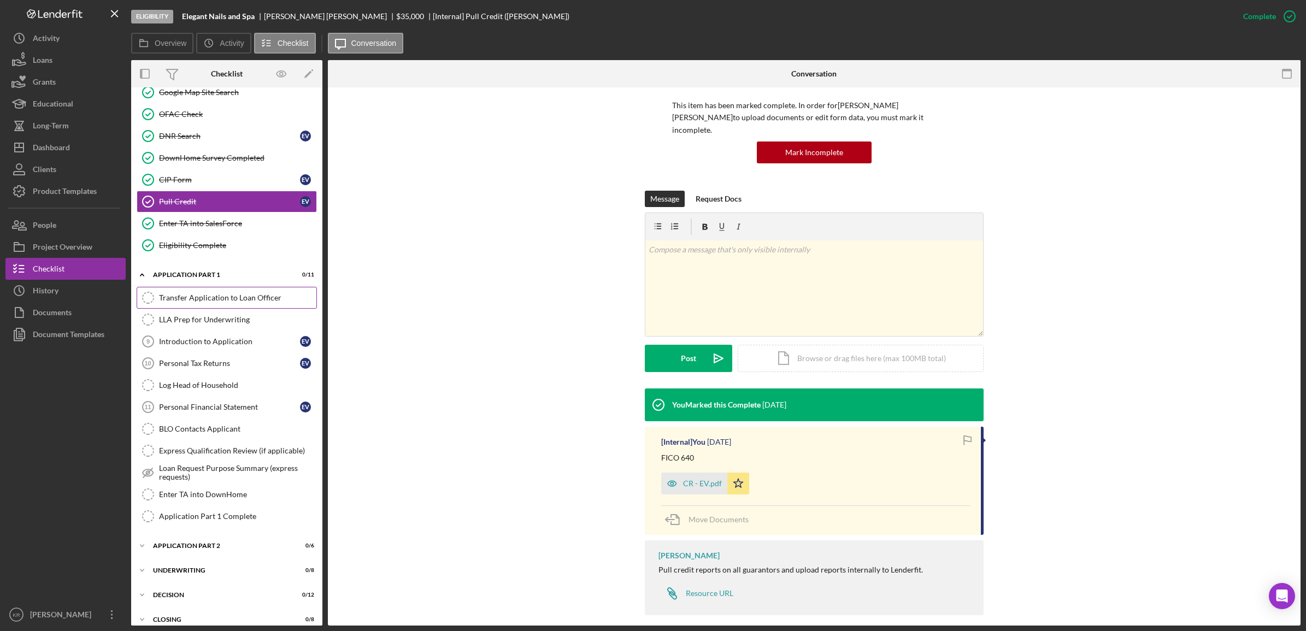
click at [225, 309] on link "Transfer Application to Loan Officer Transfer Application to Loan Officer" at bounding box center [227, 298] width 180 height 22
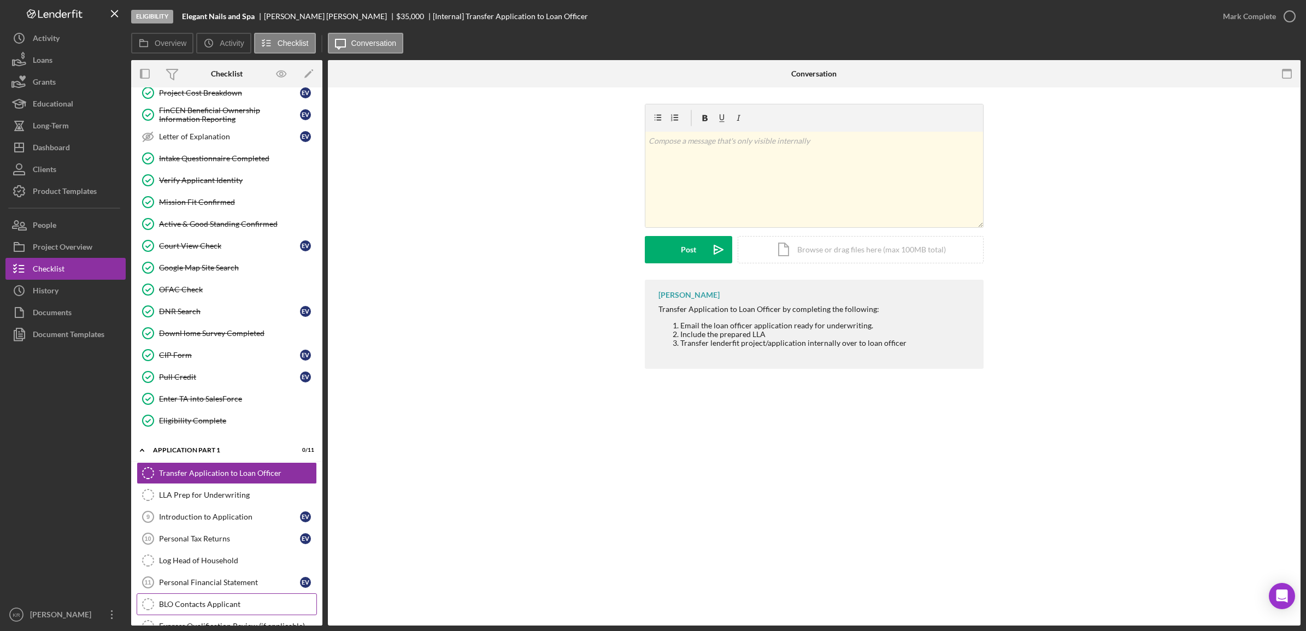
scroll to position [111, 0]
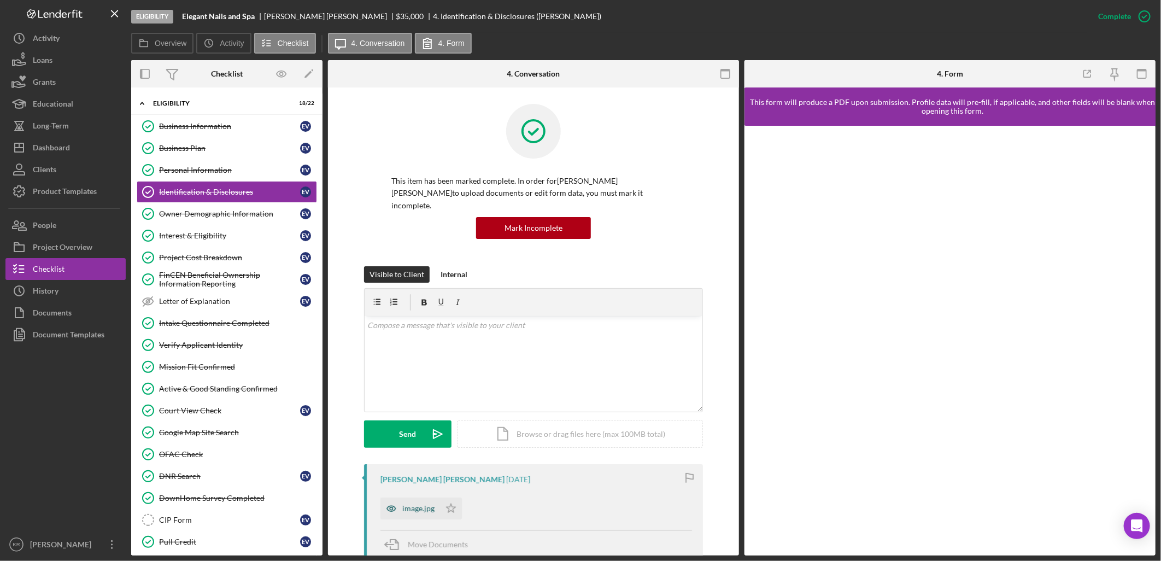
click at [419, 504] on div "image.jpg" at bounding box center [418, 508] width 32 height 9
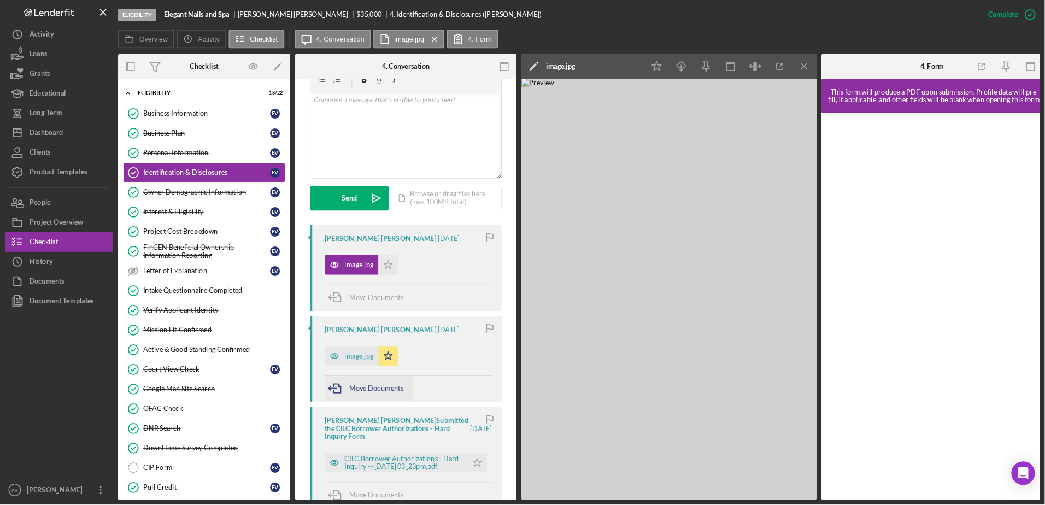
scroll to position [243, 0]
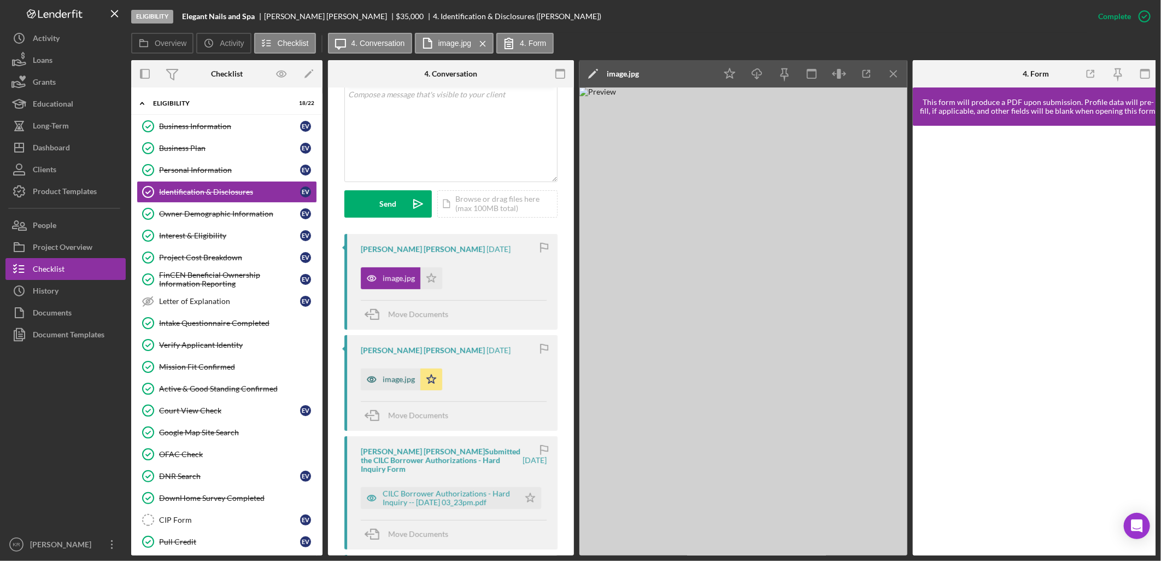
click at [403, 375] on div "image.jpg" at bounding box center [399, 379] width 32 height 9
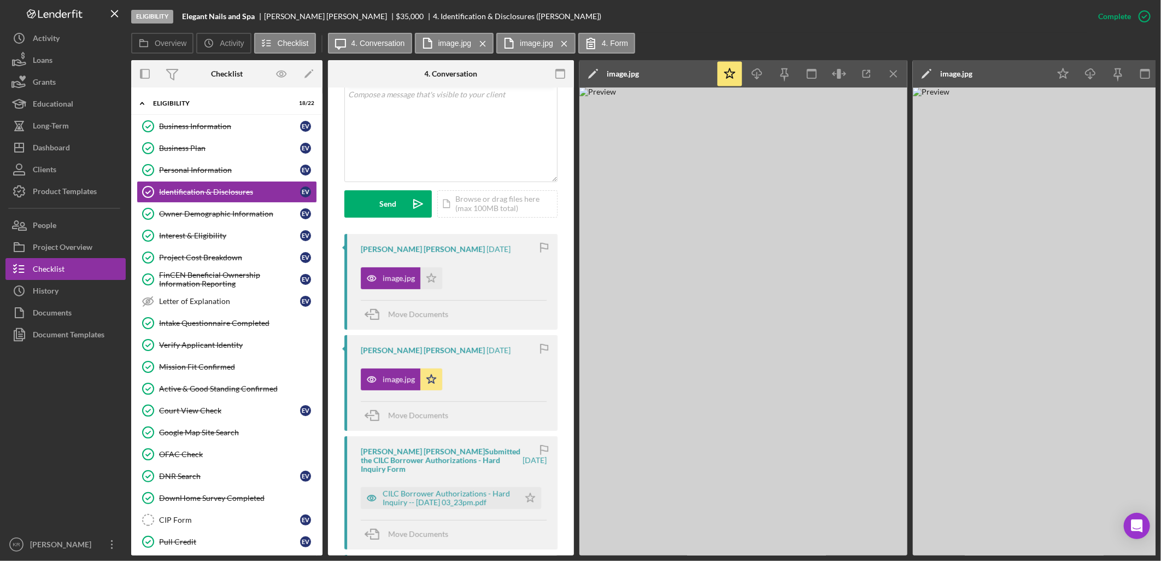
click at [774, 219] on img at bounding box center [743, 321] width 328 height 468
click at [834, 74] on icon "button" at bounding box center [839, 74] width 25 height 25
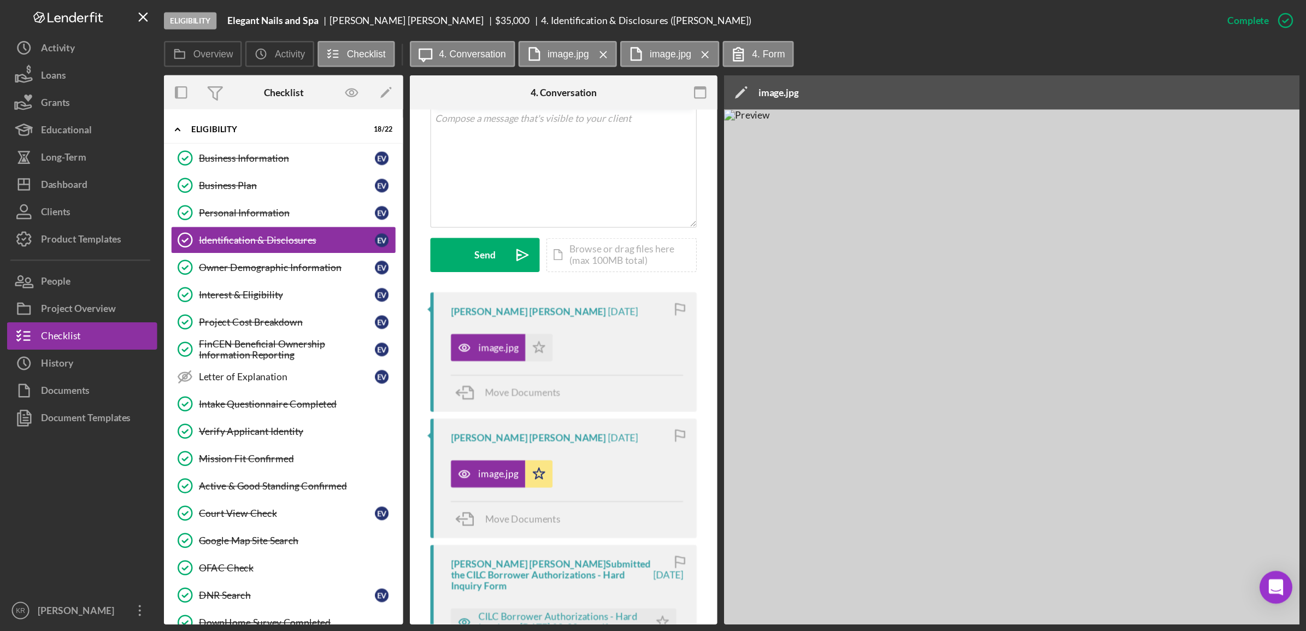
scroll to position [243, 0]
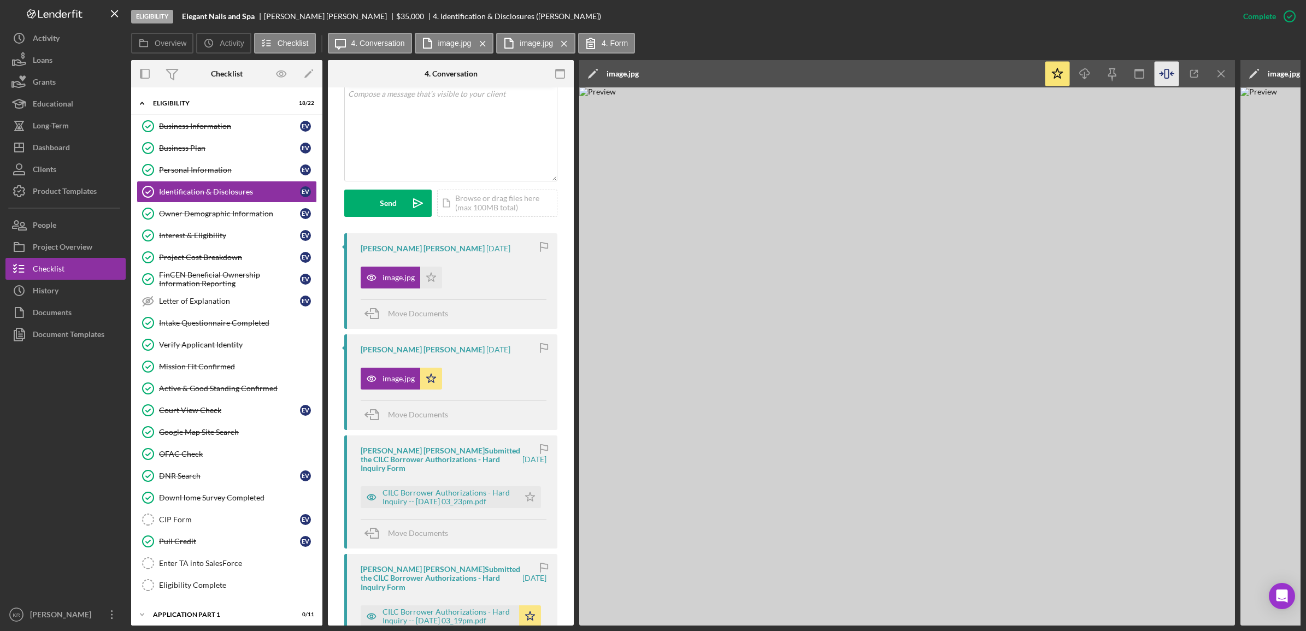
click at [940, 266] on img at bounding box center [907, 356] width 656 height 538
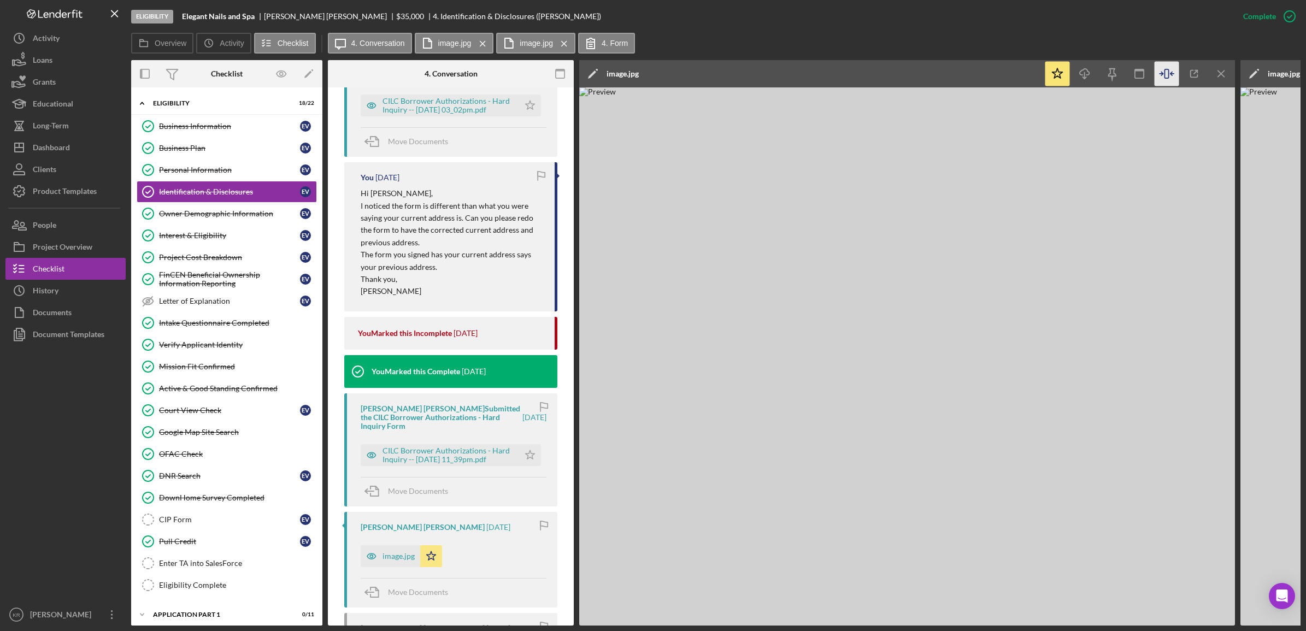
scroll to position [1063, 0]
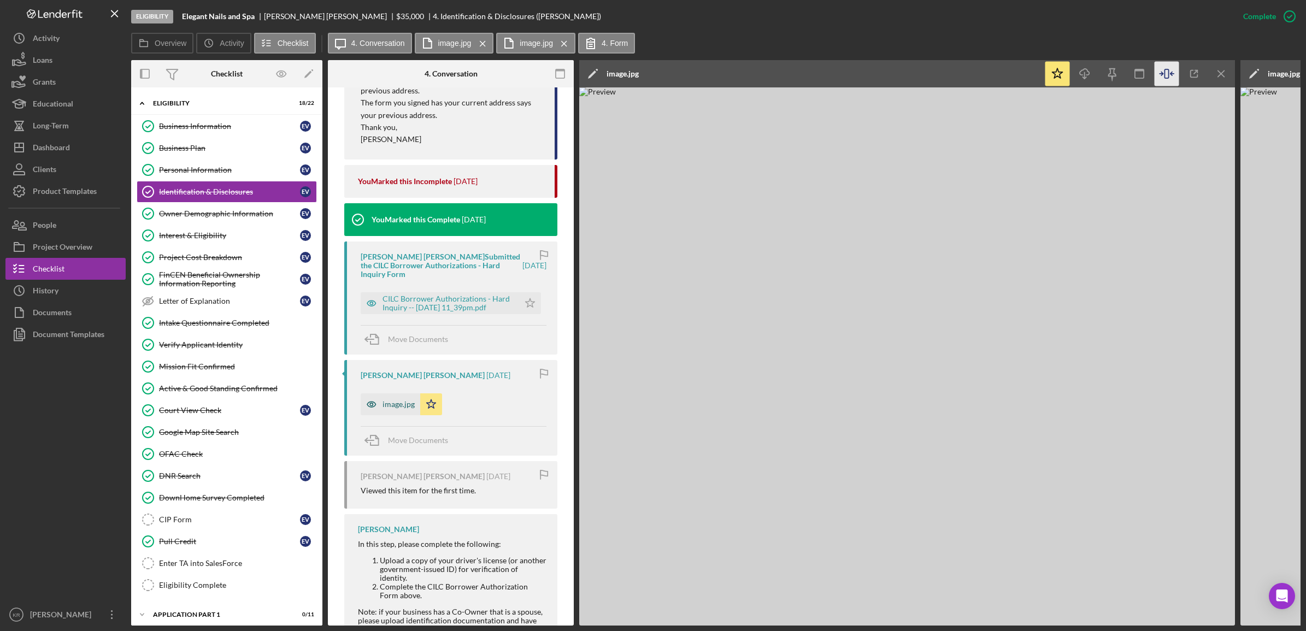
click at [387, 402] on div "image.jpg" at bounding box center [391, 404] width 60 height 22
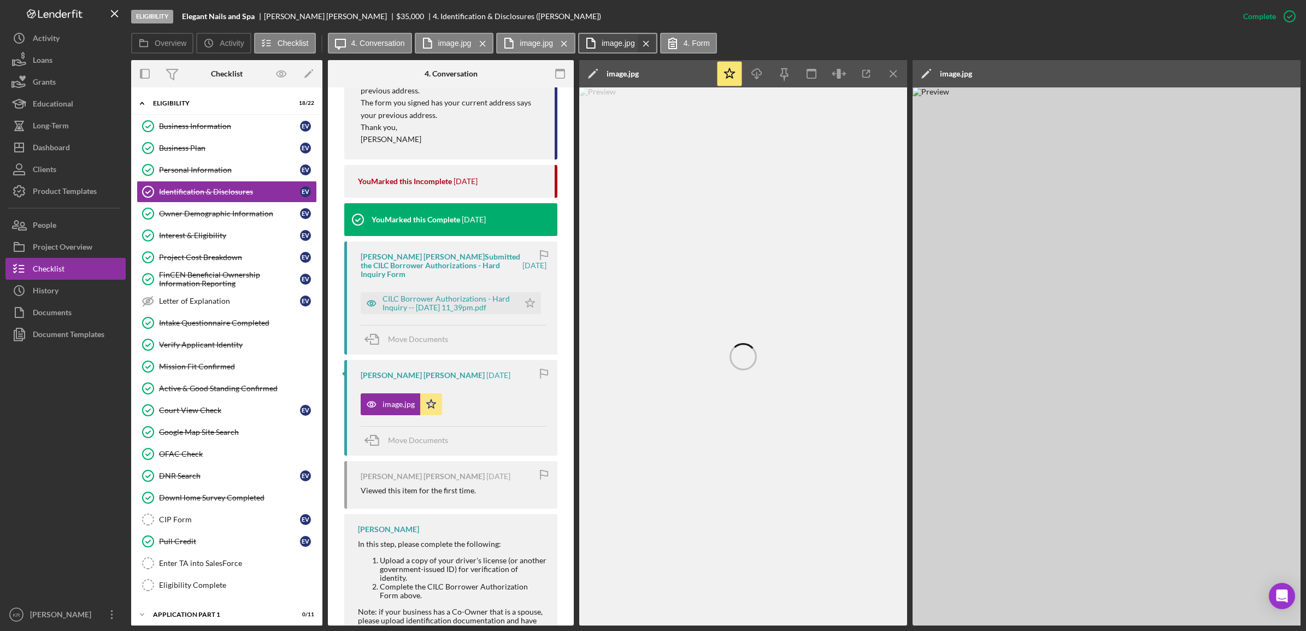
click at [643, 44] on icon "Icon/Menu Close" at bounding box center [646, 43] width 19 height 27
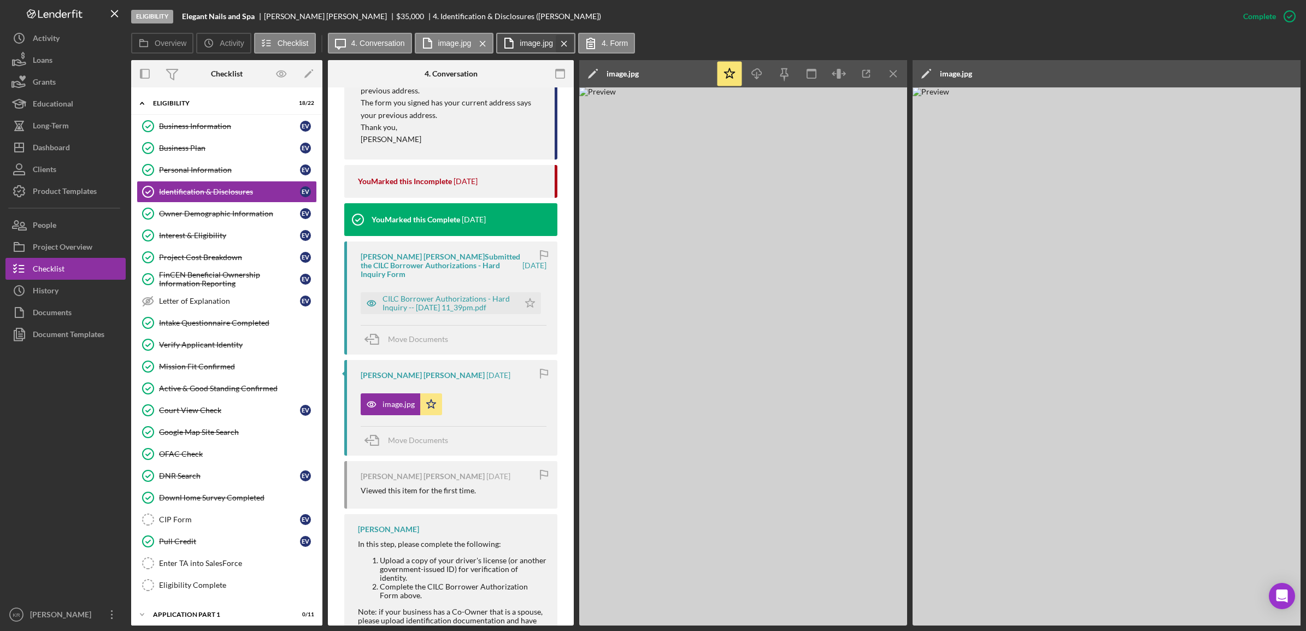
click at [558, 42] on icon "Icon/Menu Close" at bounding box center [564, 43] width 19 height 27
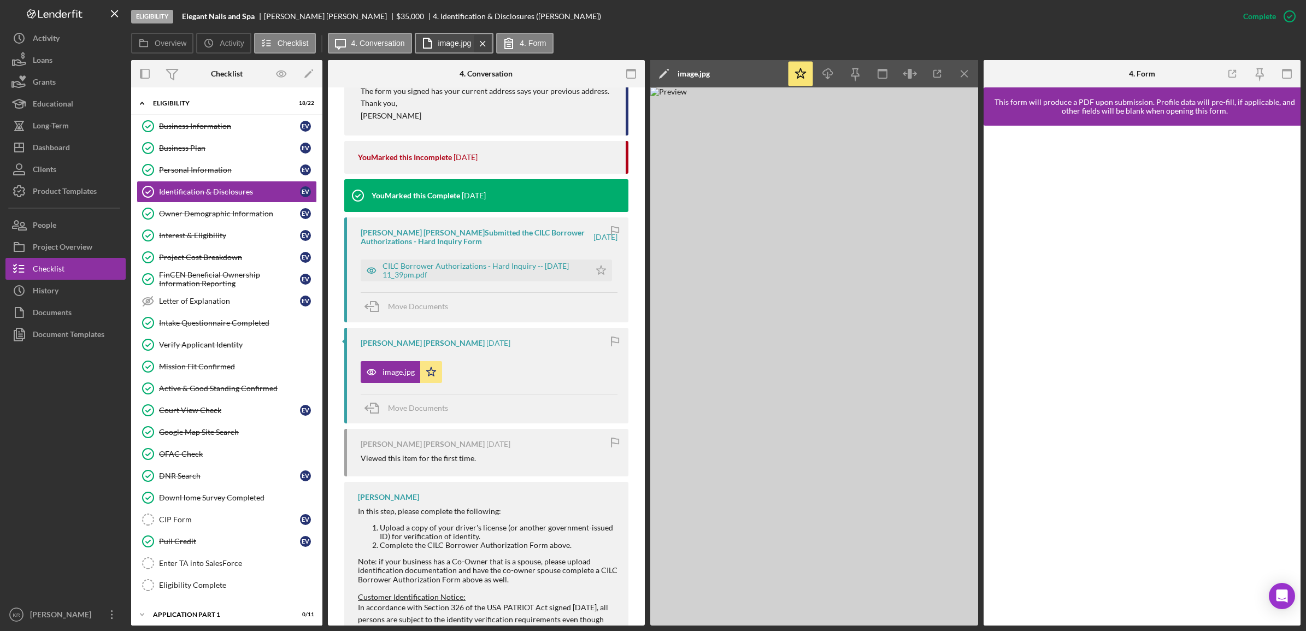
click at [476, 45] on icon "Icon/Menu Close" at bounding box center [482, 43] width 19 height 27
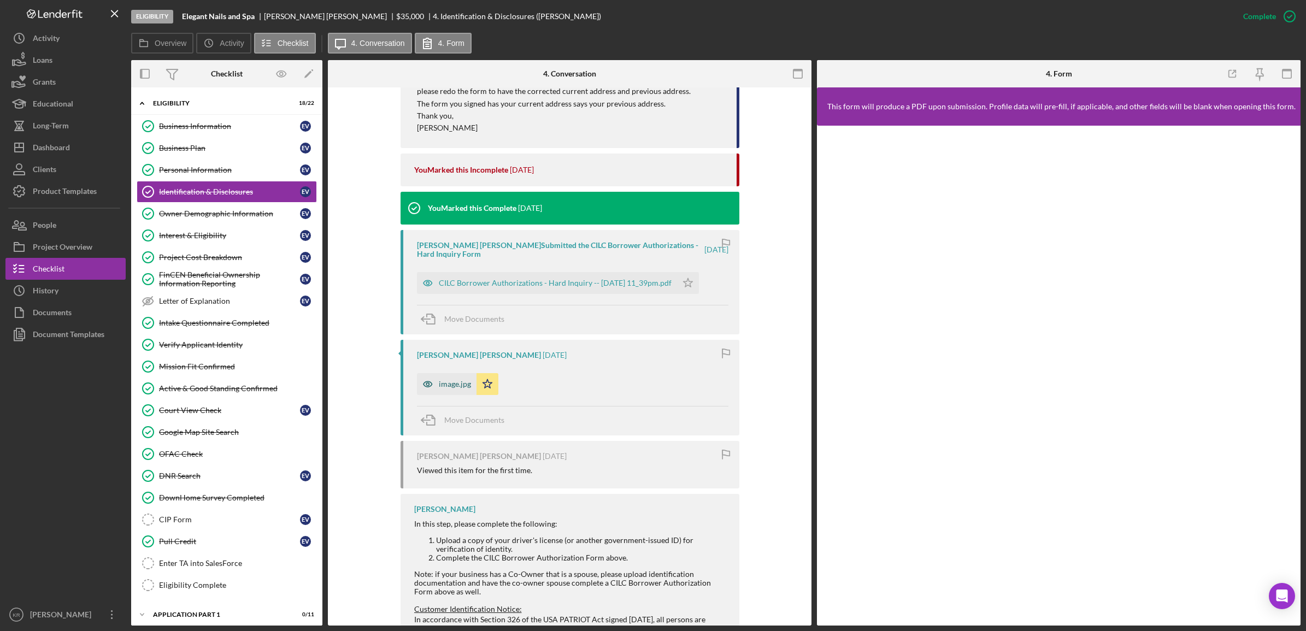
click at [451, 380] on div "image.jpg" at bounding box center [455, 384] width 32 height 9
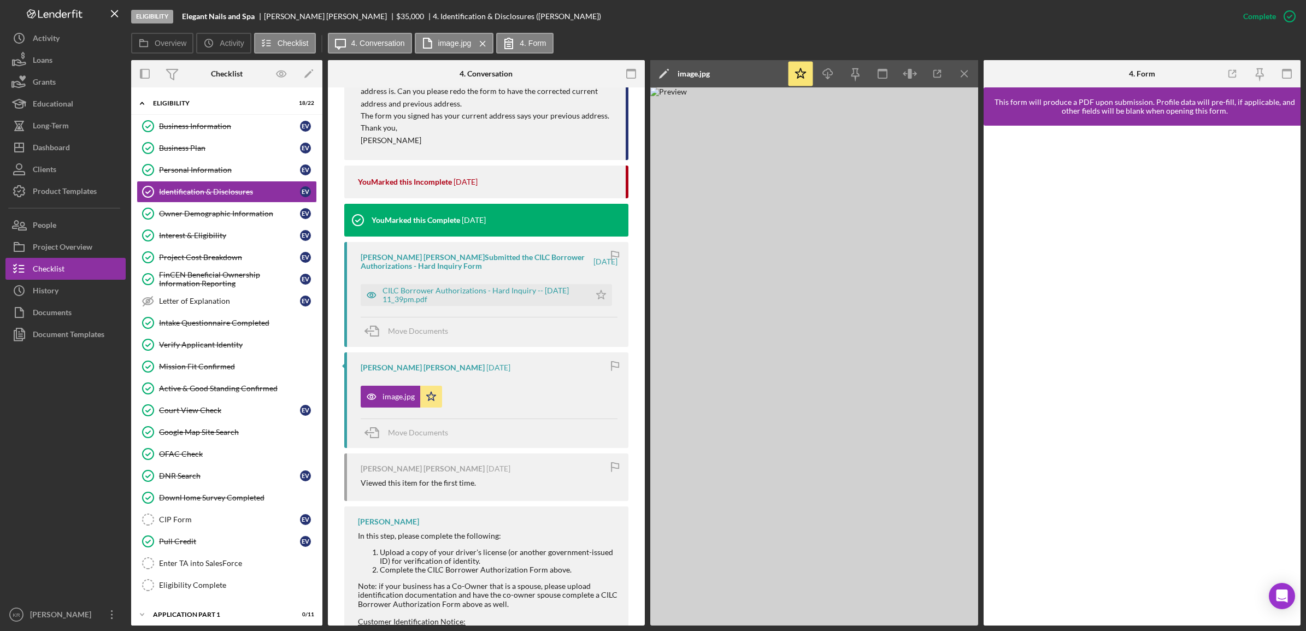
scroll to position [1012, 0]
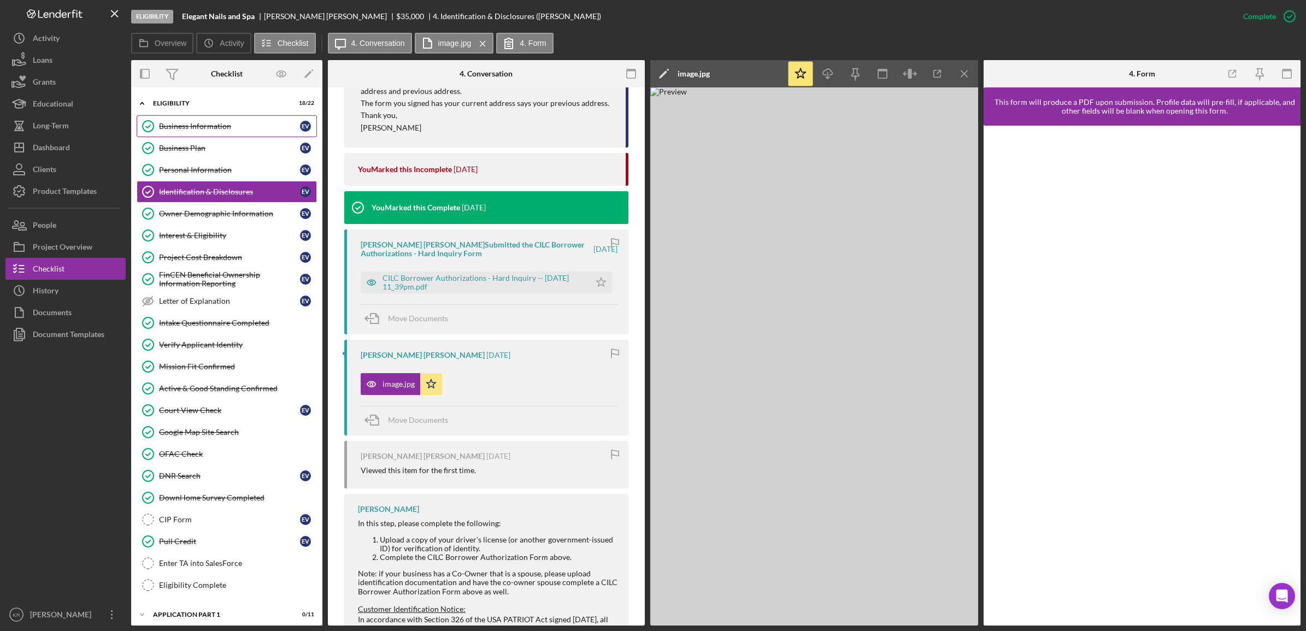
click at [209, 129] on div "Business Information" at bounding box center [229, 126] width 141 height 9
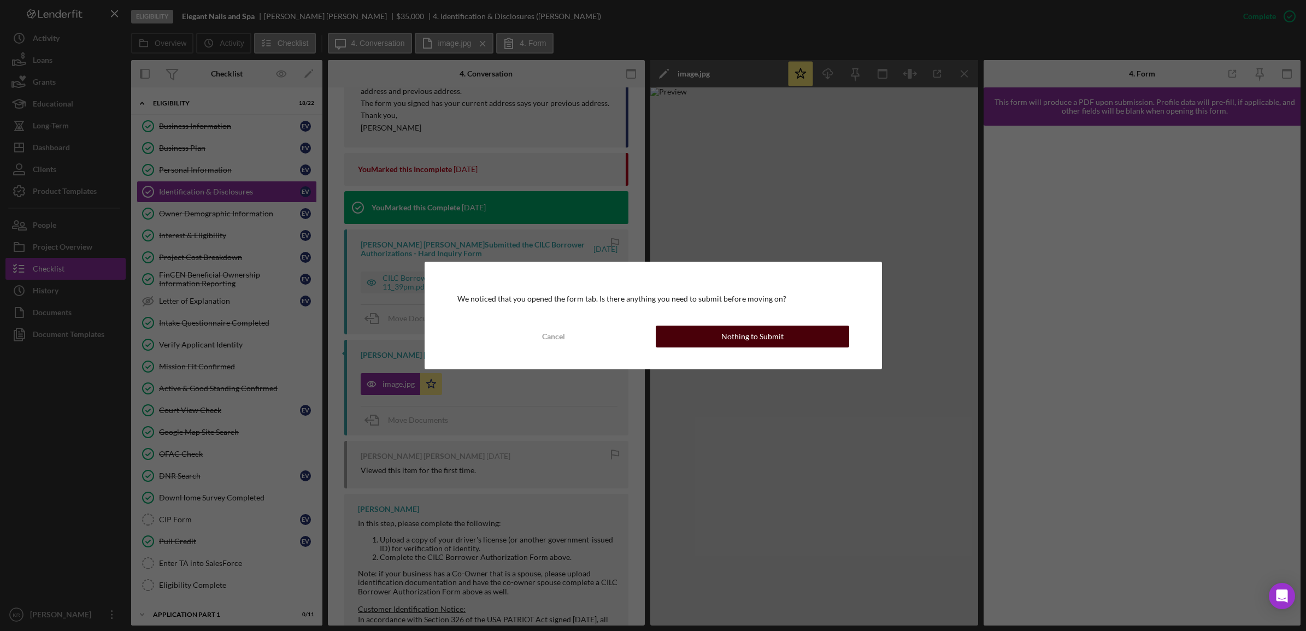
click at [712, 339] on button "Nothing to Submit" at bounding box center [752, 337] width 193 height 22
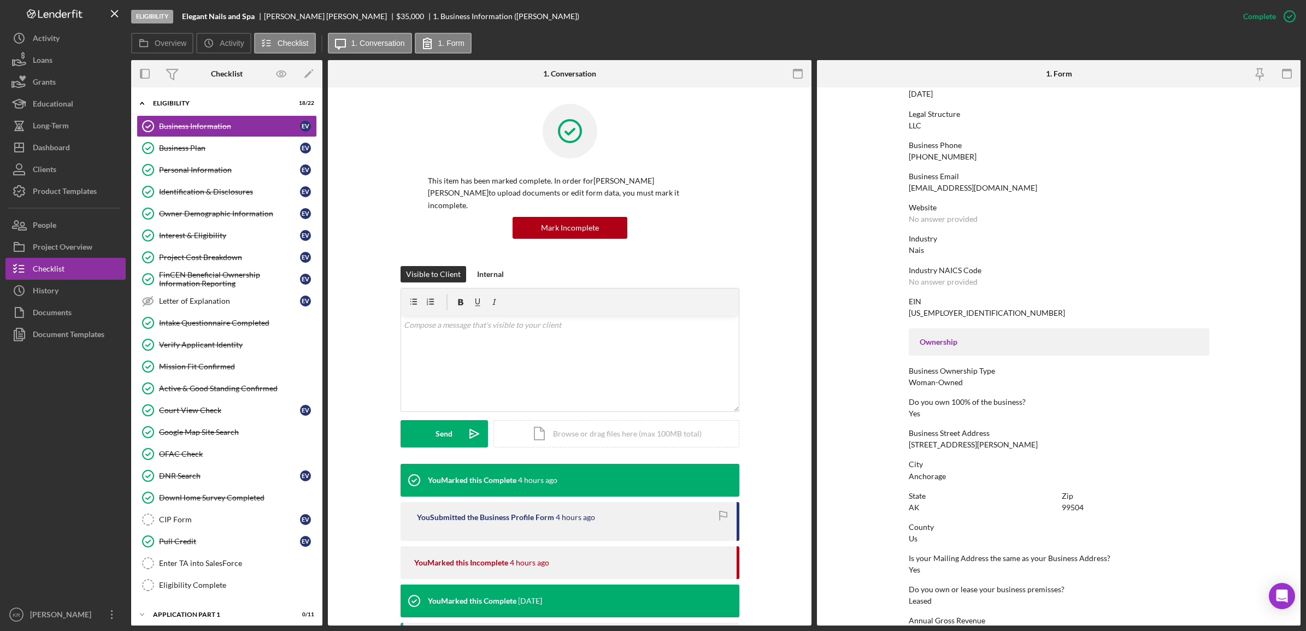
scroll to position [205, 0]
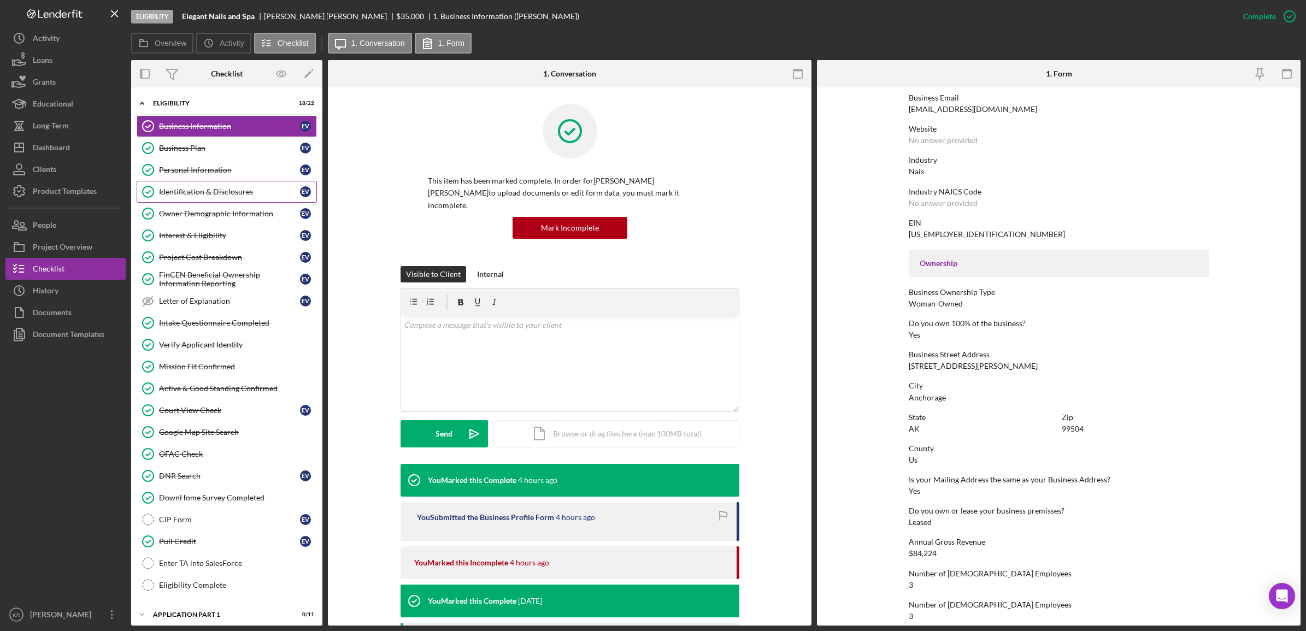
click at [180, 193] on div "Identification & Disclosures" at bounding box center [229, 191] width 141 height 9
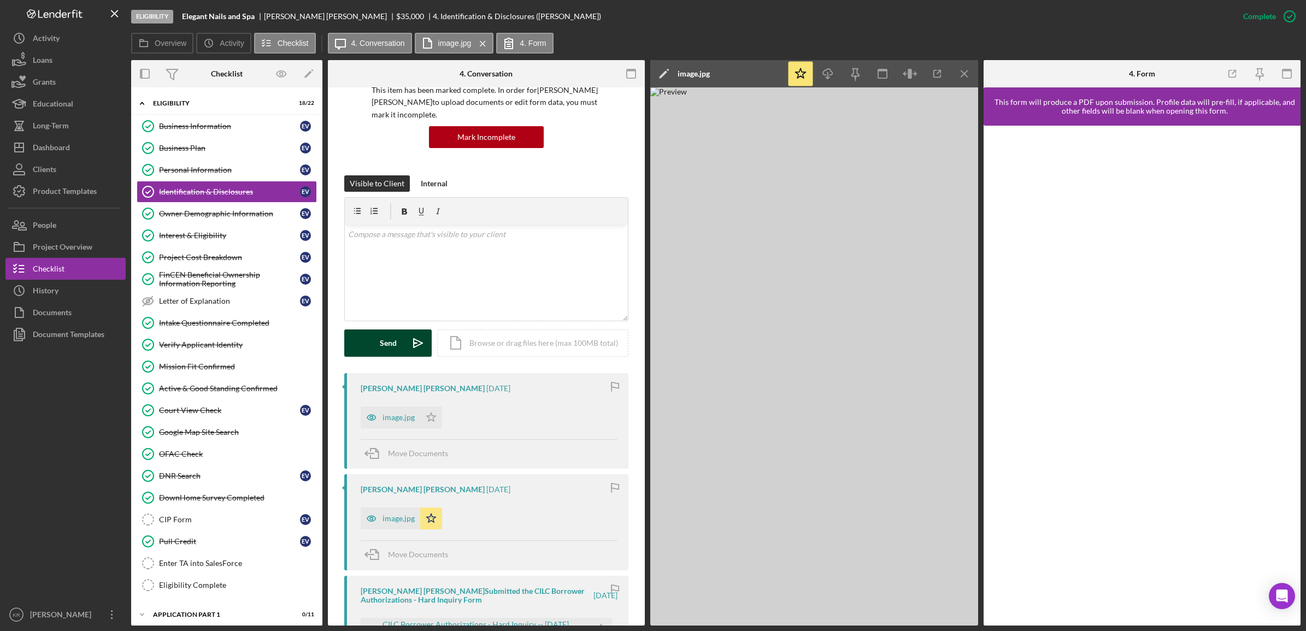
scroll to position [205, 0]
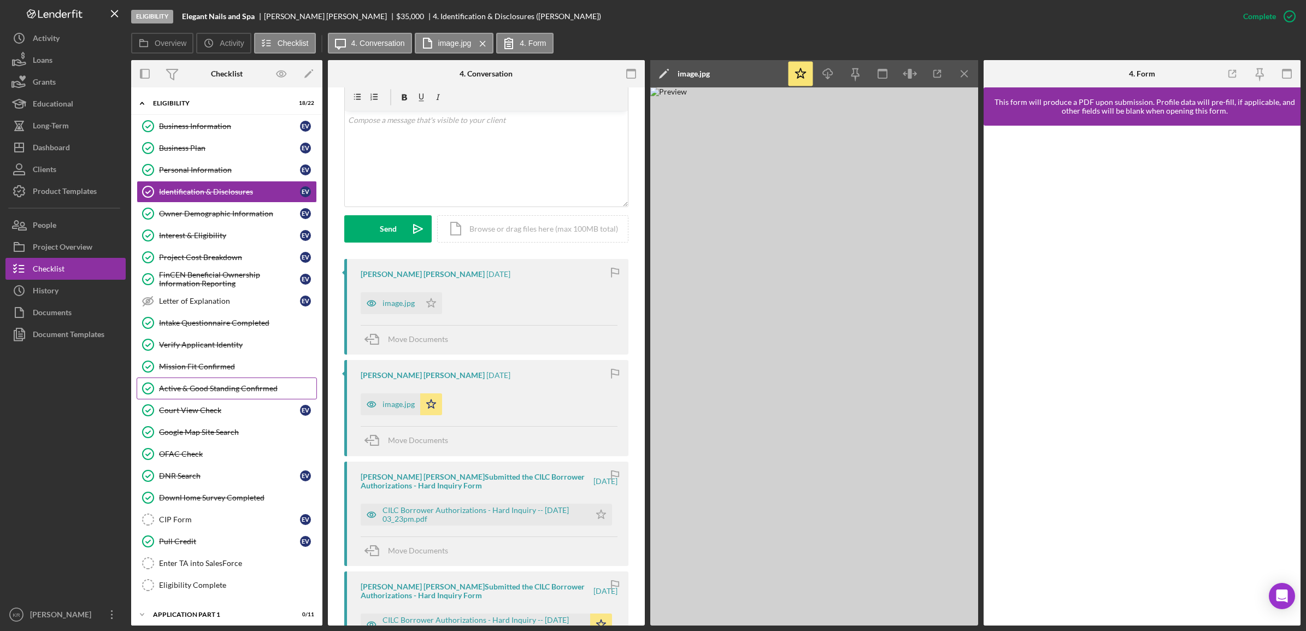
click at [208, 386] on link "Active & Good Standing Confirmed Active & Good Standing Confirmed" at bounding box center [227, 389] width 180 height 22
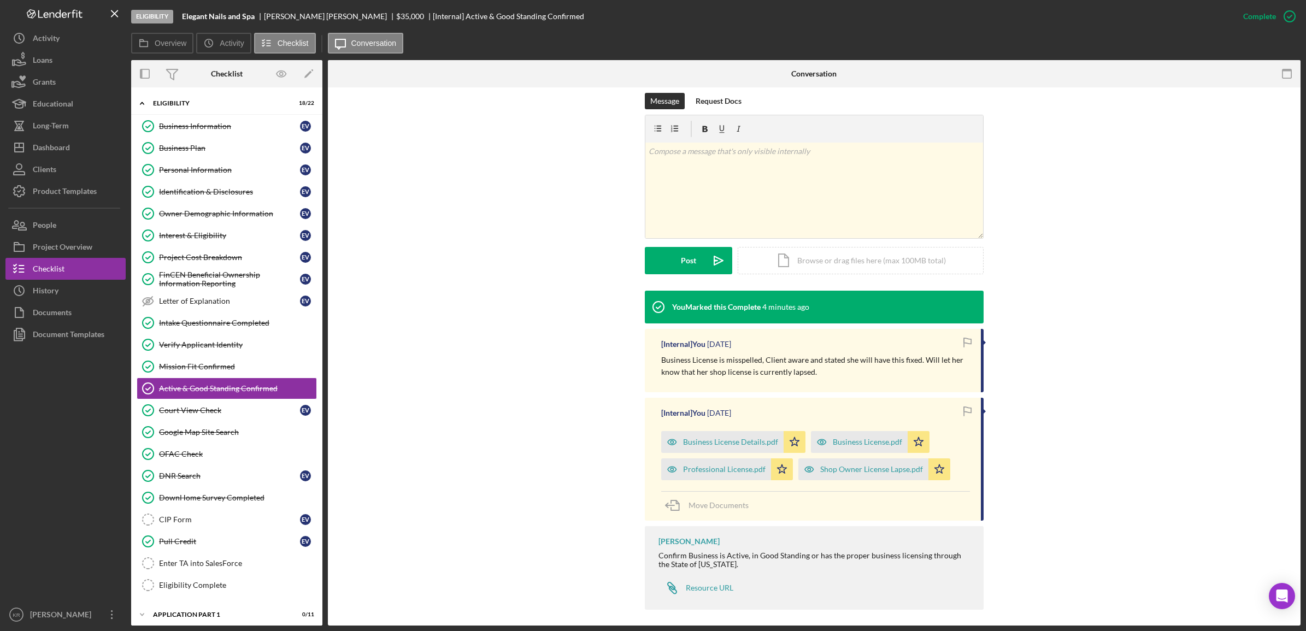
scroll to position [168, 0]
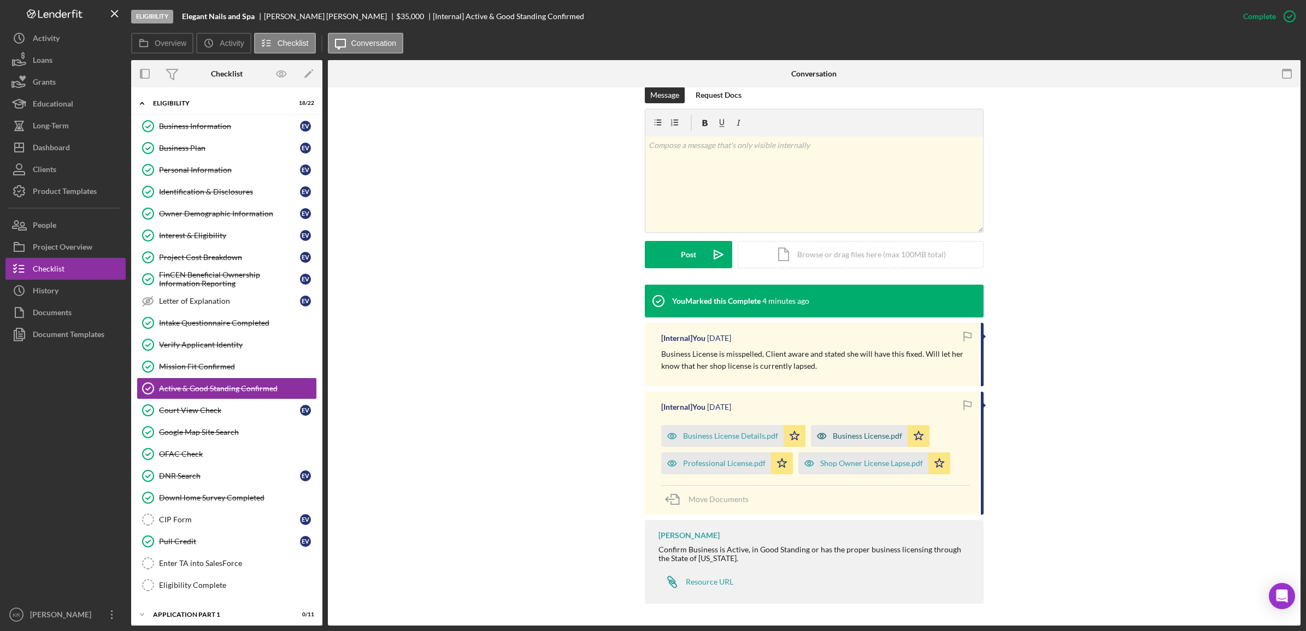
click at [838, 432] on div "Business License.pdf" at bounding box center [867, 436] width 69 height 9
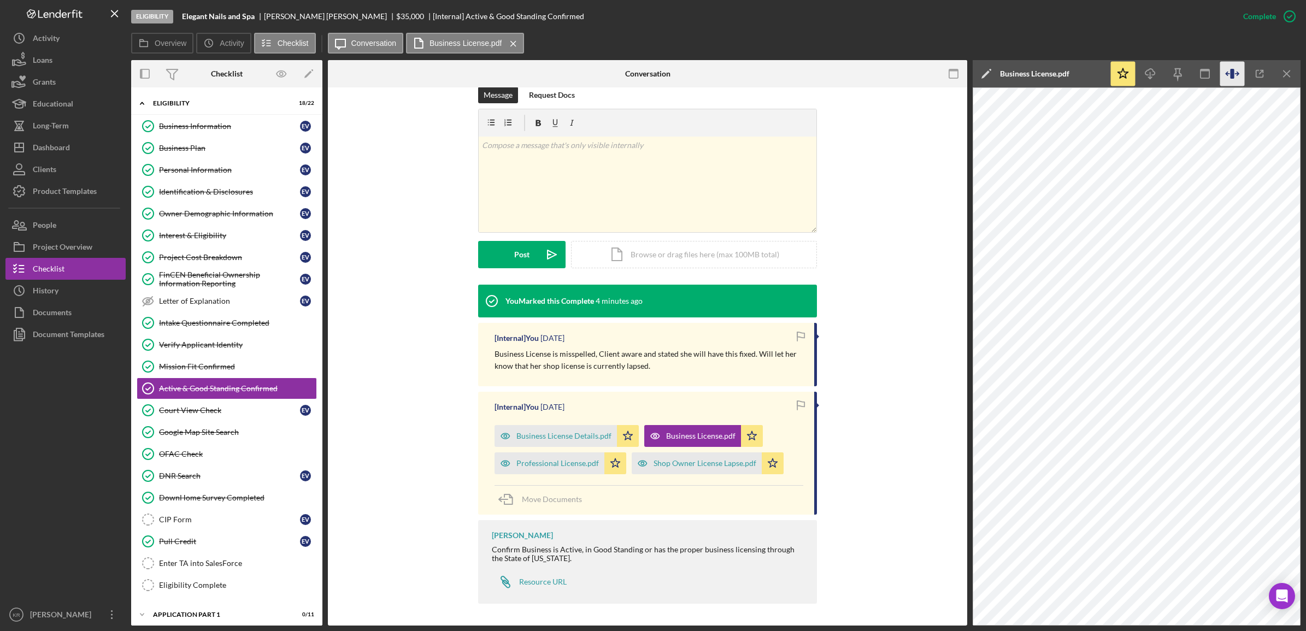
click at [1160, 74] on icon "button" at bounding box center [1237, 74] width 3 height 0
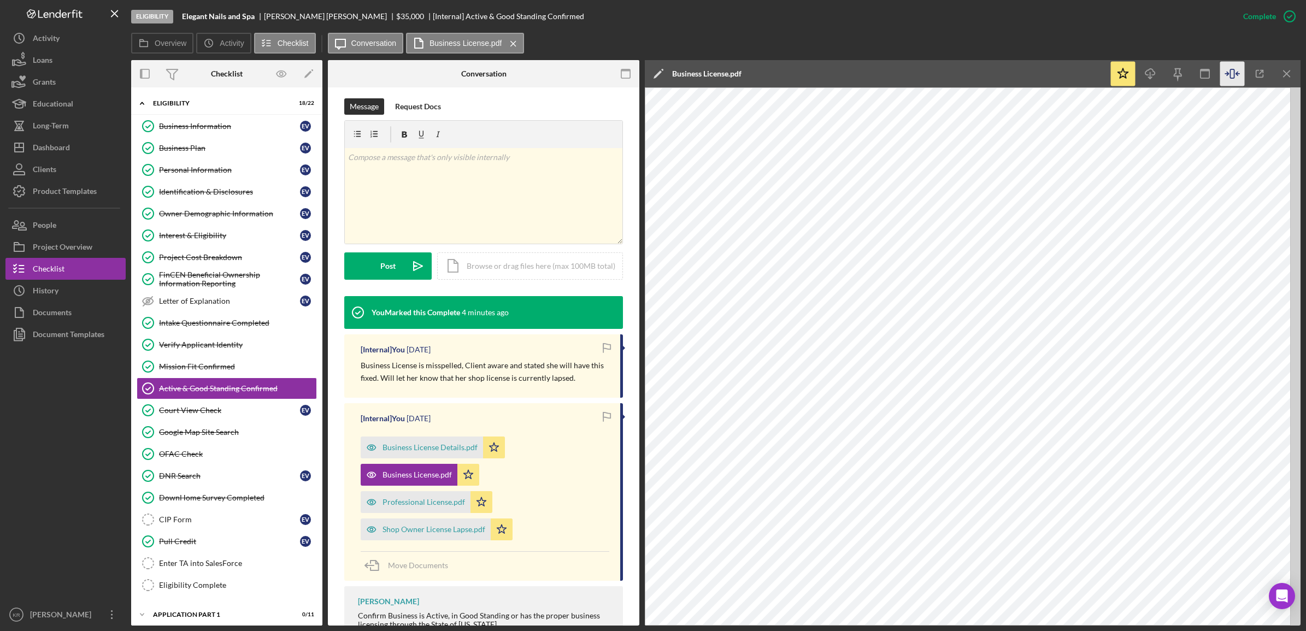
scroll to position [180, 0]
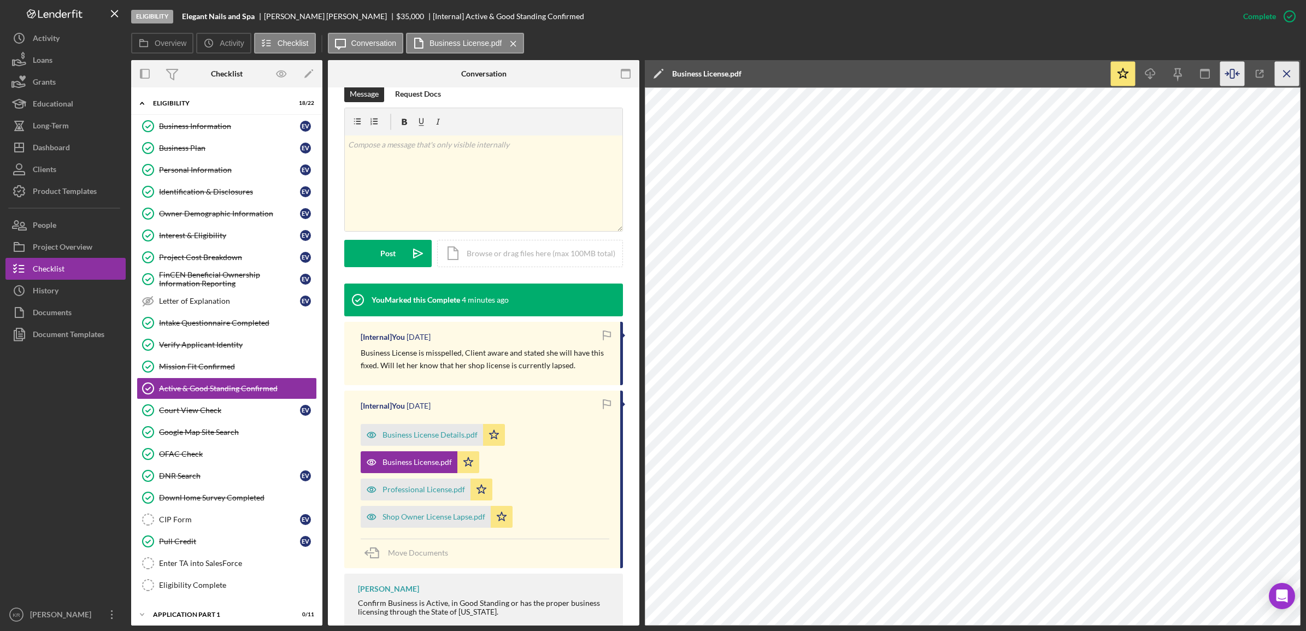
click at [1160, 69] on icon "Icon/Menu Close" at bounding box center [1287, 74] width 25 height 25
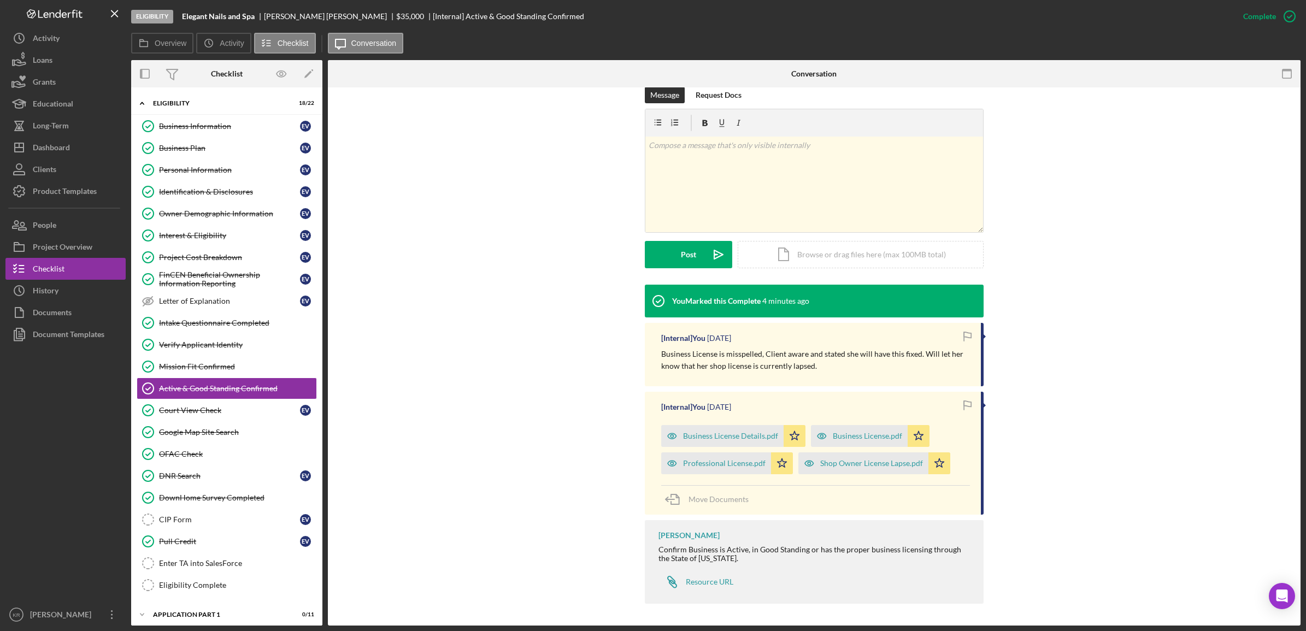
scroll to position [168, 0]
